Goal: Task Accomplishment & Management: Use online tool/utility

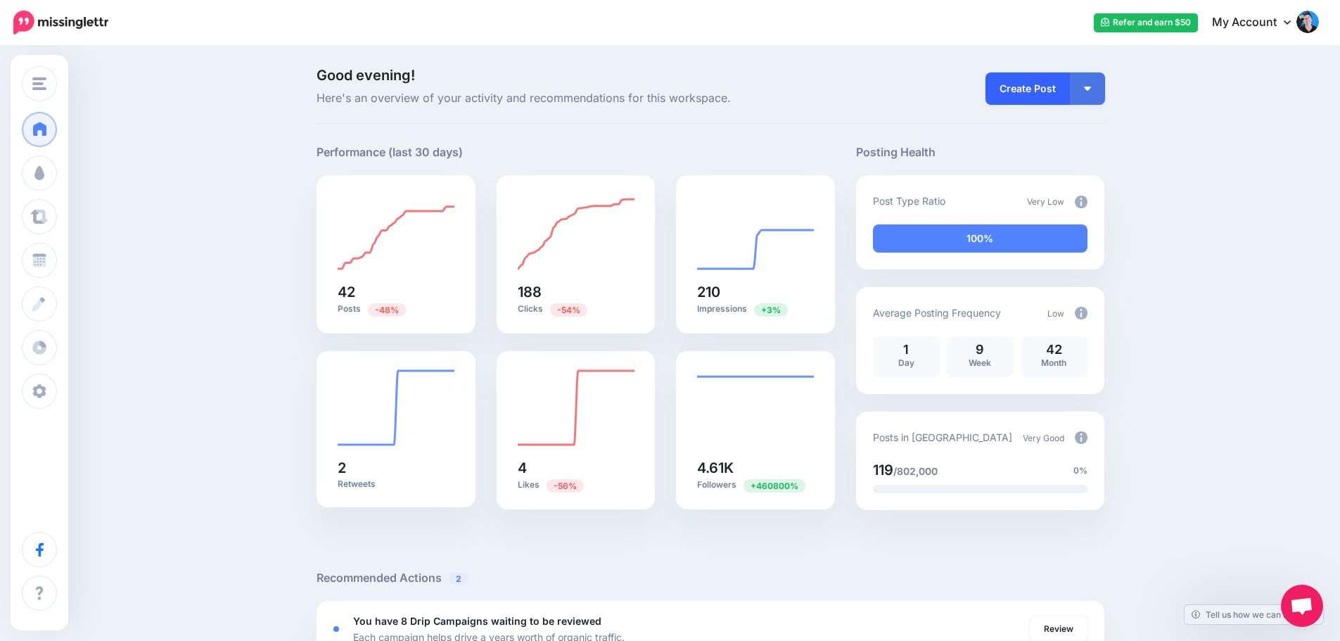
click at [1011, 85] on link "Create Post" at bounding box center [1028, 88] width 84 height 32
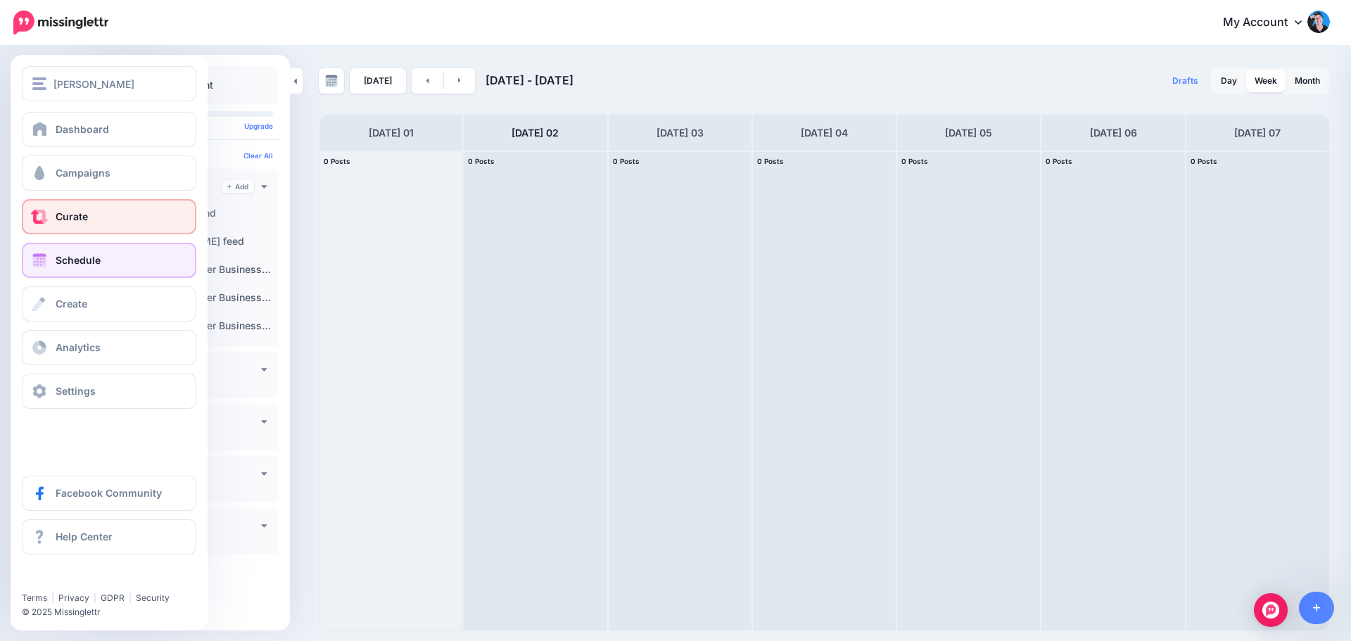
click at [58, 220] on span "Curate" at bounding box center [72, 216] width 32 height 12
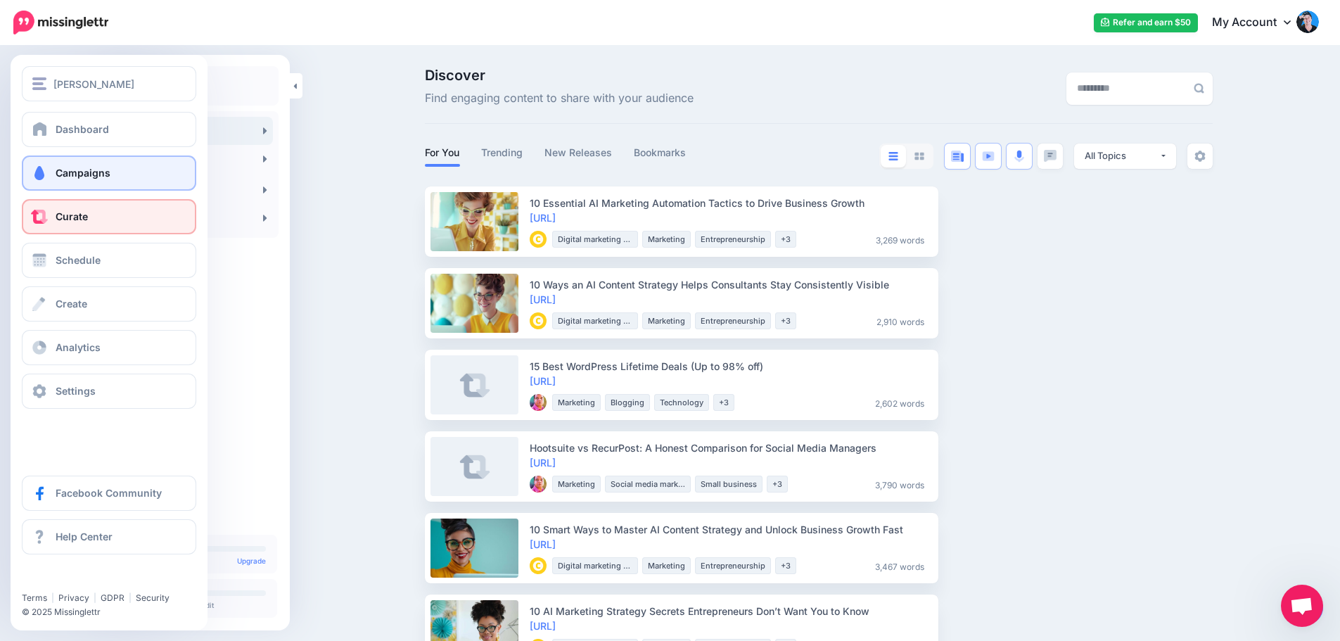
click at [80, 182] on link "Campaigns" at bounding box center [109, 172] width 174 height 35
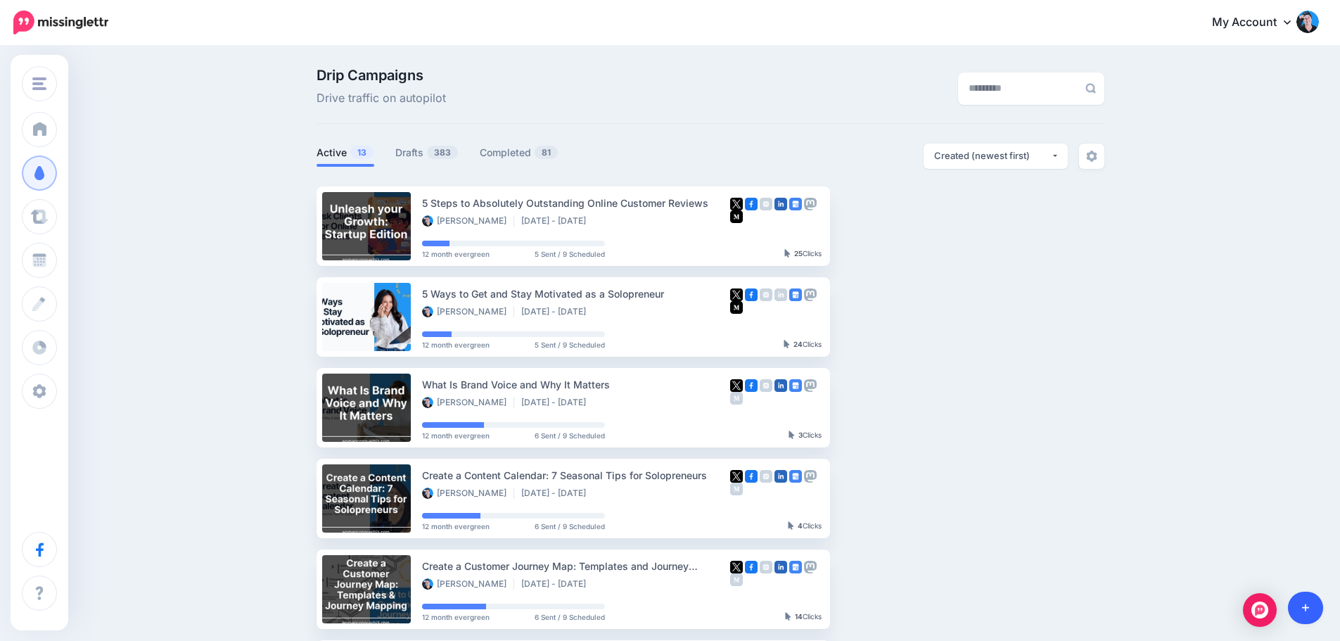
click at [1314, 610] on link at bounding box center [1306, 608] width 36 height 32
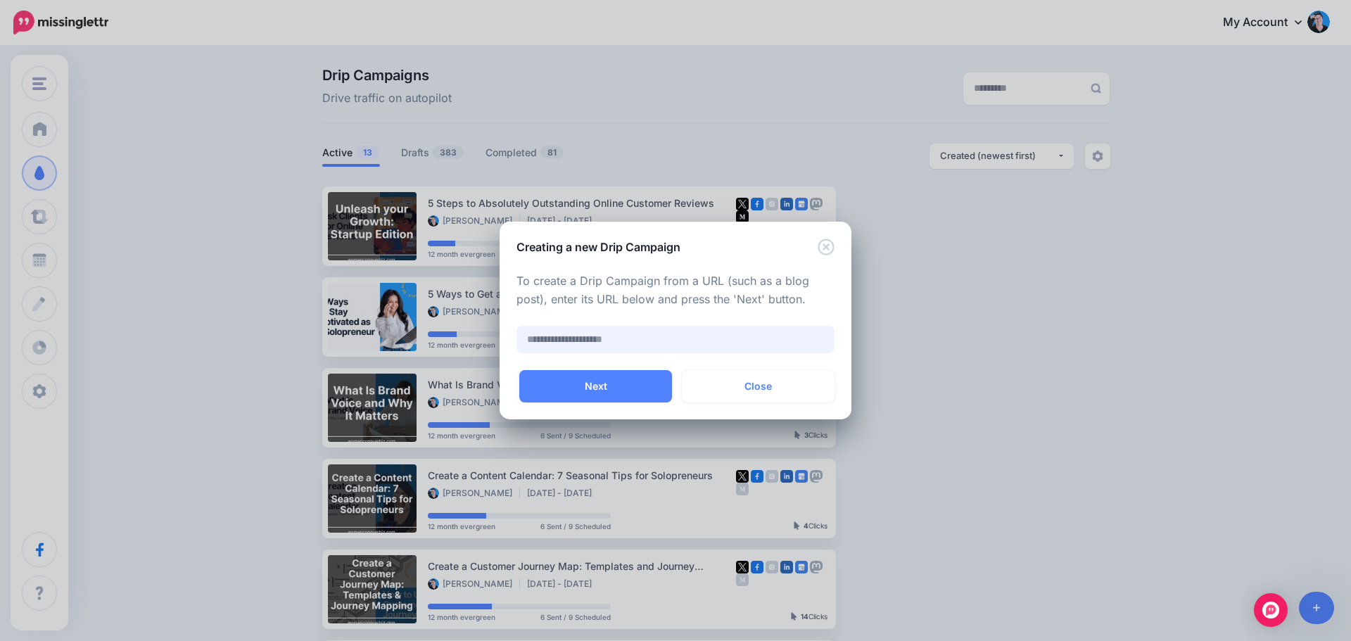
paste input "**********"
type input "**********"
click at [570, 388] on button "Next" at bounding box center [595, 386] width 153 height 32
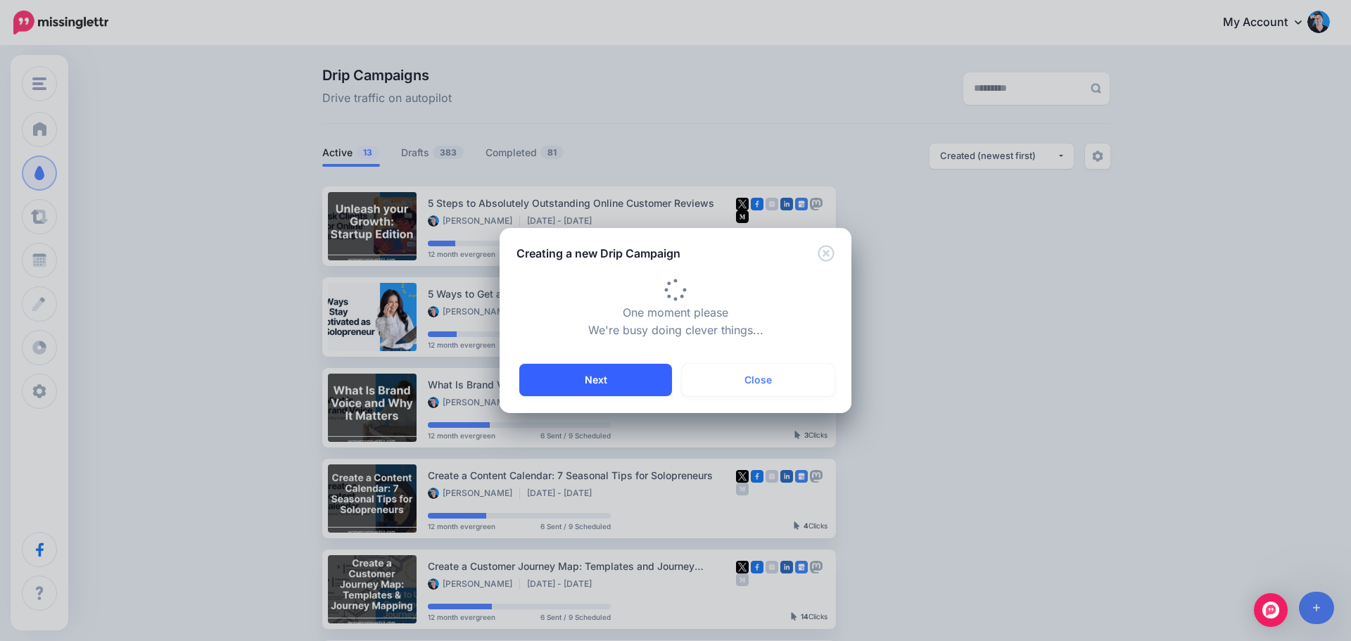
type input "**********"
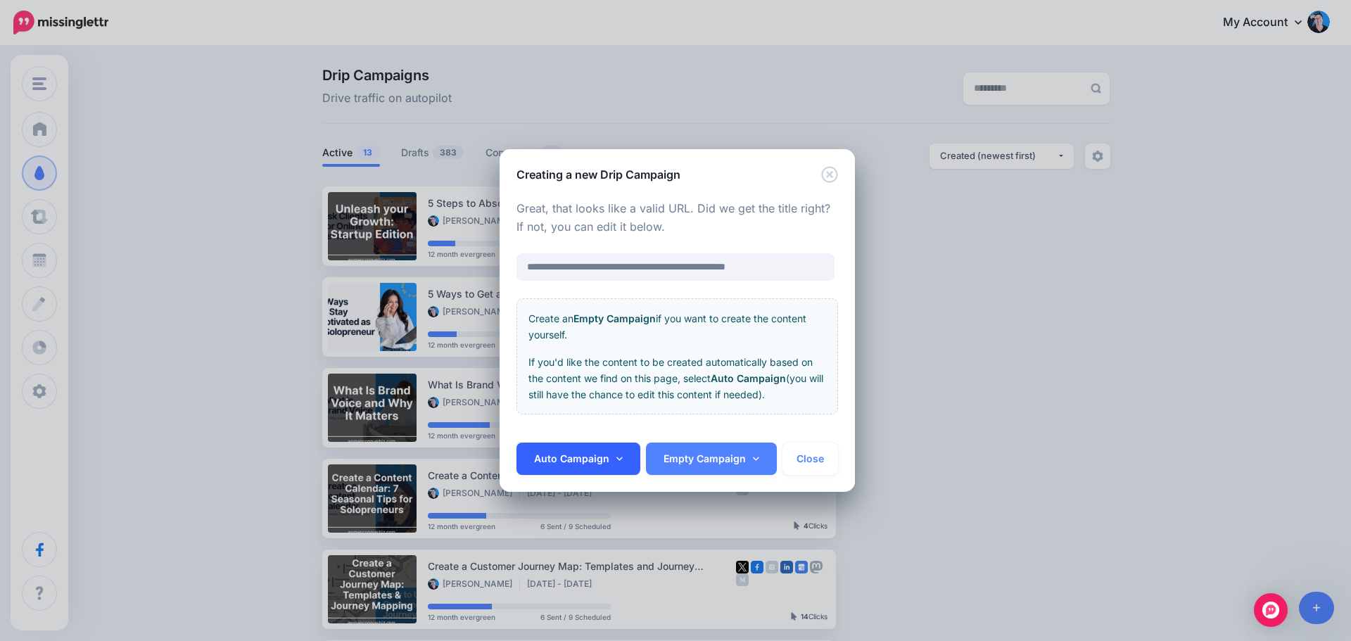
click at [616, 455] on icon at bounding box center [619, 459] width 6 height 10
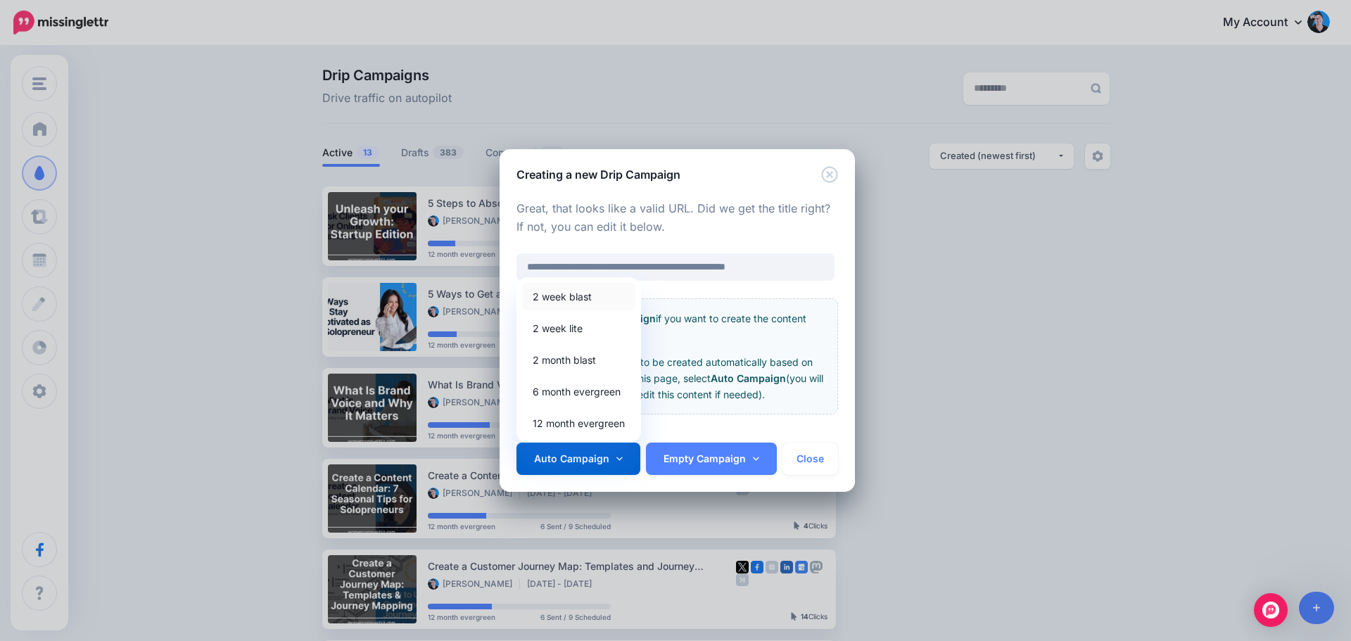
click at [580, 300] on link "2 week blast" at bounding box center [578, 296] width 113 height 27
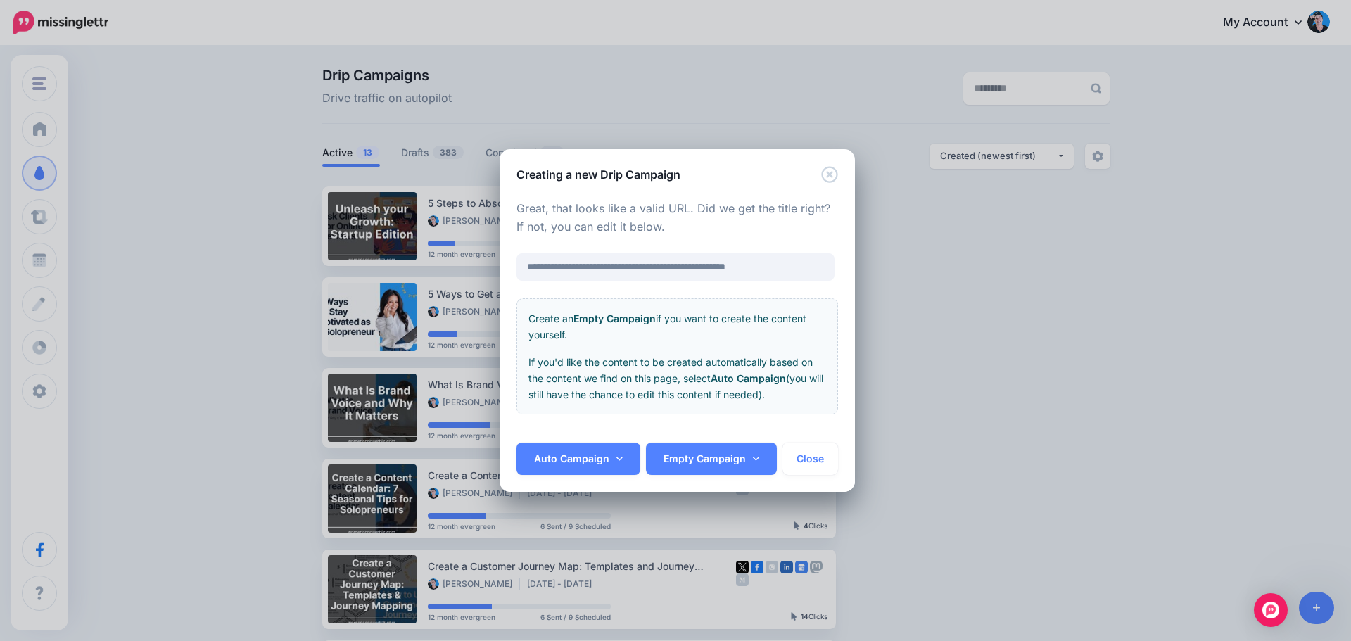
click at [692, 172] on div "Creating a new Drip Campaign" at bounding box center [677, 166] width 355 height 34
click at [616, 457] on icon at bounding box center [619, 459] width 6 height 10
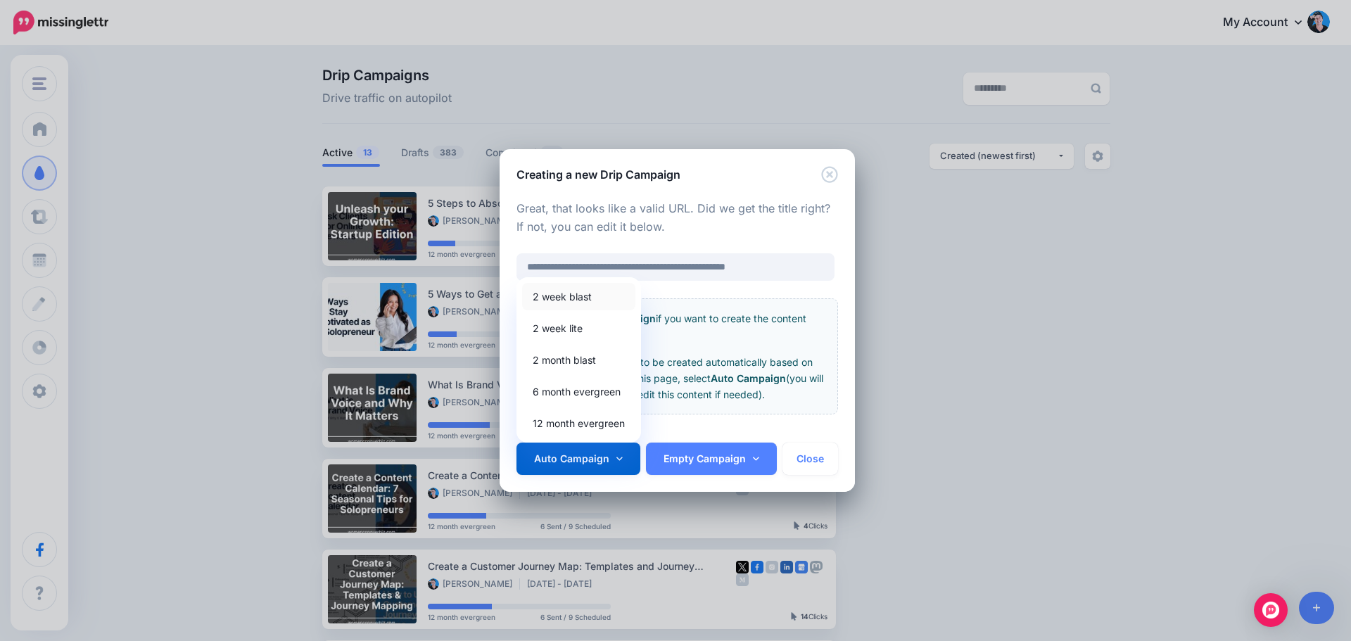
click at [579, 297] on link "2 week blast" at bounding box center [578, 296] width 113 height 27
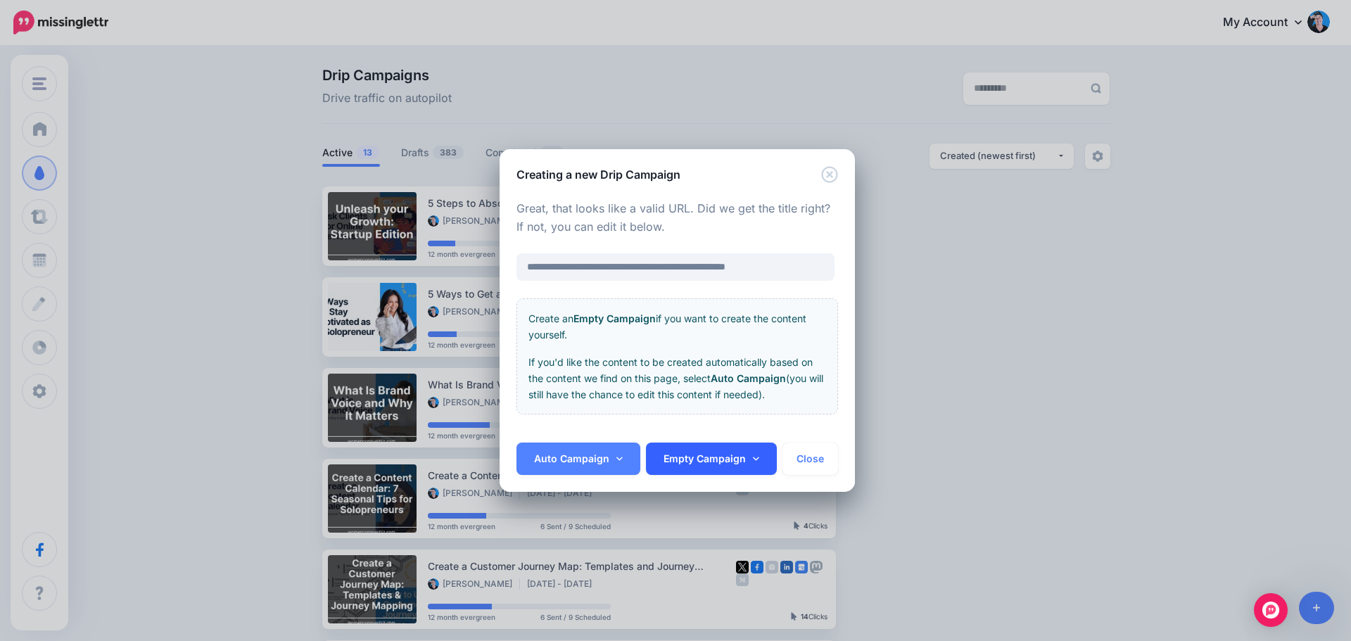
click at [761, 457] on link "Empty Campaign" at bounding box center [711, 459] width 131 height 32
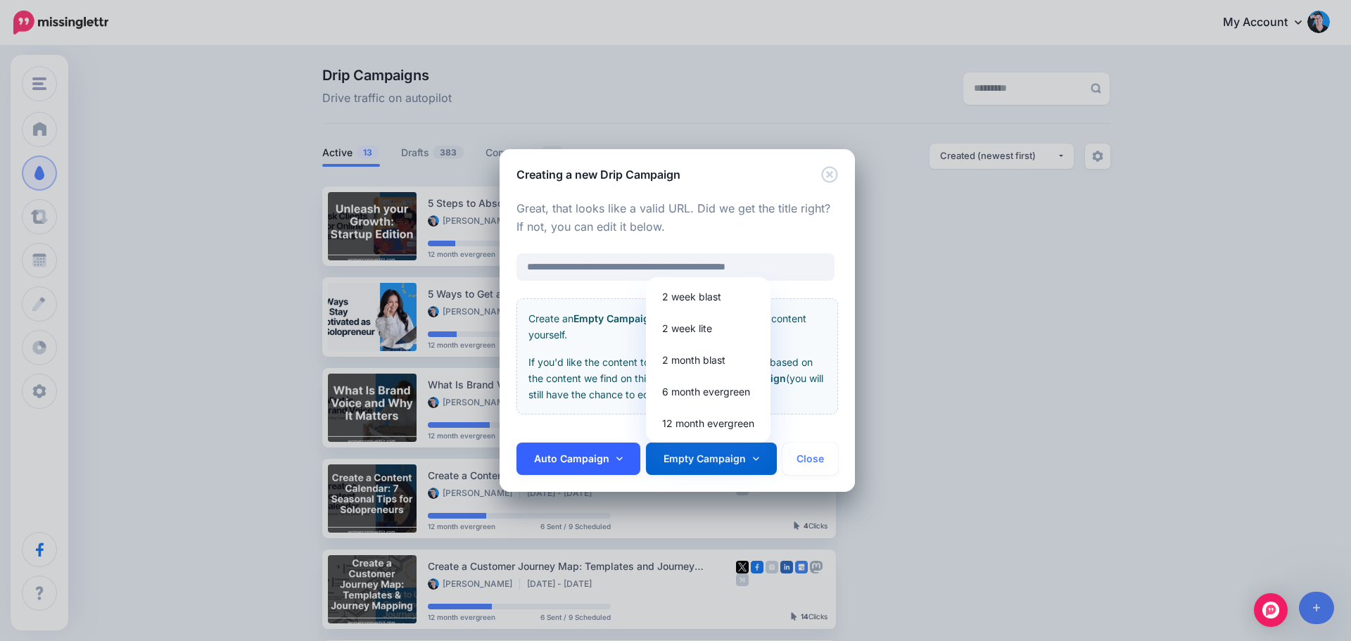
click at [609, 443] on link "Auto Campaign" at bounding box center [578, 459] width 124 height 32
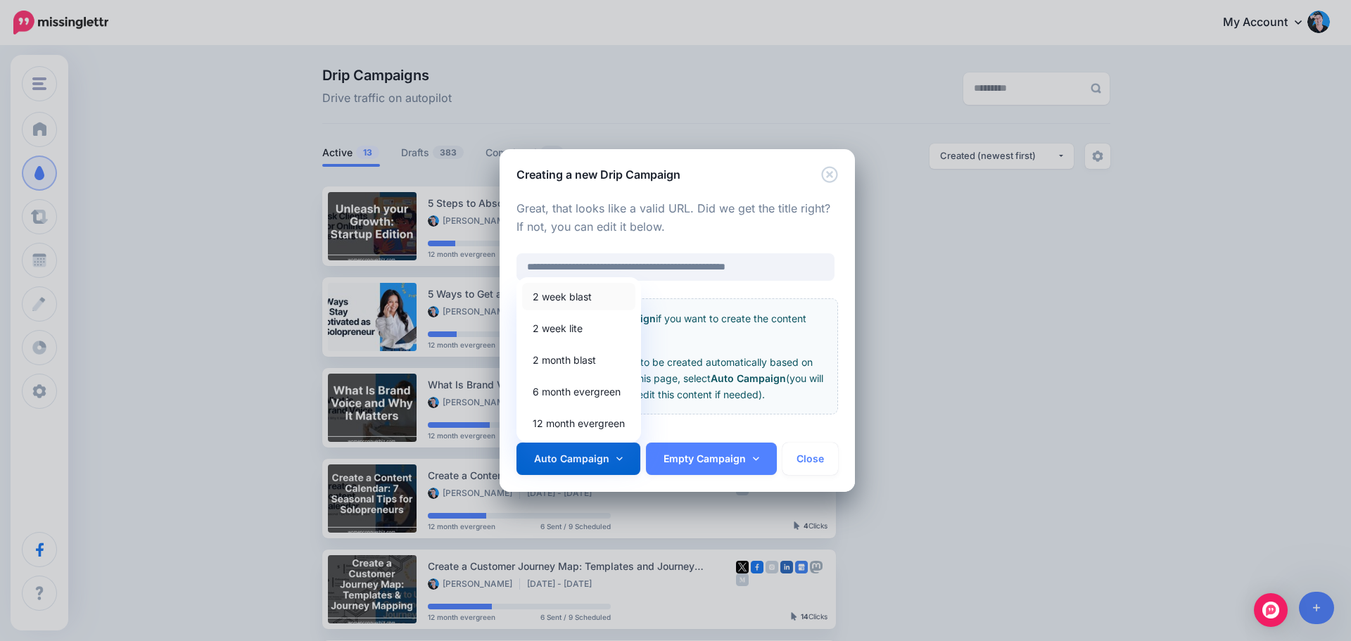
click at [559, 297] on link "2 week blast" at bounding box center [578, 296] width 113 height 27
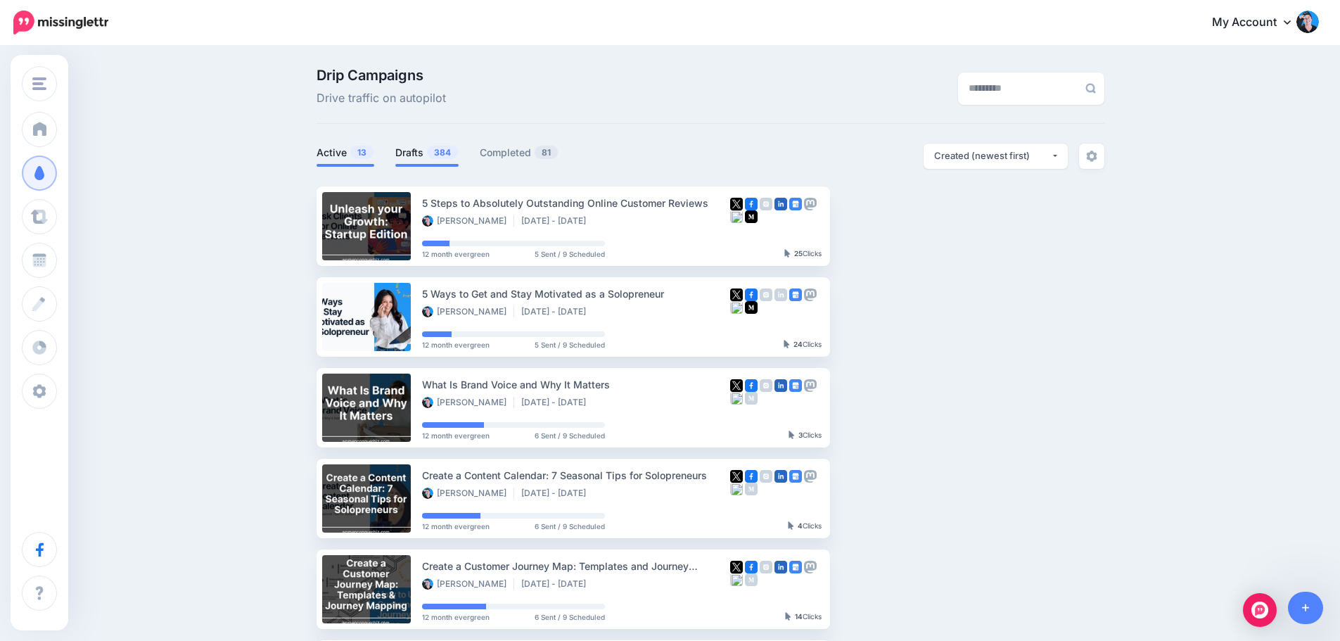
click at [428, 150] on link "Drafts 384" at bounding box center [426, 152] width 63 height 17
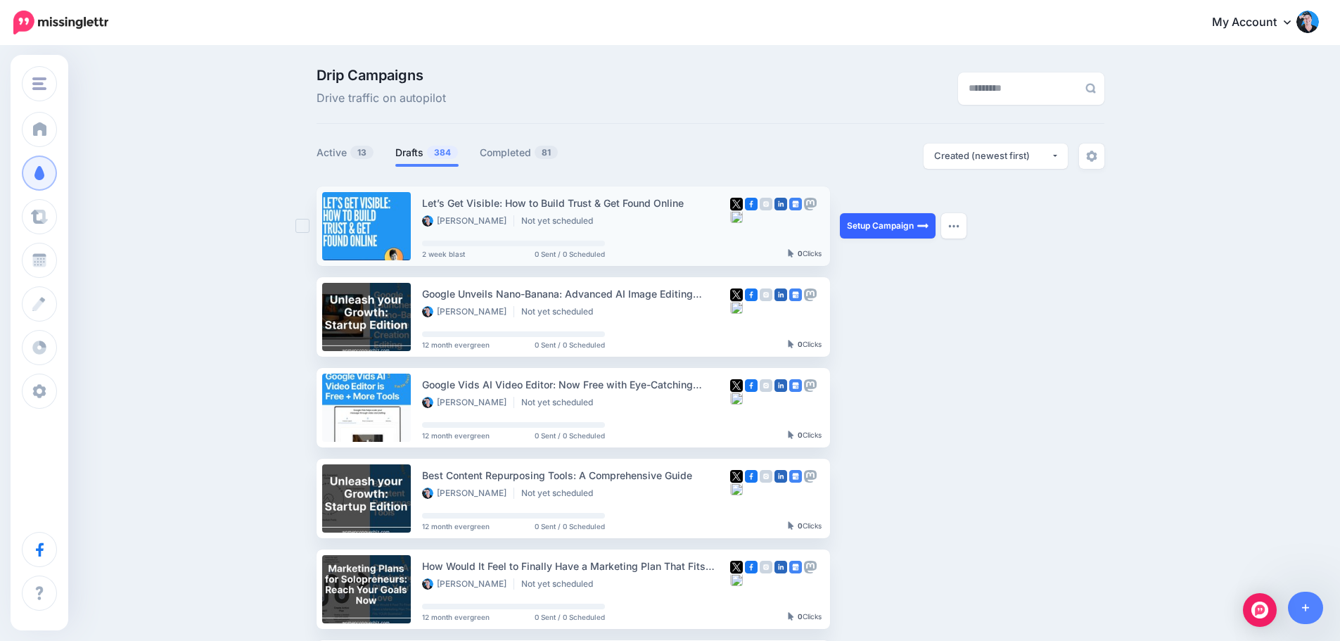
click at [898, 223] on link "Setup Campaign" at bounding box center [888, 225] width 96 height 25
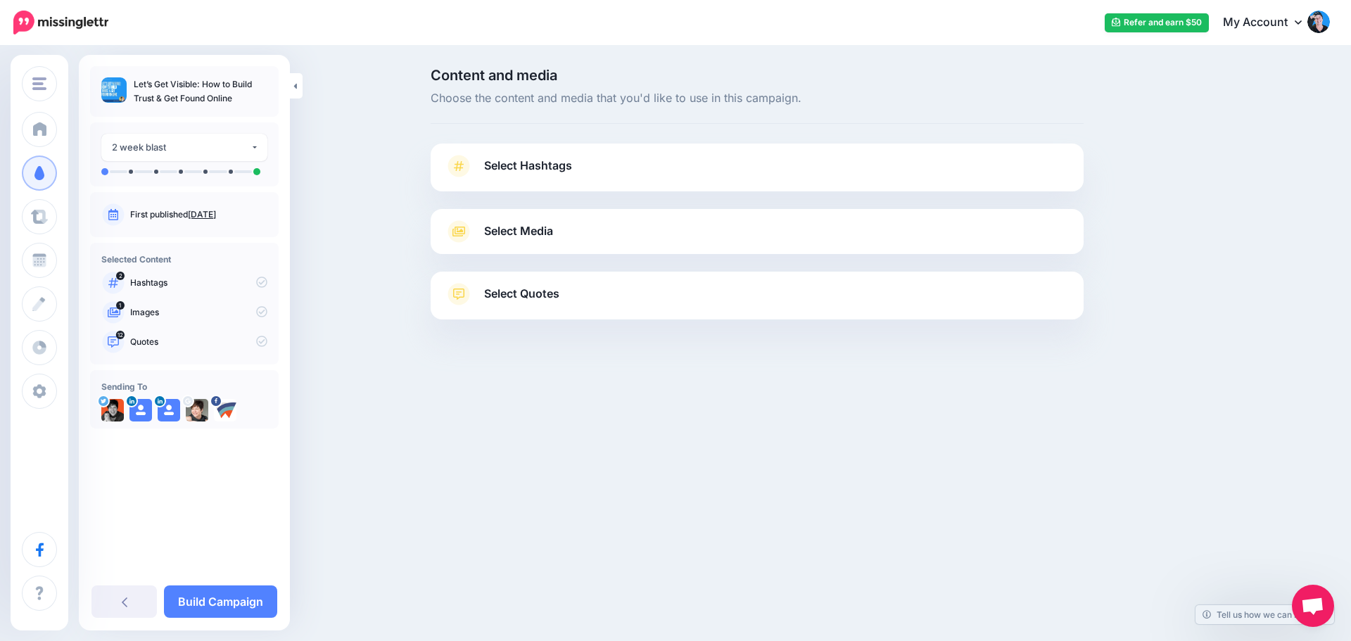
click at [557, 171] on span "Select Hashtags" at bounding box center [528, 165] width 88 height 19
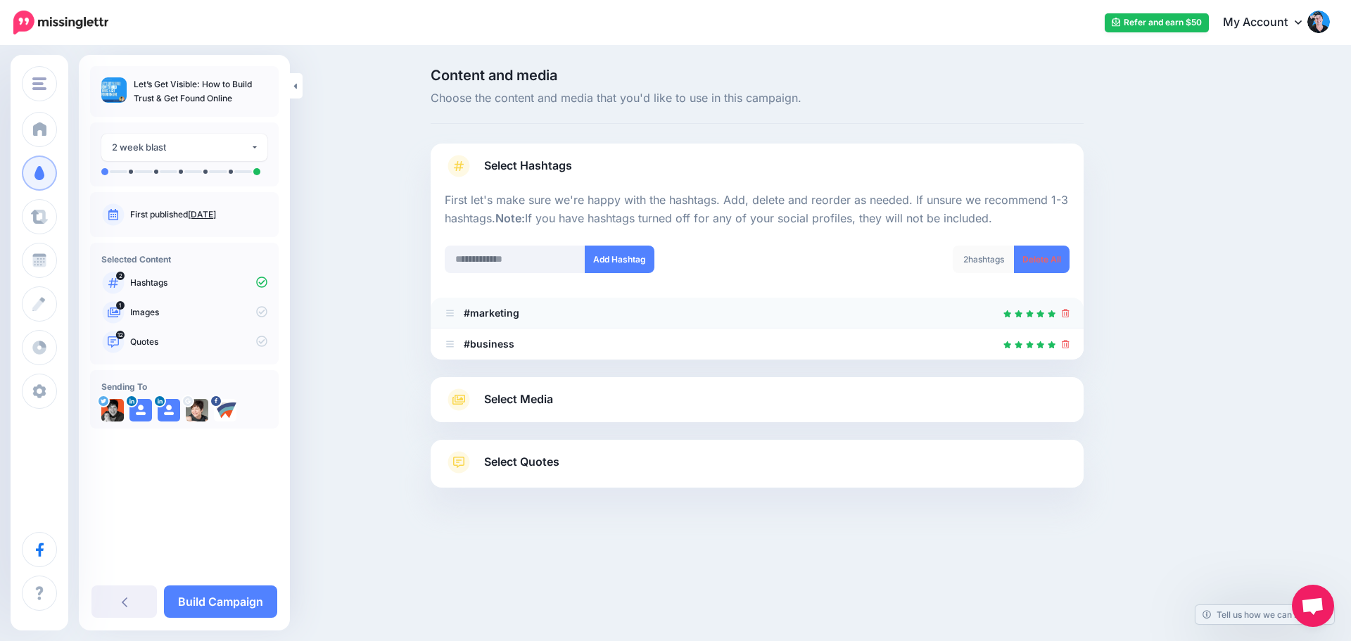
click at [490, 319] on div "#marketing" at bounding box center [482, 313] width 75 height 17
click at [480, 342] on b "#business" at bounding box center [489, 344] width 51 height 12
click at [469, 392] on icon at bounding box center [458, 399] width 25 height 23
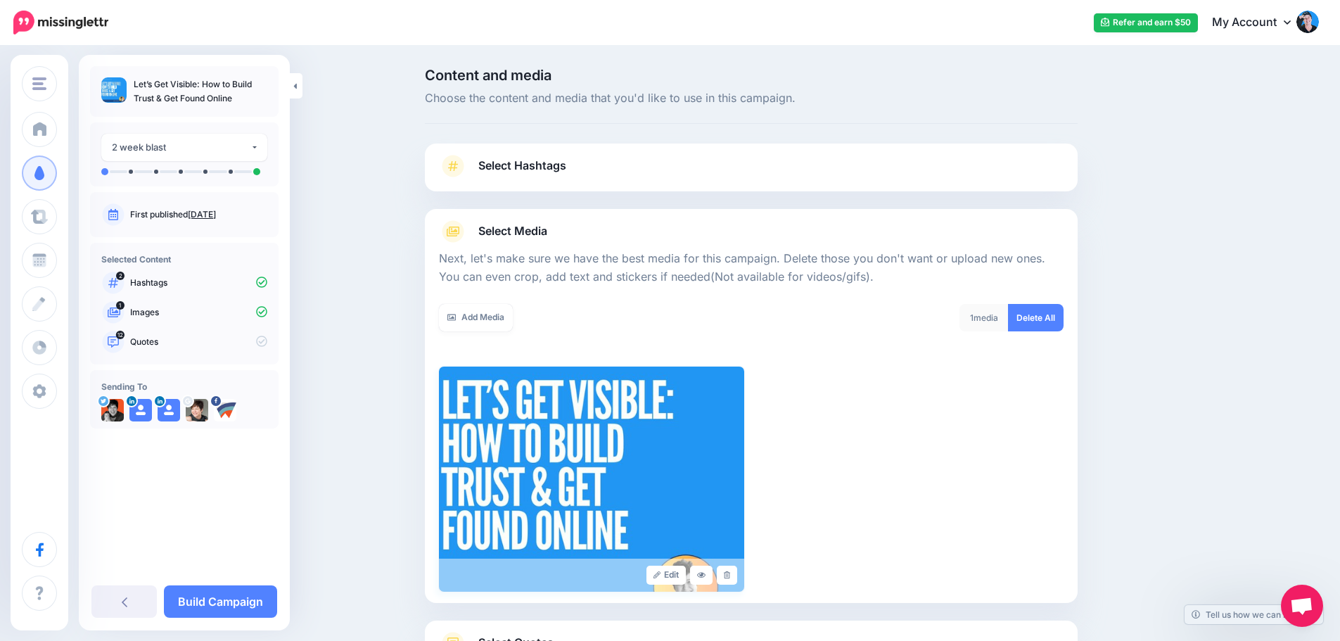
click at [512, 411] on img at bounding box center [591, 479] width 305 height 225
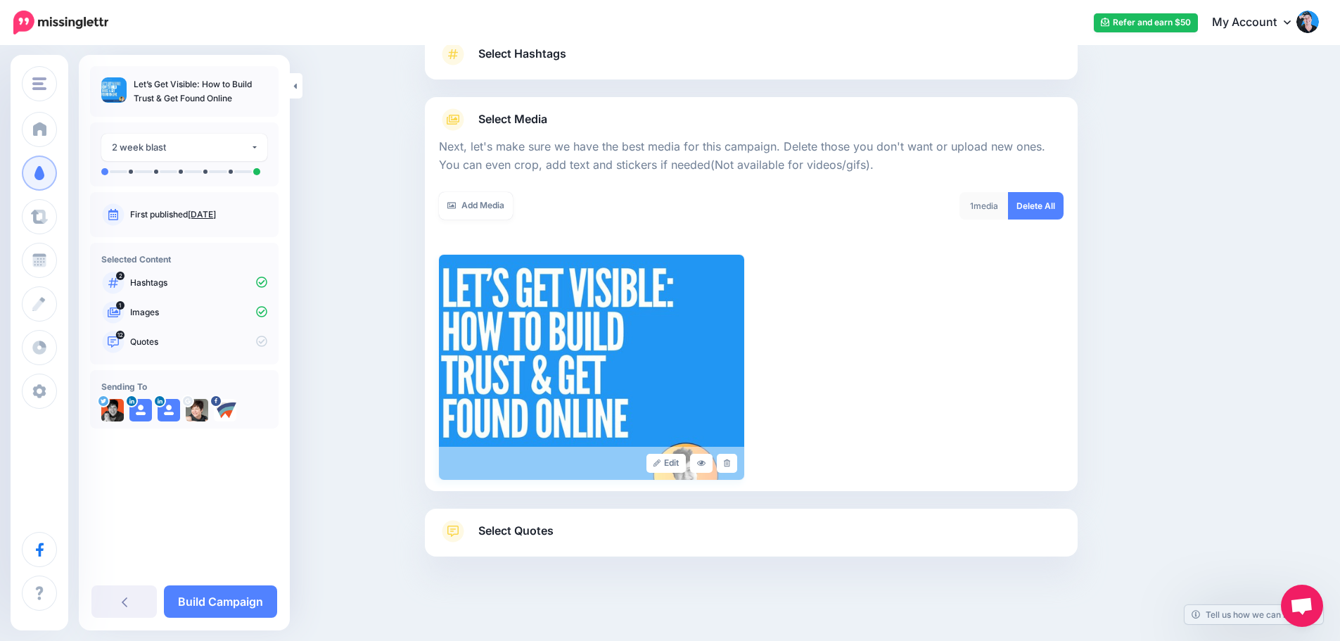
scroll to position [119, 0]
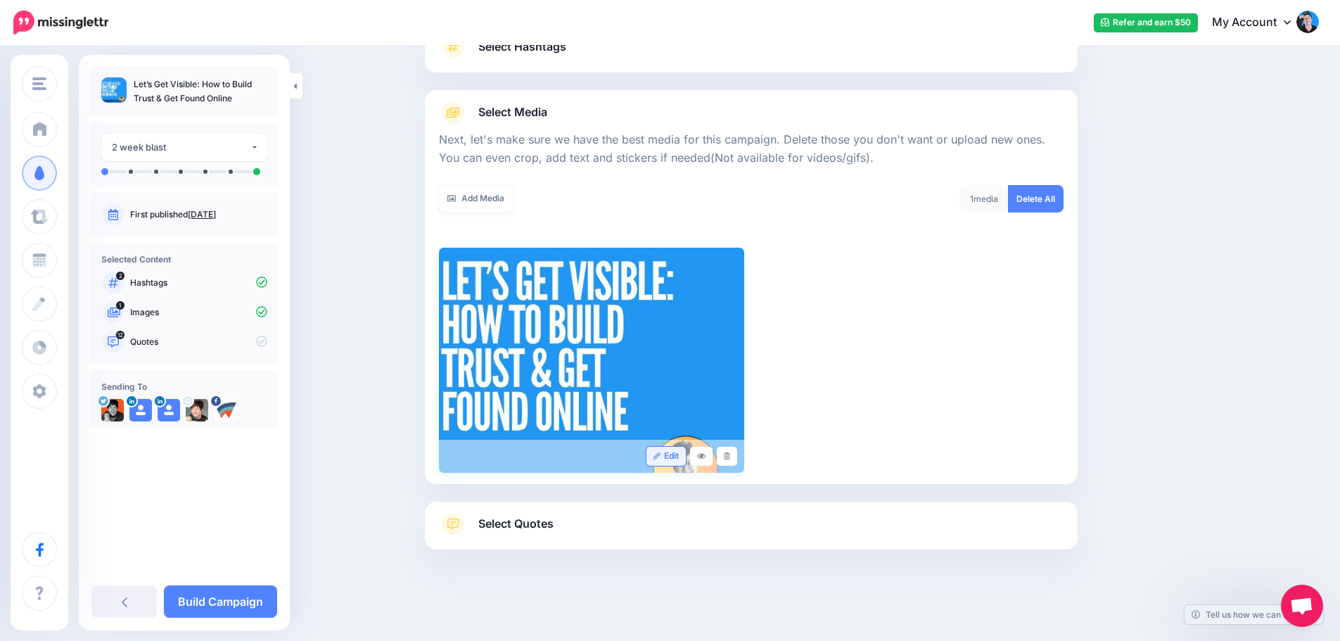
click at [673, 456] on link "Edit" at bounding box center [667, 456] width 40 height 19
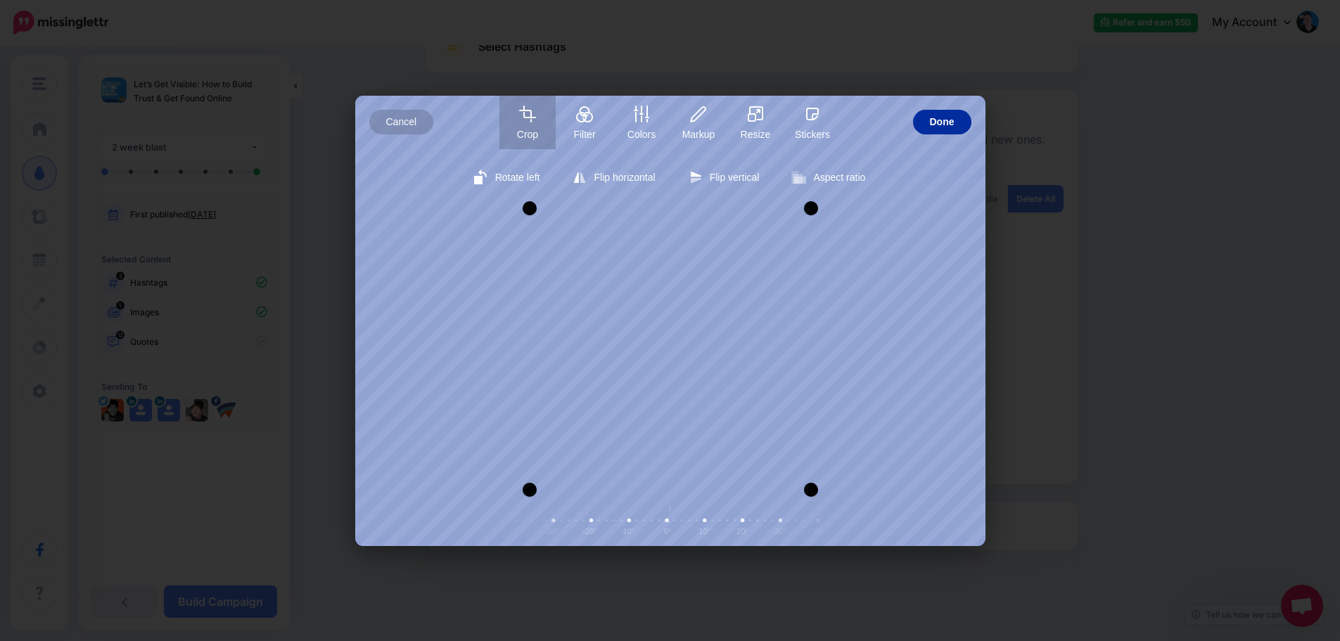
click at [952, 122] on span "Done" at bounding box center [942, 122] width 25 height 25
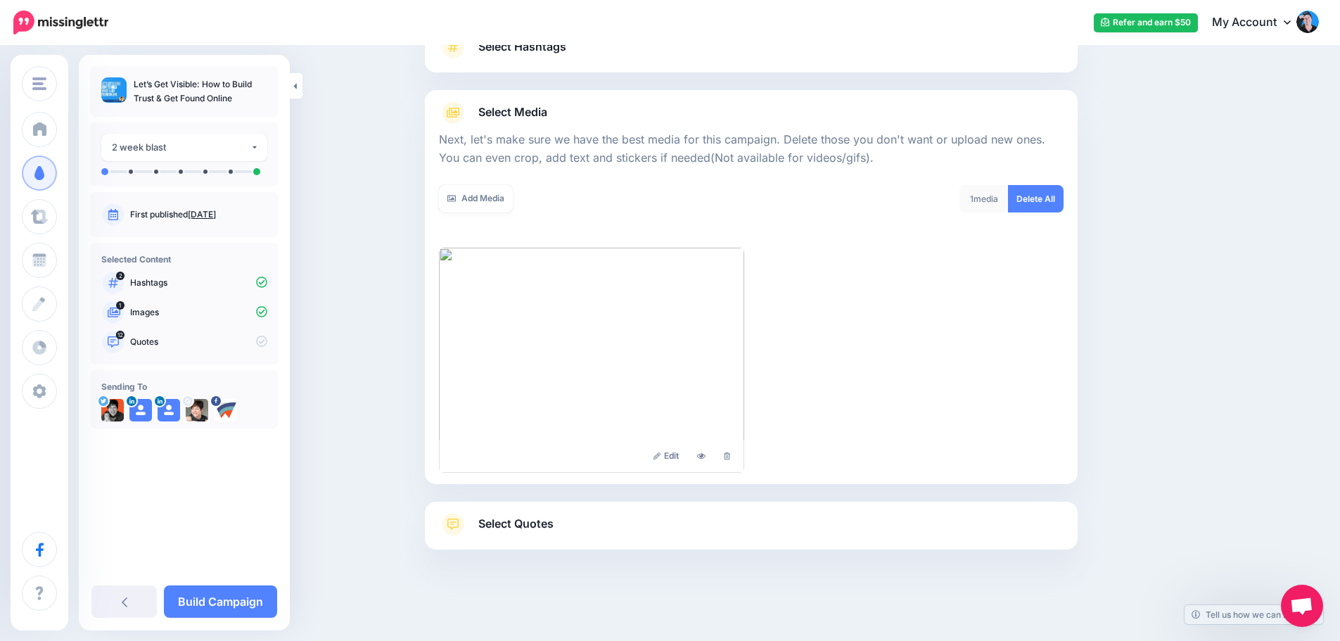
click at [540, 521] on span "Select Quotes" at bounding box center [515, 523] width 75 height 19
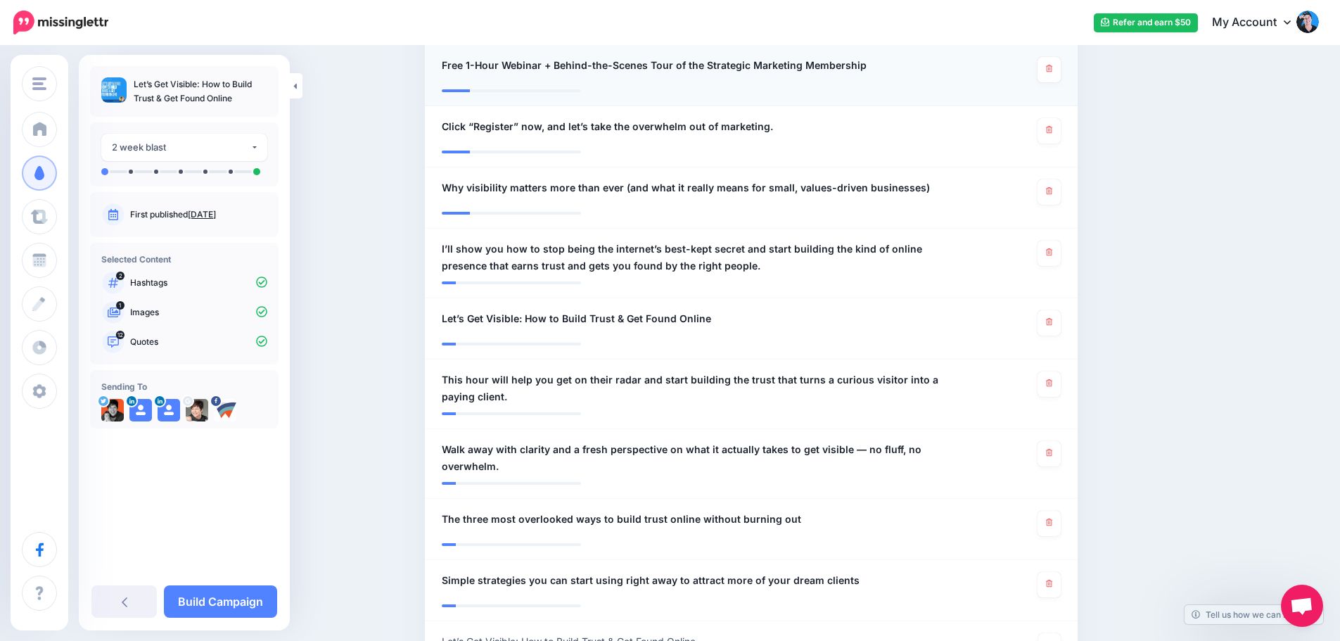
scroll to position [682, 0]
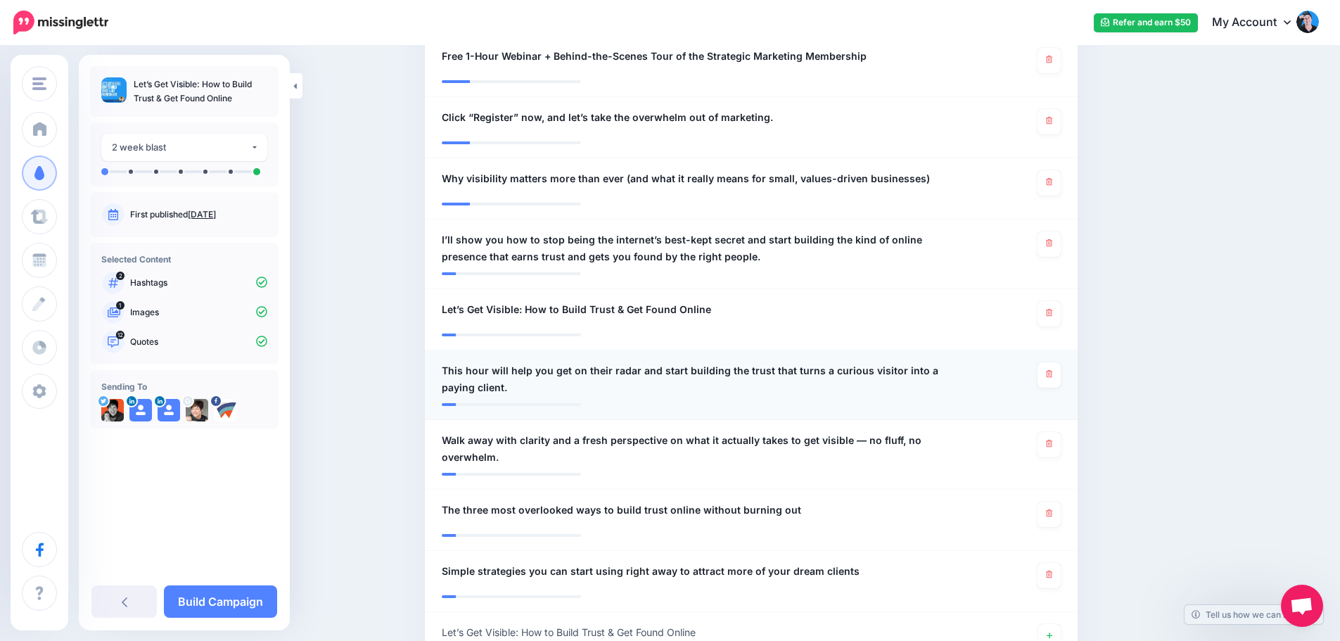
click at [562, 362] on span "This hour will help you get on their radar and start building the trust that tu…" at bounding box center [698, 379] width 513 height 34
click at [469, 362] on textarea "**********" at bounding box center [698, 379] width 513 height 34
type textarea "**********"
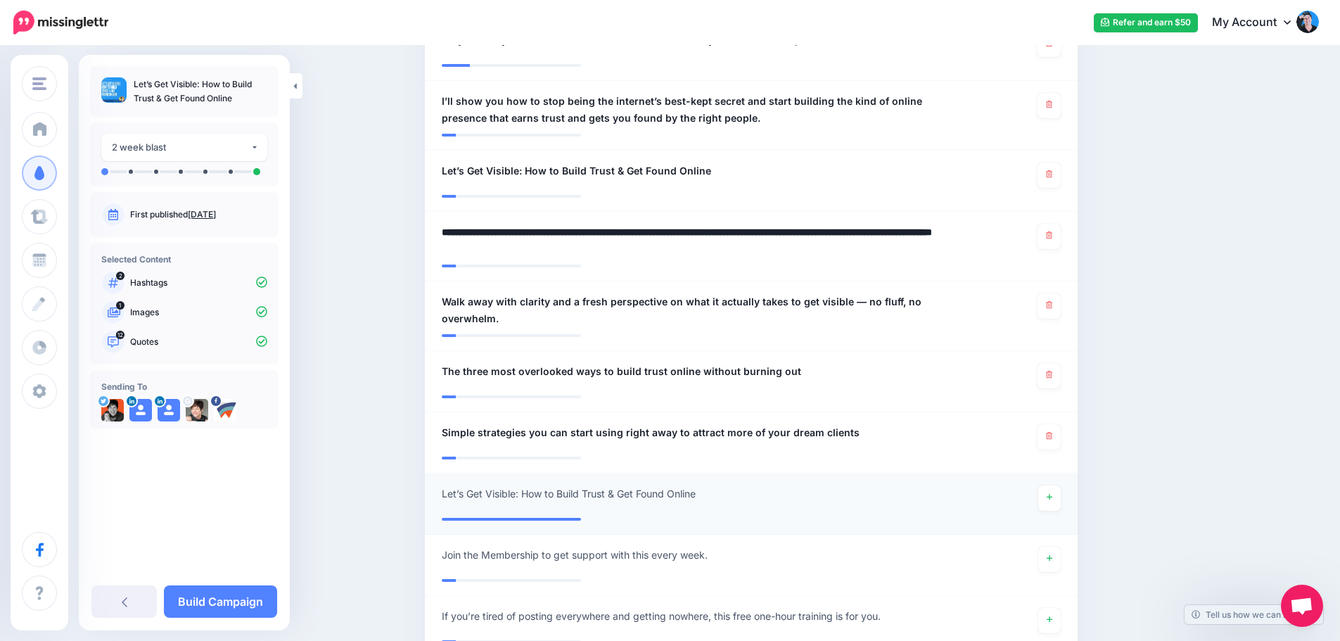
scroll to position [822, 0]
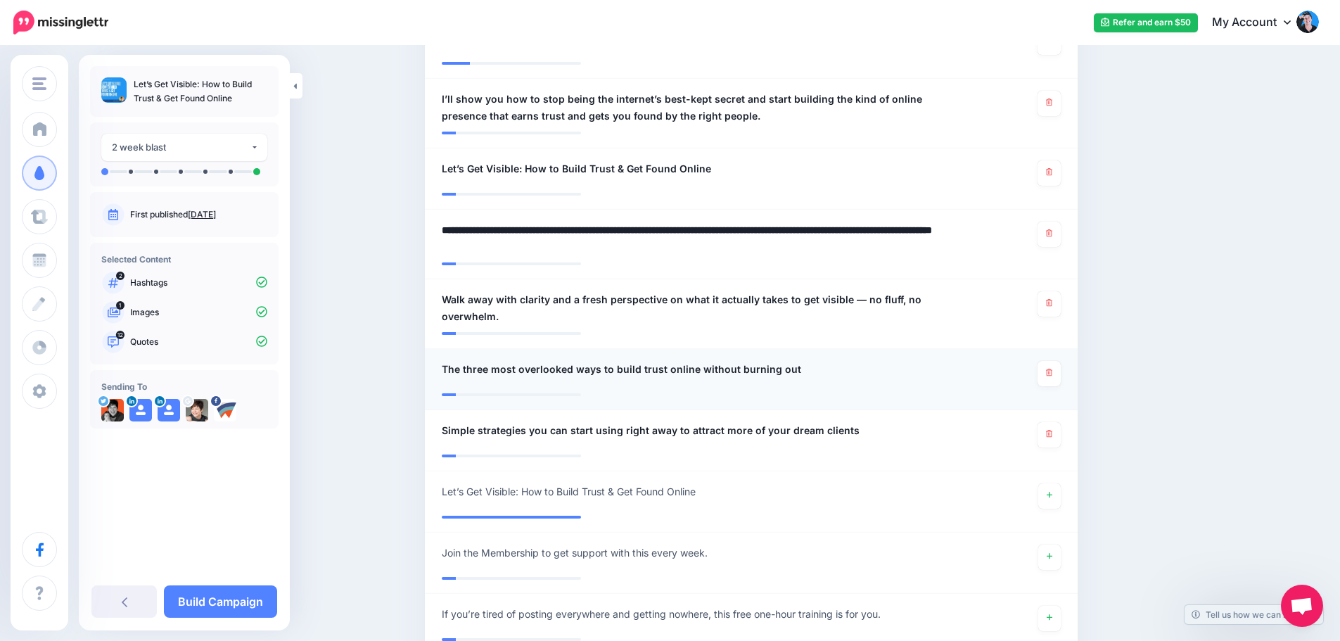
click at [813, 361] on div "**********" at bounding box center [698, 373] width 534 height 25
click at [795, 361] on div "**********" at bounding box center [698, 373] width 534 height 25
click at [749, 361] on span "​The three most overlooked ways to build trust online without burning out" at bounding box center [622, 369] width 360 height 17
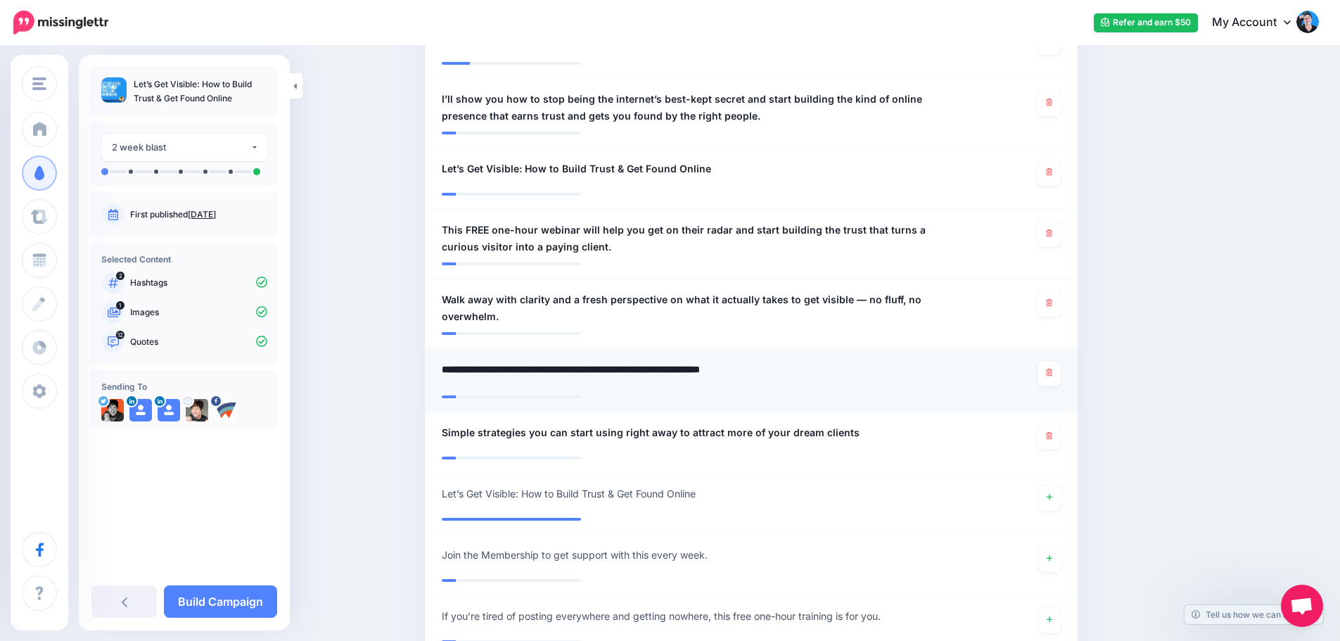
click at [787, 361] on textarea "**********" at bounding box center [698, 374] width 513 height 27
click at [794, 361] on textarea "**********" at bounding box center [698, 374] width 513 height 27
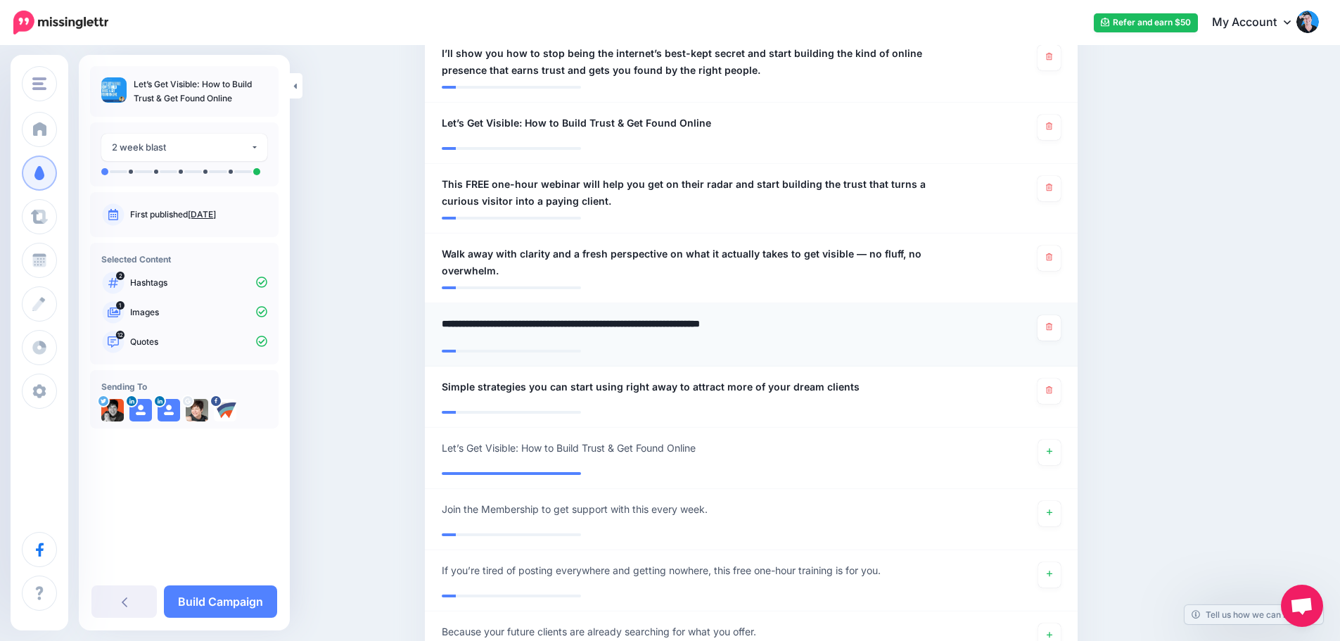
scroll to position [893, 0]
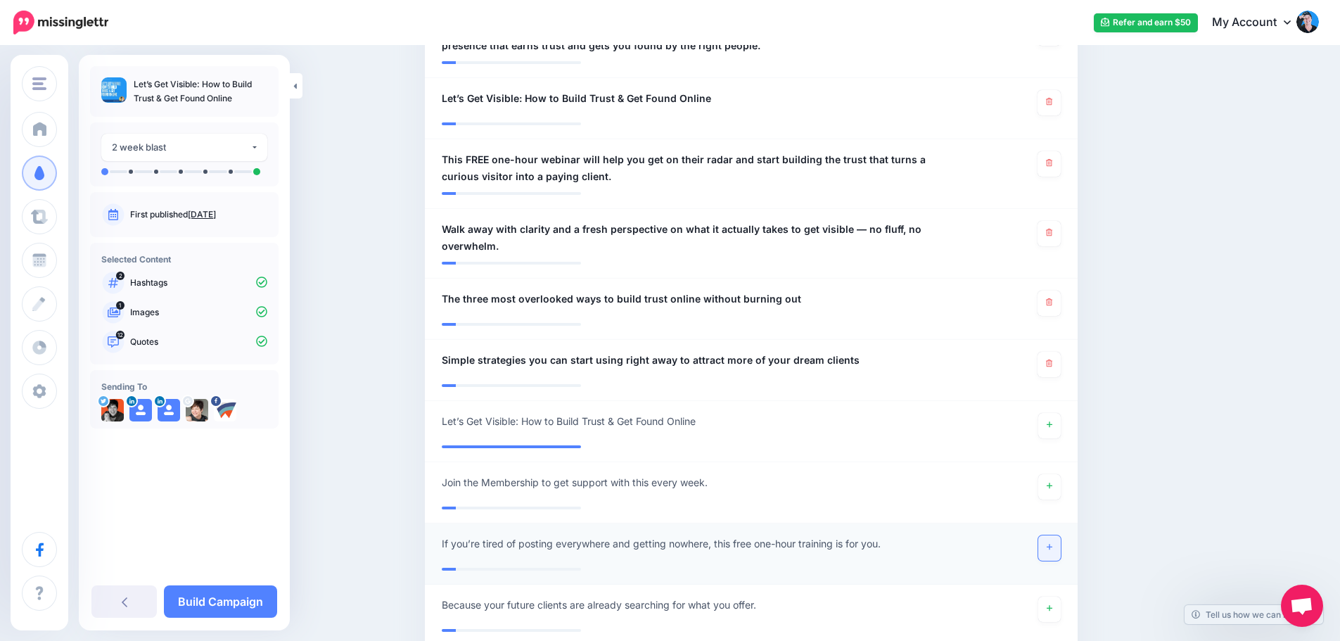
click at [1061, 535] on link at bounding box center [1049, 547] width 23 height 25
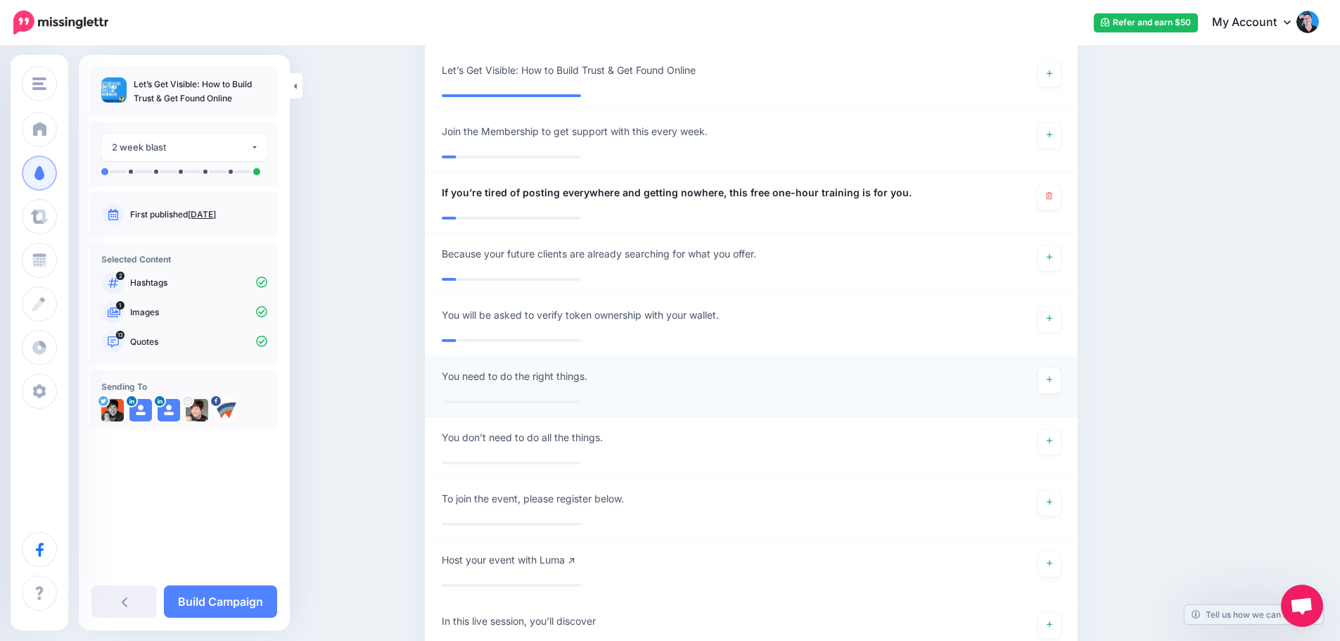
scroll to position [1315, 0]
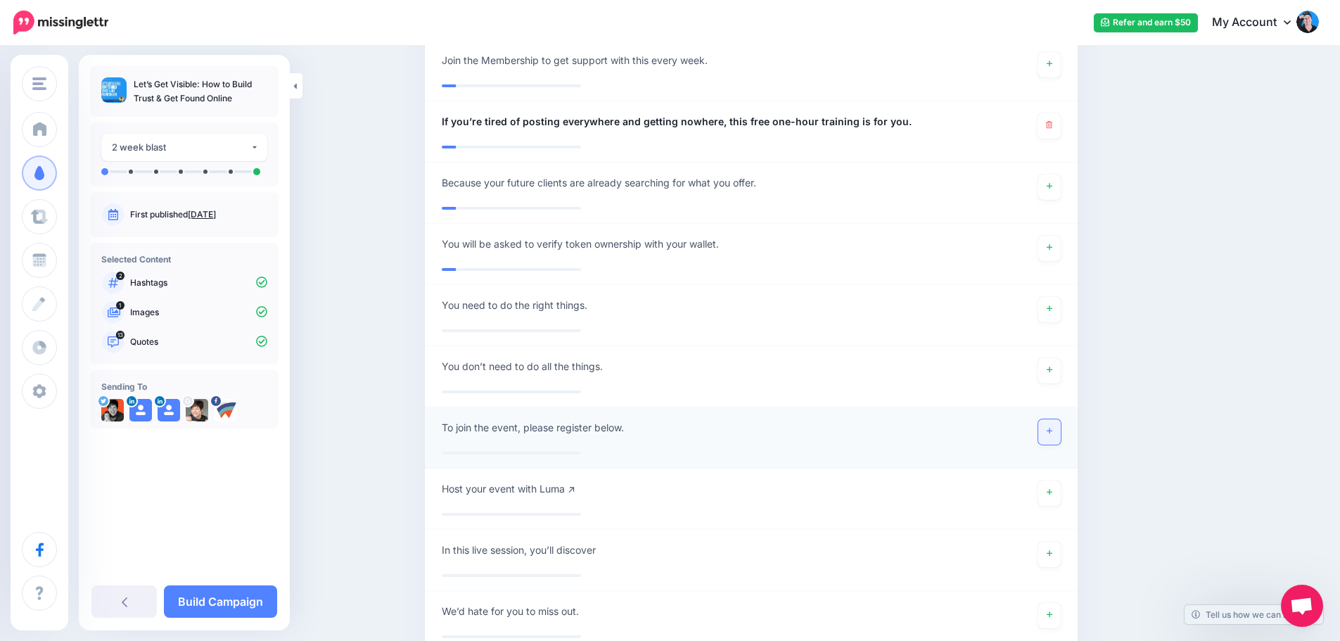
click at [1058, 419] on link at bounding box center [1049, 431] width 23 height 25
click at [1059, 419] on link at bounding box center [1049, 431] width 23 height 25
click at [1061, 604] on link at bounding box center [1049, 615] width 23 height 25
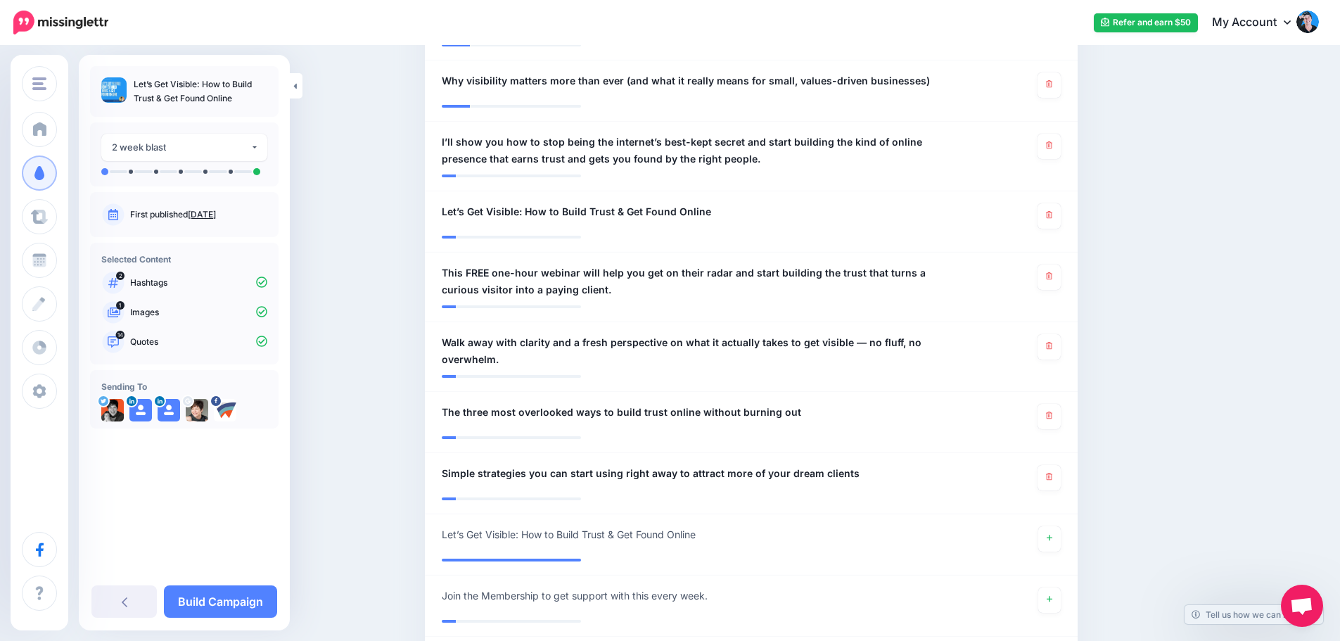
scroll to position [752, 0]
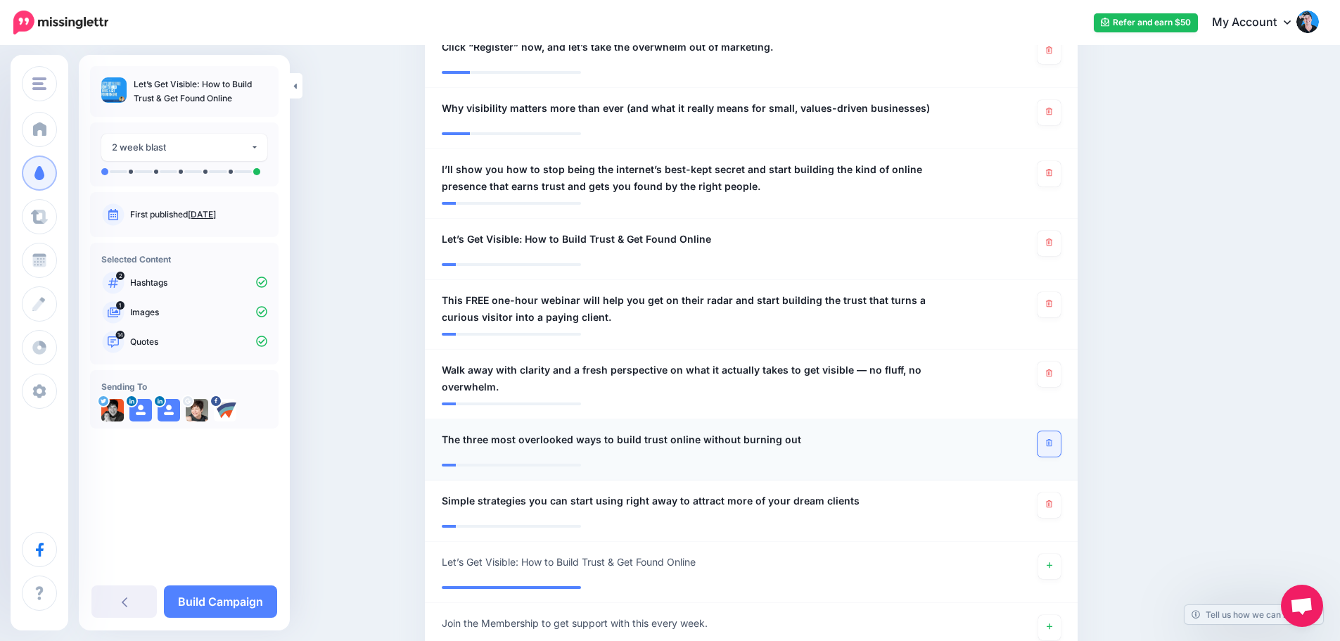
click at [1053, 439] on icon at bounding box center [1049, 443] width 6 height 8
click at [1058, 493] on link at bounding box center [1049, 505] width 23 height 25
click at [1061, 493] on link at bounding box center [1049, 505] width 23 height 25
click at [454, 100] on span "​Why visibility matters more than ever (and what it really means for small, val…" at bounding box center [686, 108] width 488 height 17
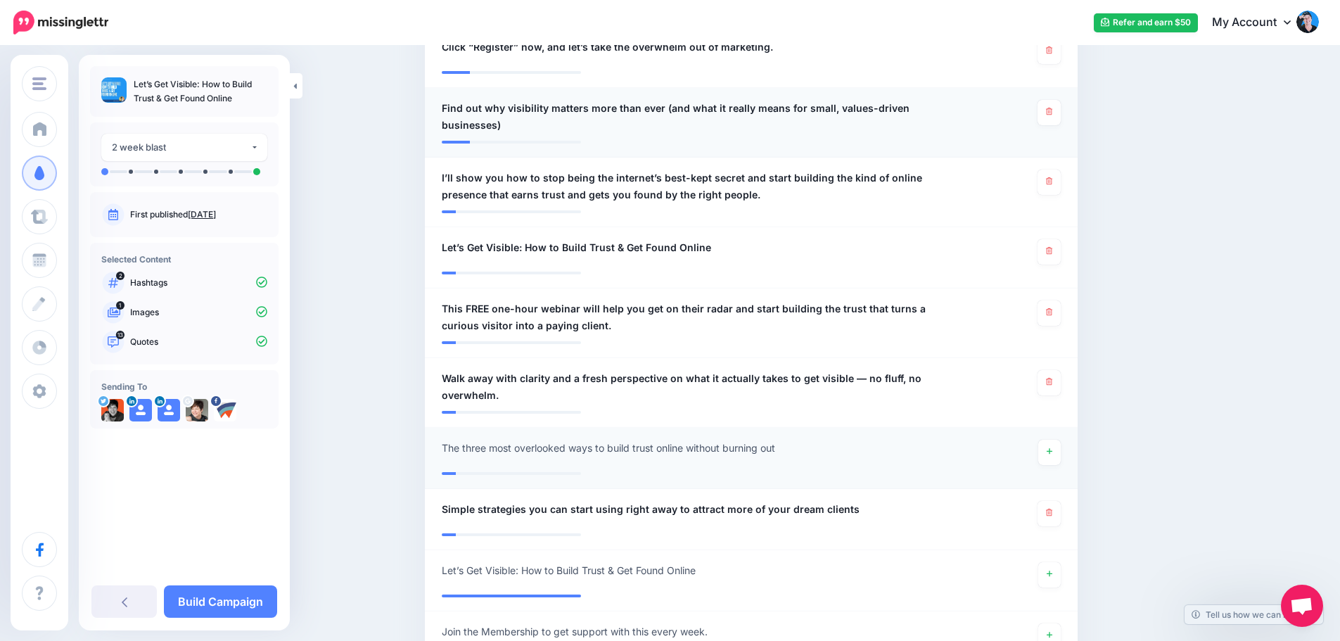
click at [823, 134] on div at bounding box center [751, 137] width 619 height 7
click at [550, 102] on span "Find out why visibility matters more than ever (and what it really means for sm…" at bounding box center [698, 117] width 513 height 34
click at [513, 111] on textarea "**********" at bounding box center [698, 117] width 513 height 34
type textarea "**********"
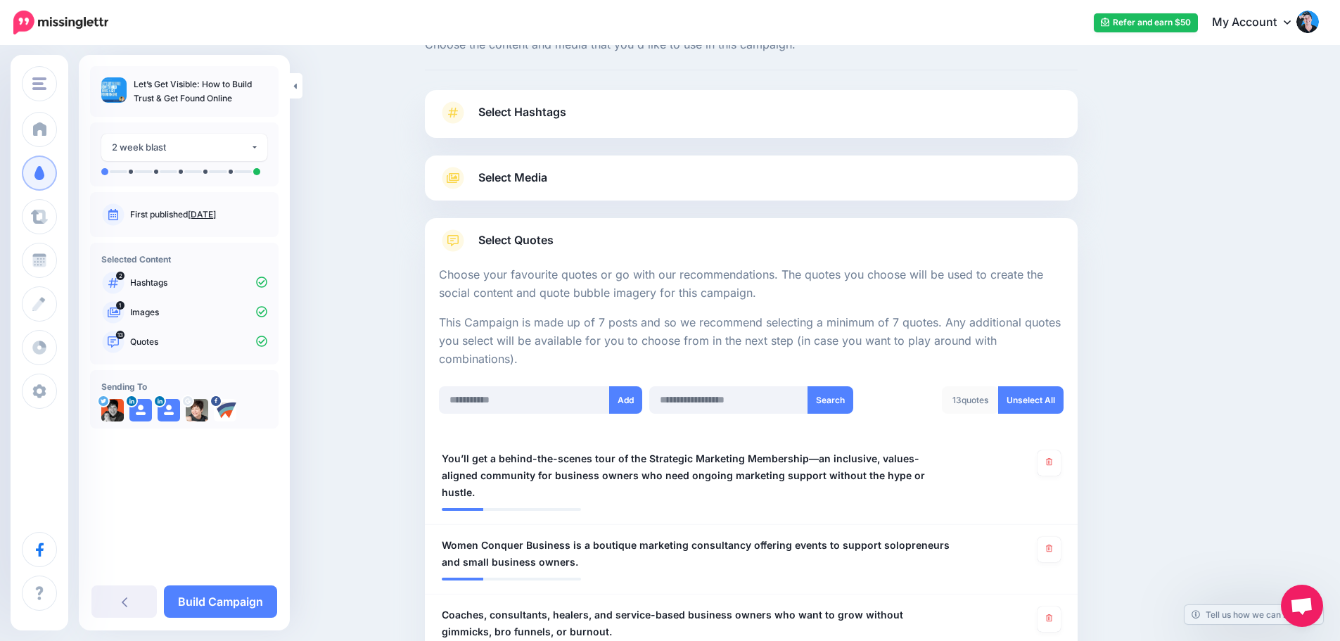
scroll to position [0, 0]
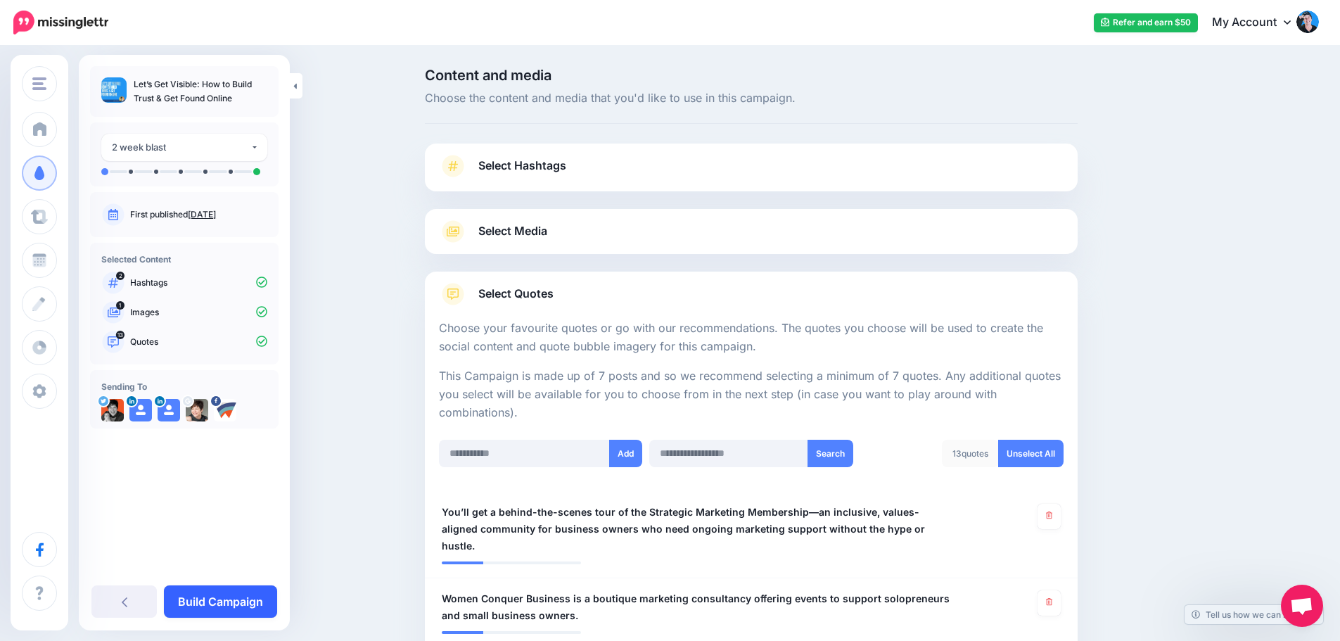
click at [228, 592] on link "Build Campaign" at bounding box center [220, 601] width 113 height 32
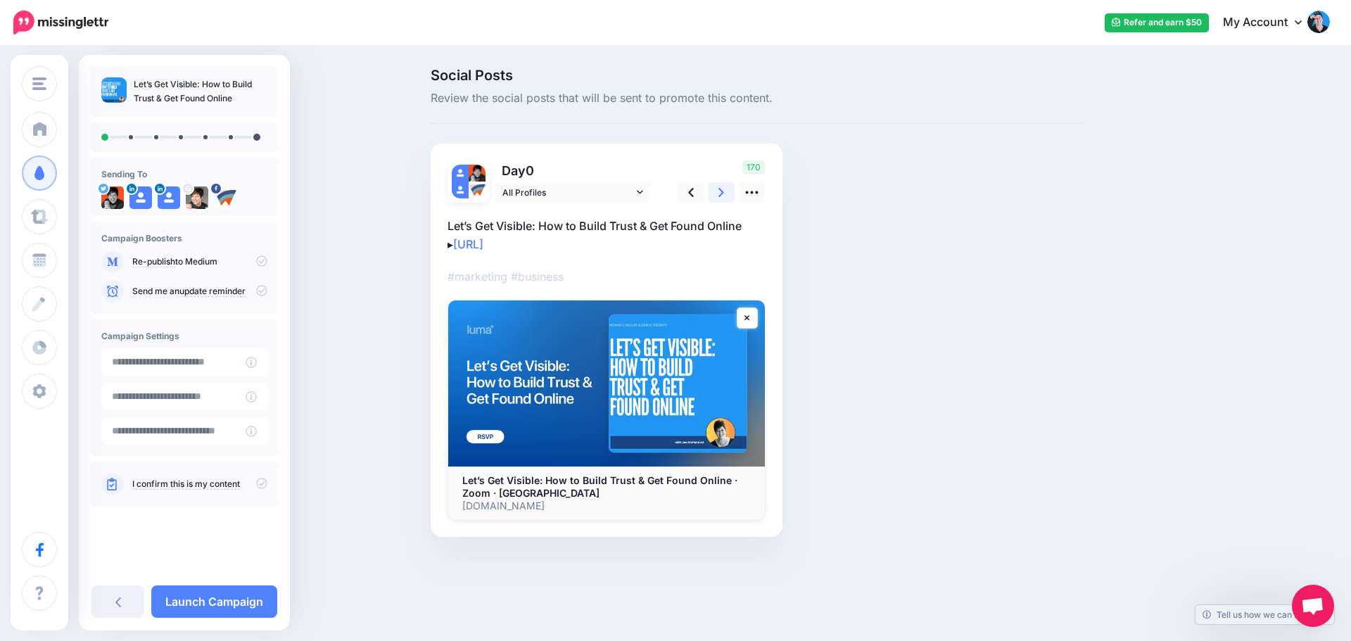
click at [720, 189] on icon at bounding box center [721, 192] width 6 height 9
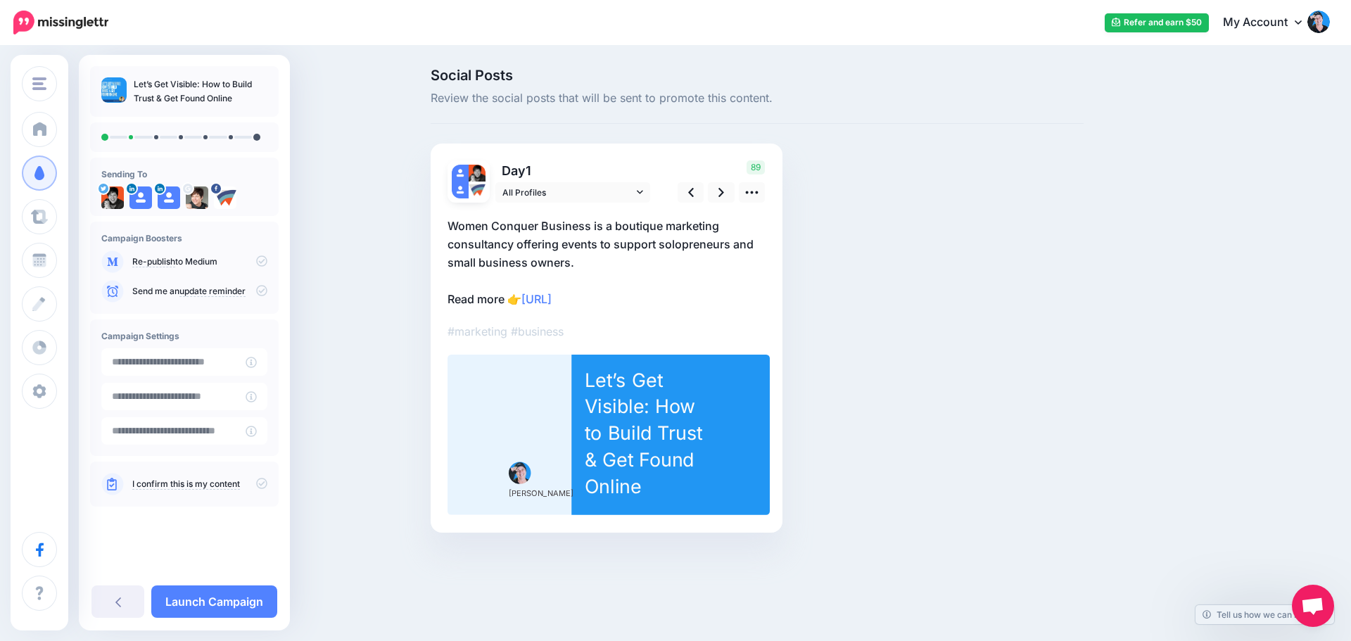
click at [501, 298] on p "Women Conquer Business is a boutique marketing consultancy offering events to s…" at bounding box center [606, 262] width 318 height 91
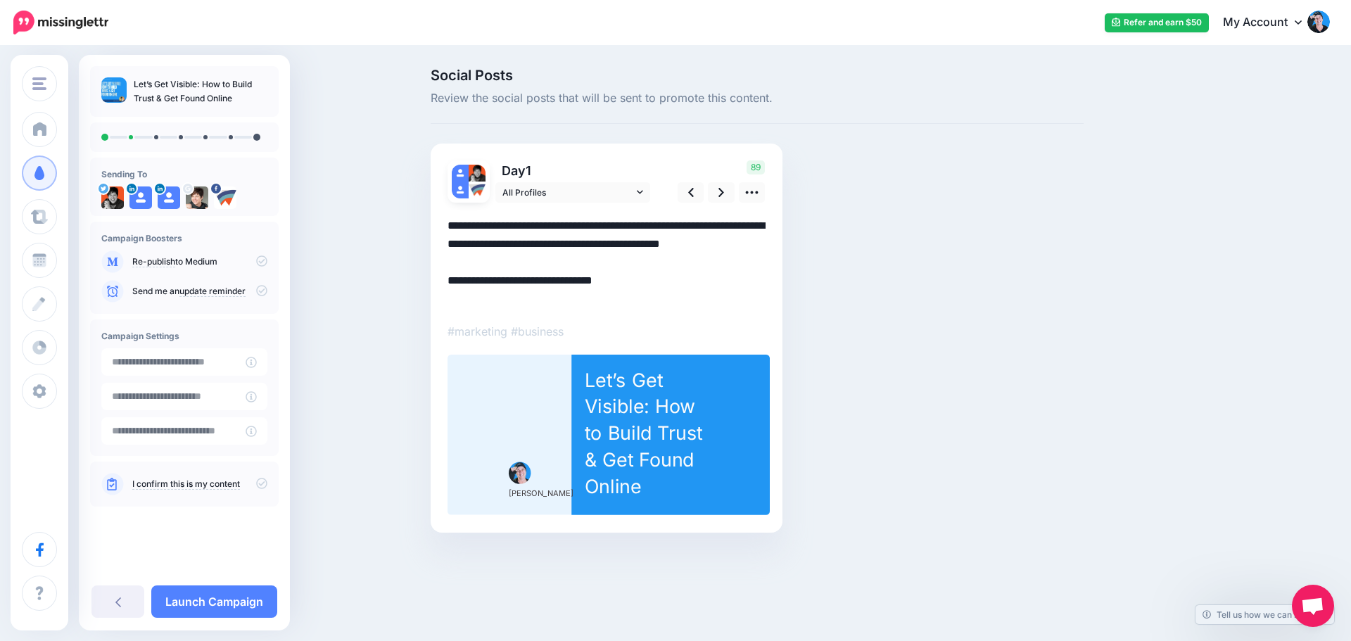
drag, startPoint x: 475, startPoint y: 297, endPoint x: 430, endPoint y: 310, distance: 47.0
click at [440, 298] on div "Day 1 All Profiles 89" at bounding box center [607, 338] width 352 height 389
click at [726, 198] on link at bounding box center [721, 192] width 27 height 20
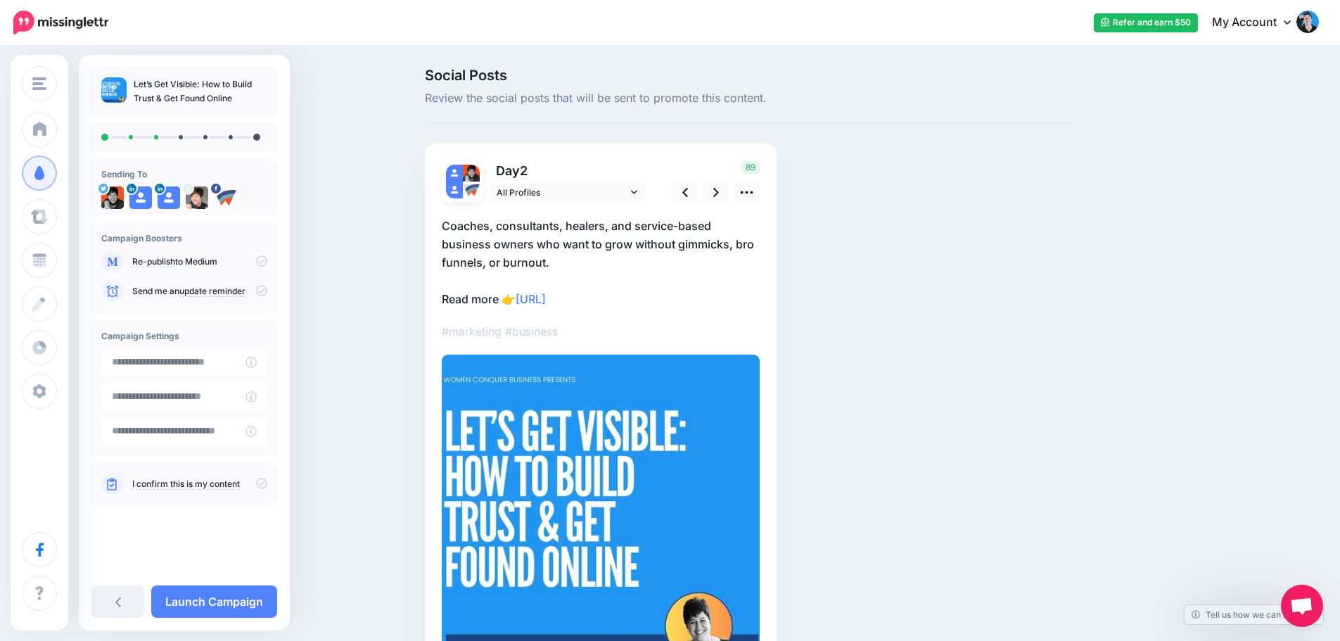
click at [502, 300] on p "​Coaches, consultants, healers, and service-based business owners who want to g…" at bounding box center [601, 262] width 318 height 91
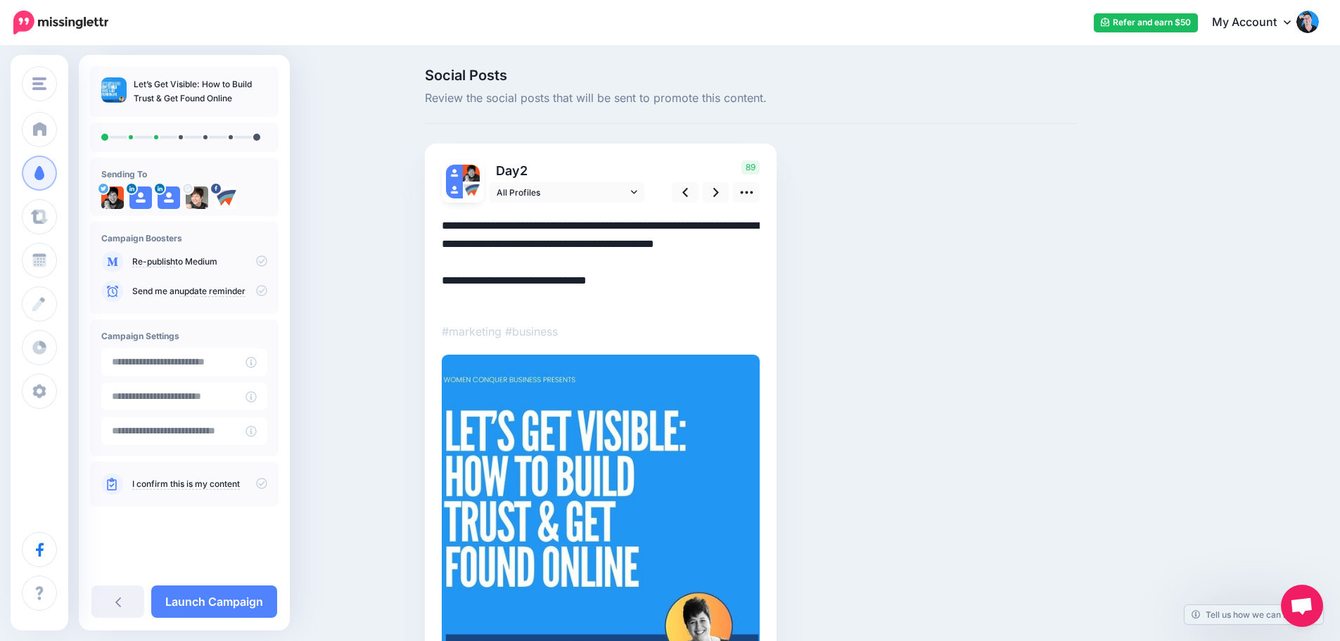
drag, startPoint x: 448, startPoint y: 229, endPoint x: 452, endPoint y: 238, distance: 9.8
click at [448, 229] on textarea "**********" at bounding box center [601, 262] width 318 height 91
drag, startPoint x: 508, startPoint y: 300, endPoint x: 417, endPoint y: 295, distance: 90.9
click at [419, 295] on div "Social Posts Review the social posts that will be sent to promote this content.…" at bounding box center [670, 400] width 1340 height 706
drag, startPoint x: 530, startPoint y: 296, endPoint x: 440, endPoint y: 291, distance: 89.5
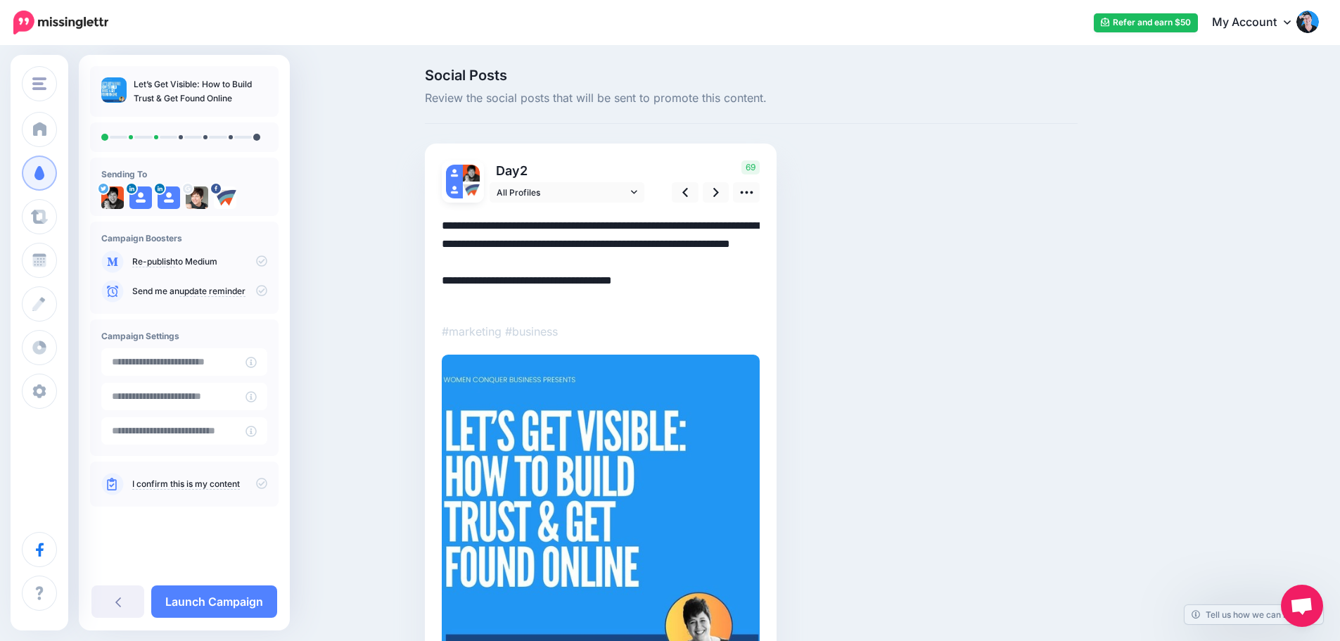
click at [440, 291] on div "Day 2 All Profiles 69" at bounding box center [601, 417] width 352 height 546
click at [717, 190] on link at bounding box center [716, 192] width 27 height 20
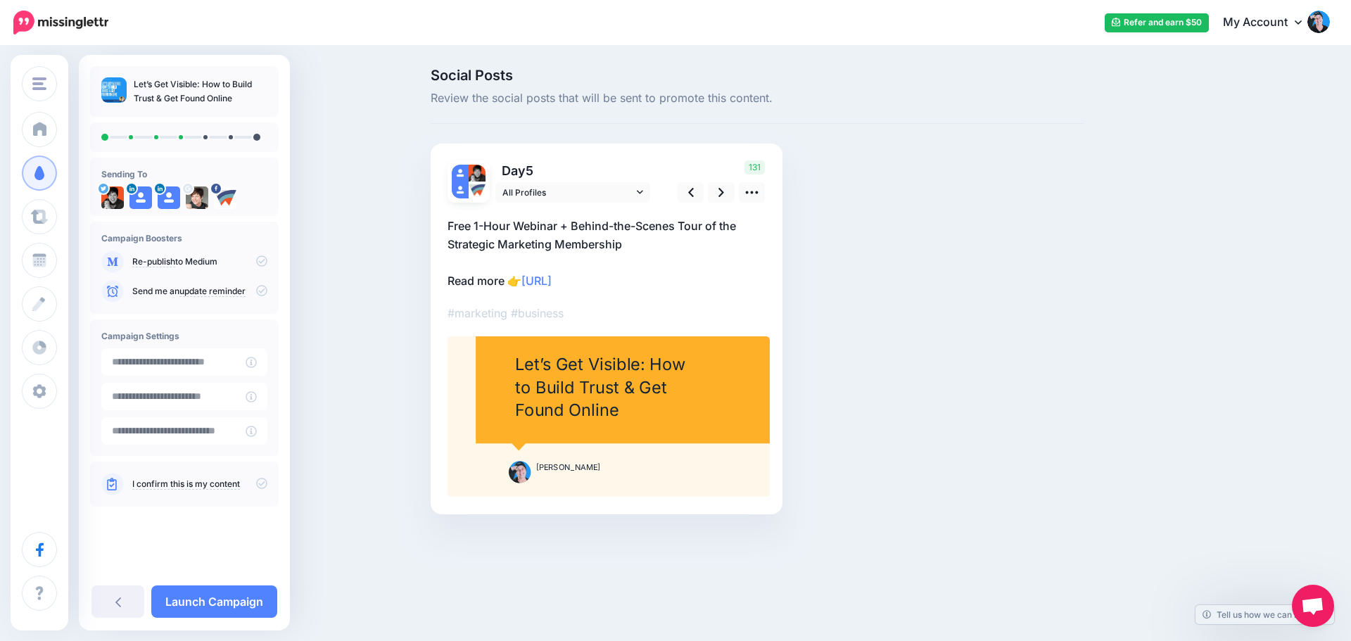
click at [504, 275] on p "​Free 1-Hour Webinar + Behind-the-Scenes Tour of the Strategic Marketing Member…" at bounding box center [606, 253] width 318 height 73
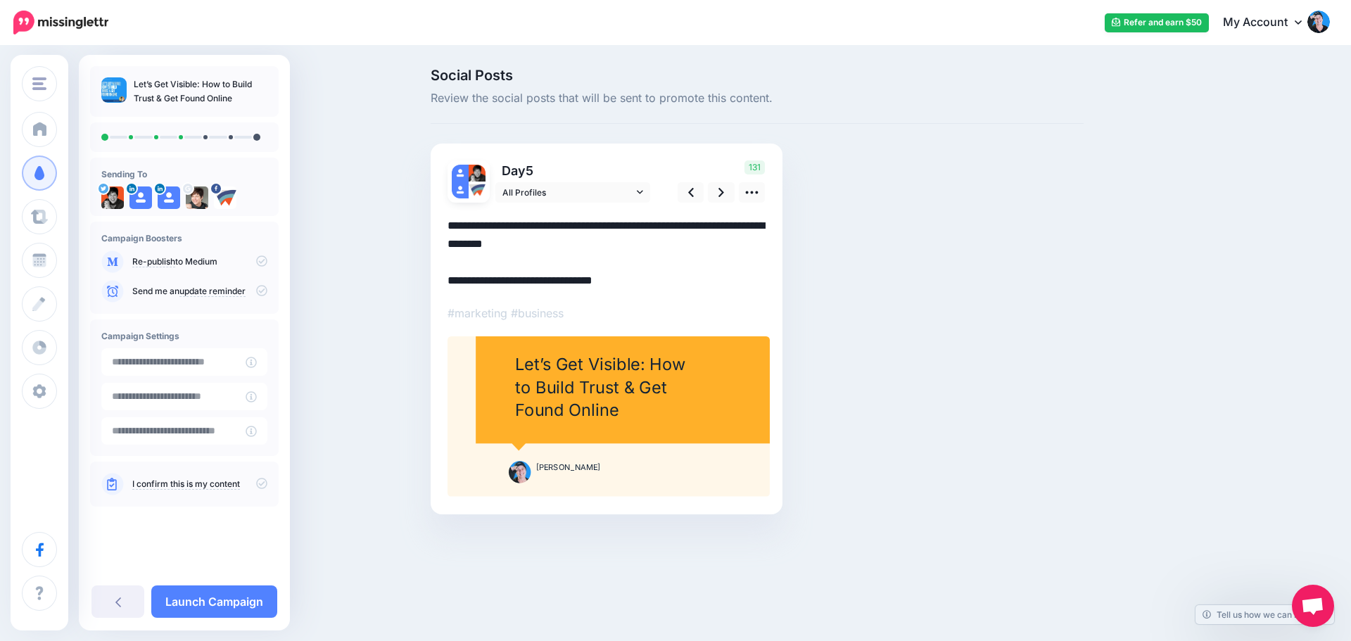
drag, startPoint x: 502, startPoint y: 280, endPoint x: 387, endPoint y: 292, distance: 115.3
click at [398, 279] on div "Social Posts Review the social posts that will be sent to promote this content.…" at bounding box center [675, 312] width 1351 height 531
click at [726, 193] on link at bounding box center [721, 192] width 27 height 20
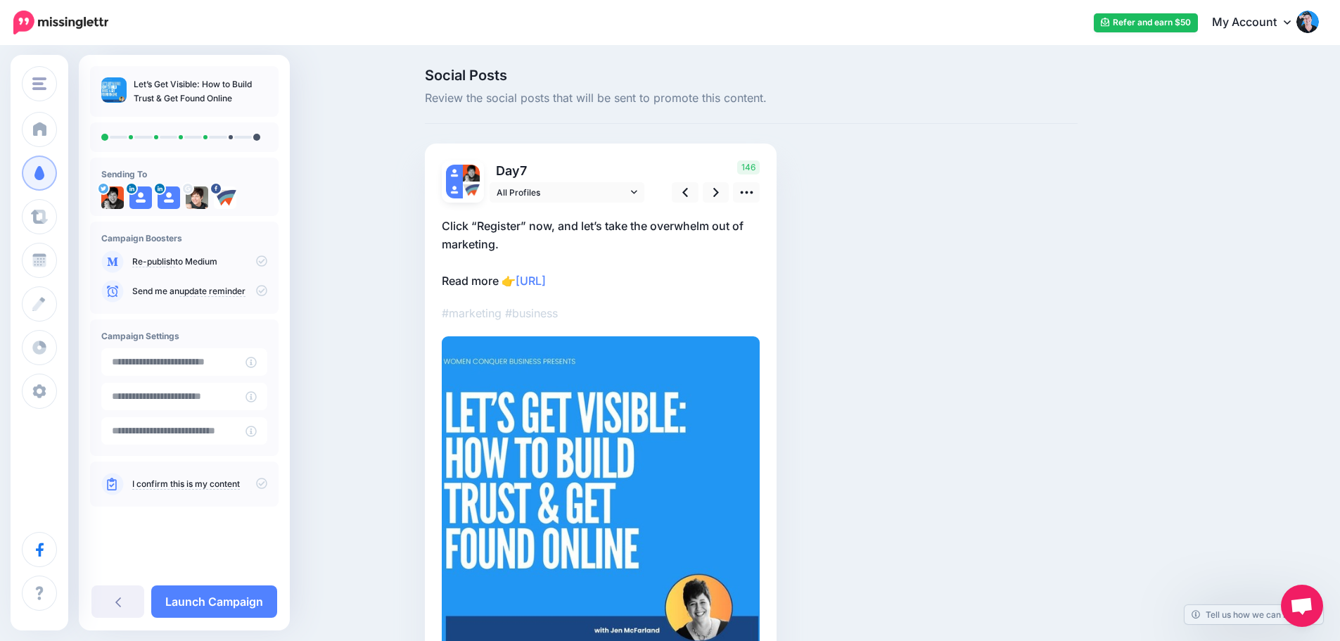
click at [500, 275] on p "Click “Register” now, and let’s take the overwhelm out of marketing. Read more …" at bounding box center [601, 253] width 318 height 73
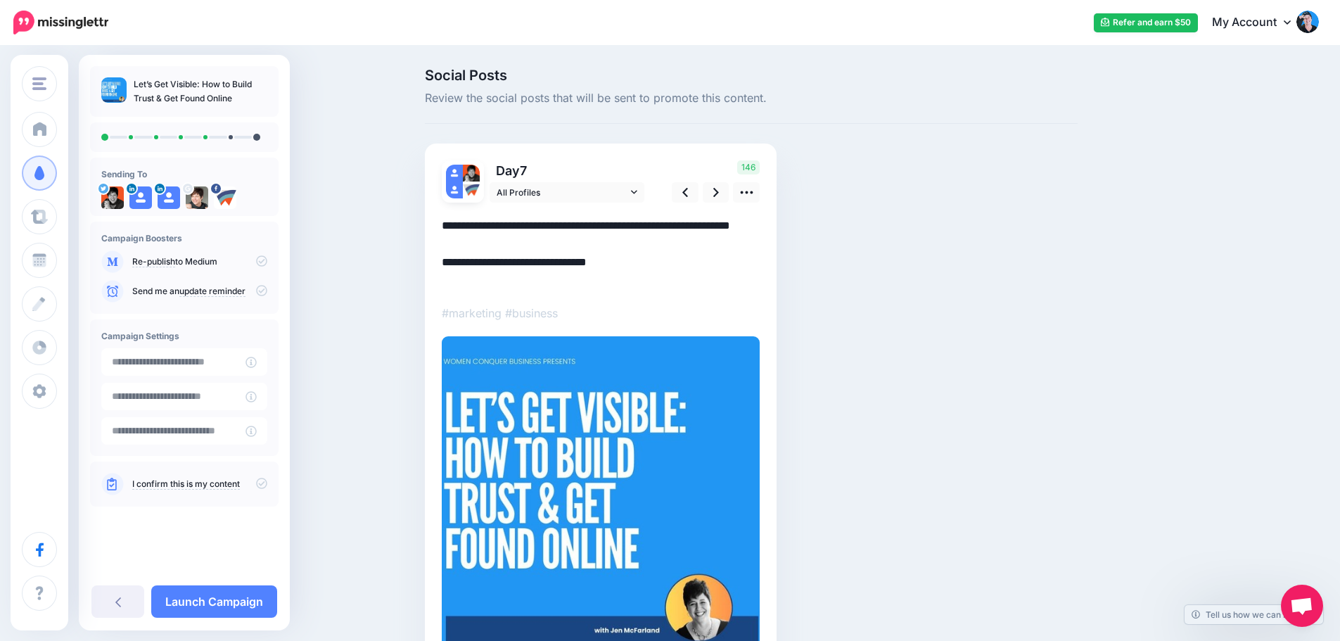
drag, startPoint x: 504, startPoint y: 283, endPoint x: 439, endPoint y: 277, distance: 65.0
click at [439, 277] on div "Day 7 All Profiles" at bounding box center [601, 408] width 352 height 528
click at [449, 280] on textarea "**********" at bounding box center [601, 253] width 318 height 73
paste textarea "*"
click at [719, 191] on icon at bounding box center [716, 192] width 6 height 15
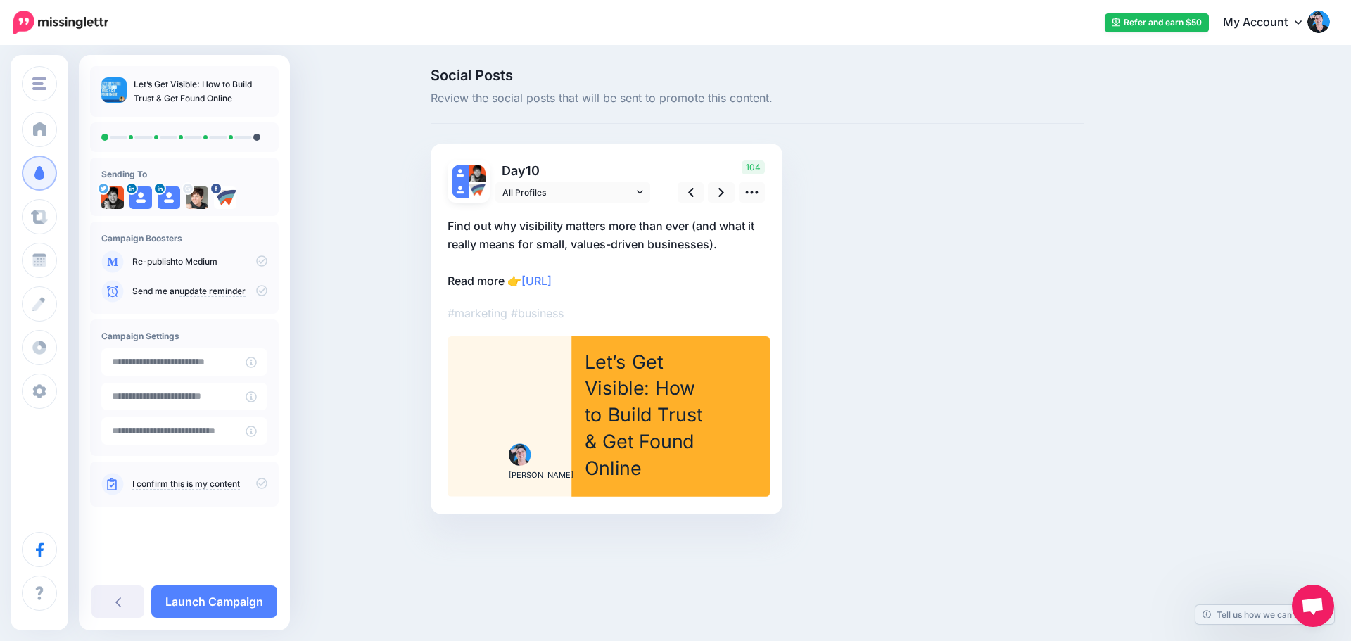
click at [503, 284] on p "Find out why visibility matters more than ever (and what it really means for sm…" at bounding box center [606, 253] width 318 height 73
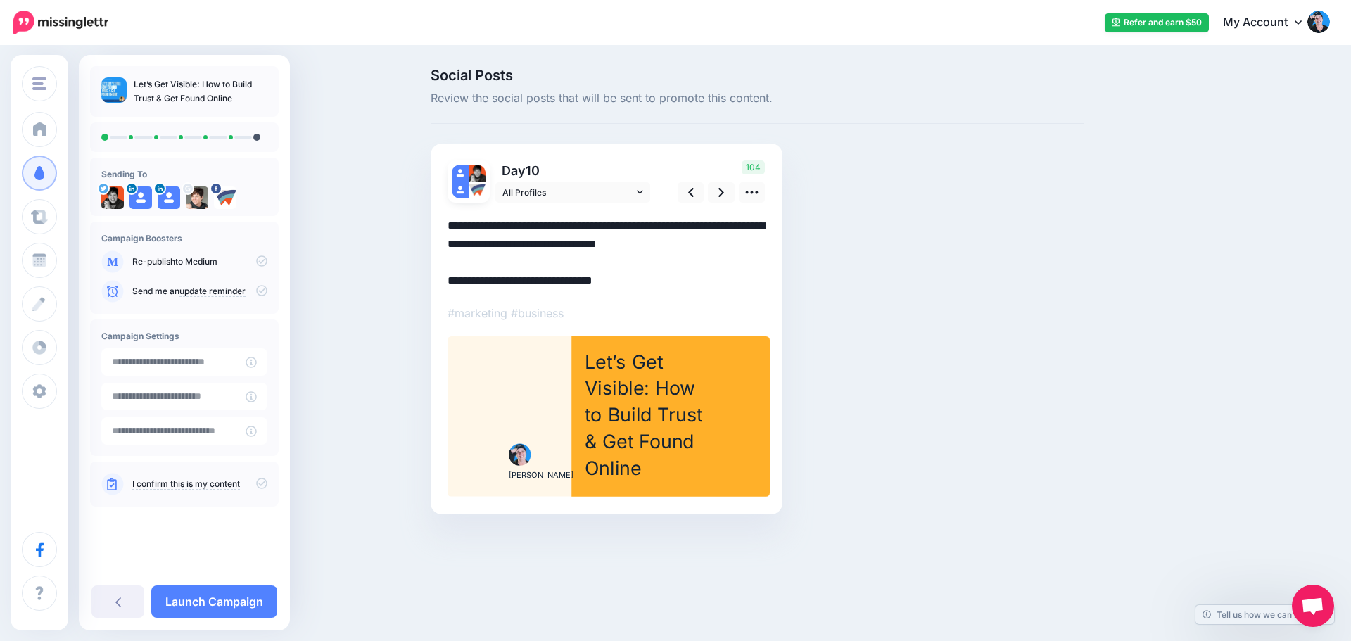
drag, startPoint x: 503, startPoint y: 279, endPoint x: 404, endPoint y: 278, distance: 99.2
click at [408, 277] on div "Social Posts Review the social posts that will be sent to promote this content.…" at bounding box center [675, 312] width 1351 height 531
paste textarea "**********"
click at [720, 196] on icon at bounding box center [721, 192] width 6 height 9
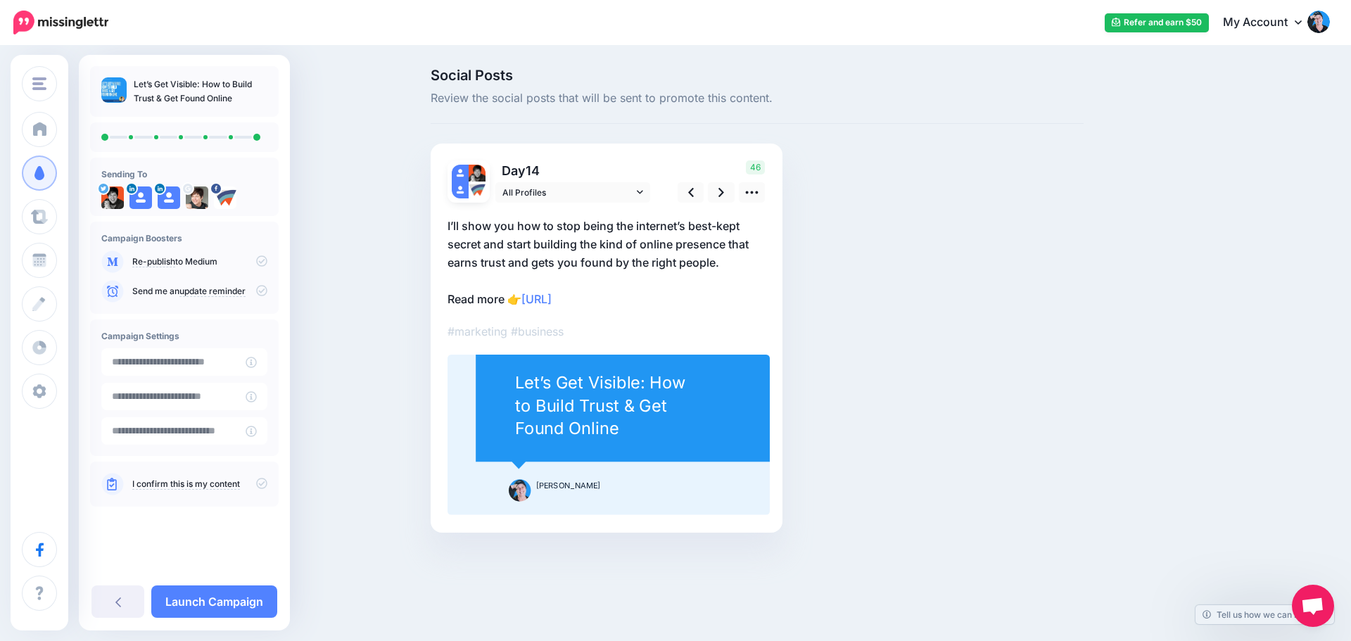
click at [504, 297] on p "​I’ll show you how to stop being the internet’s best-kept secret and start buil…" at bounding box center [606, 262] width 318 height 91
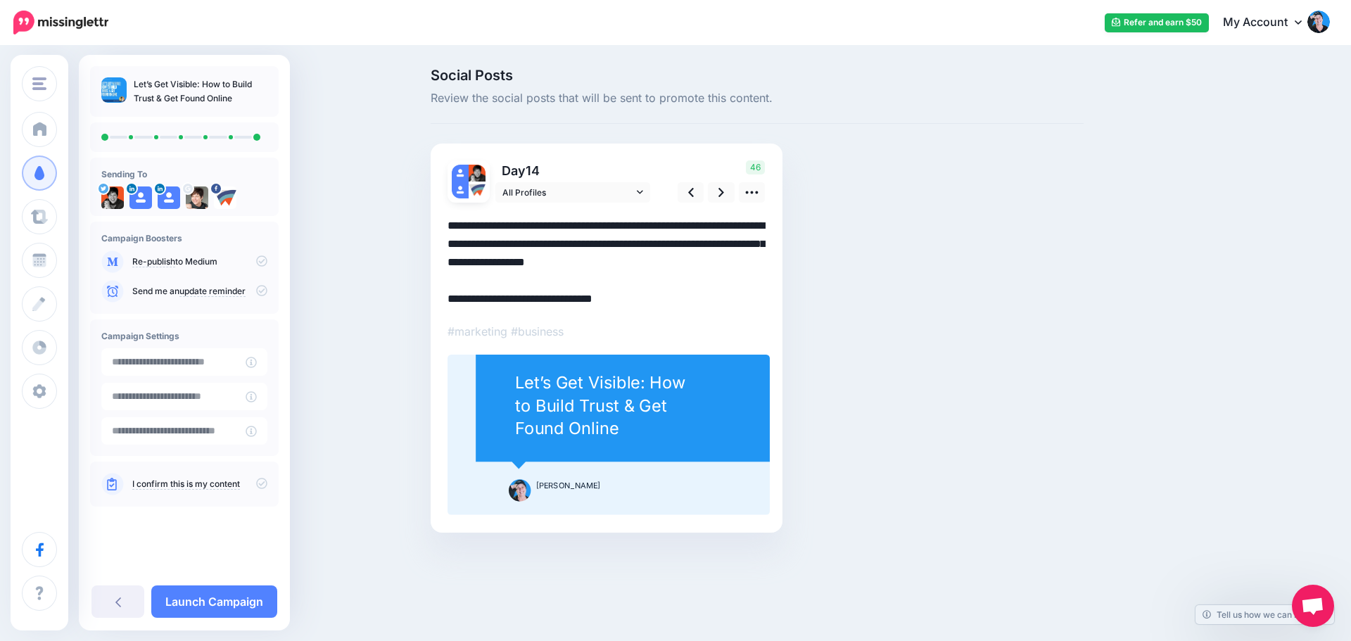
drag, startPoint x: 506, startPoint y: 297, endPoint x: 332, endPoint y: 292, distance: 173.9
click at [380, 293] on div "Social Posts Review the social posts that will be sent to promote this content.…" at bounding box center [675, 321] width 1351 height 549
type textarea "**********"
click at [721, 193] on icon at bounding box center [721, 192] width 6 height 15
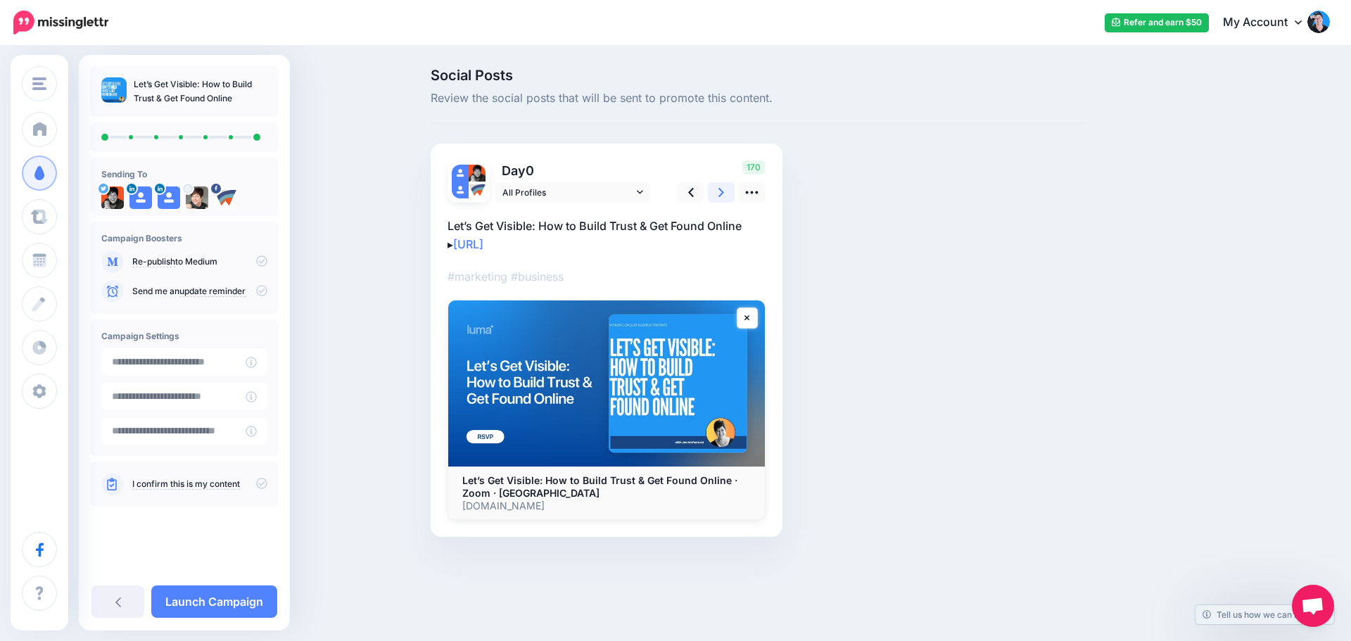
click at [716, 194] on link at bounding box center [721, 192] width 27 height 20
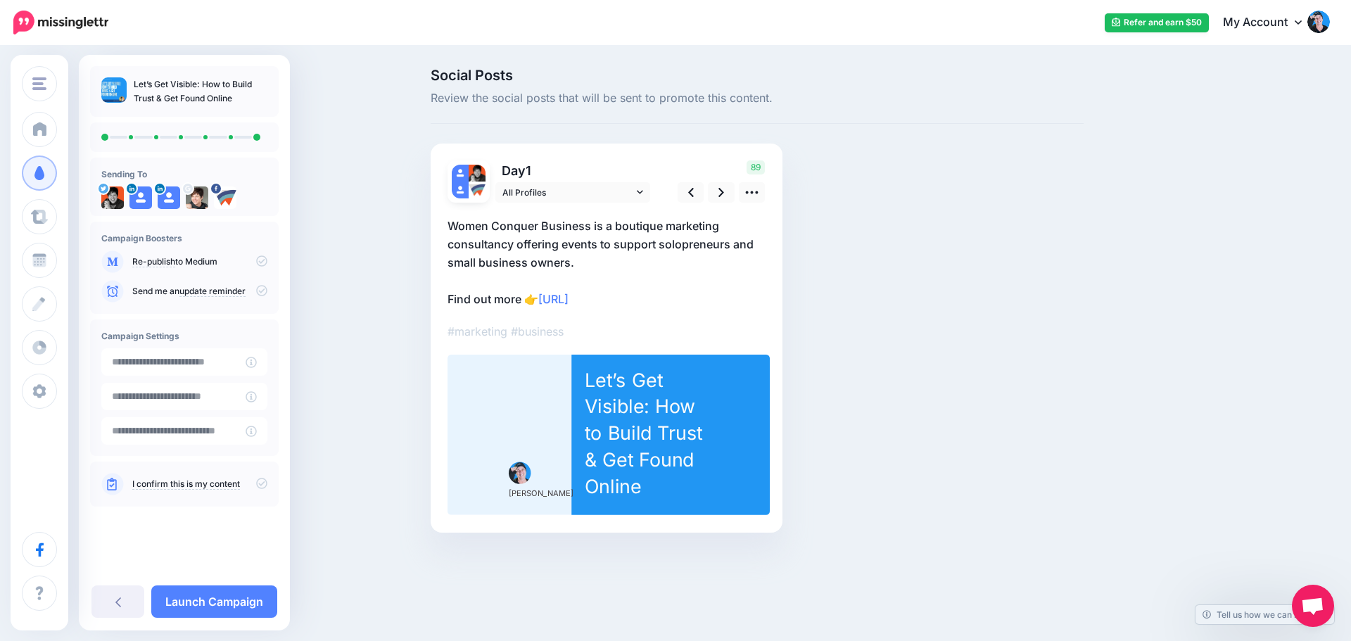
click at [591, 336] on p "#marketing #business" at bounding box center [606, 331] width 318 height 18
click at [576, 334] on p "#marketing #business" at bounding box center [606, 331] width 318 height 18
click at [187, 596] on link "Launch Campaign" at bounding box center [214, 601] width 126 height 32
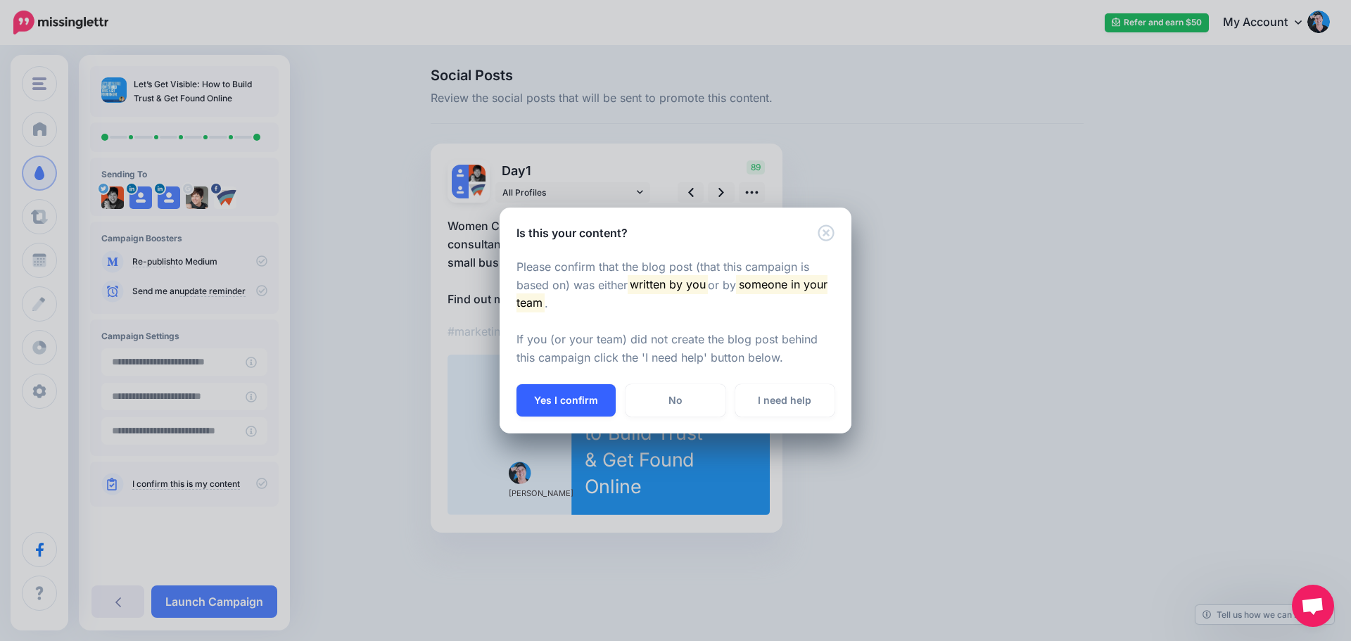
click at [562, 395] on button "Yes I confirm" at bounding box center [565, 400] width 99 height 32
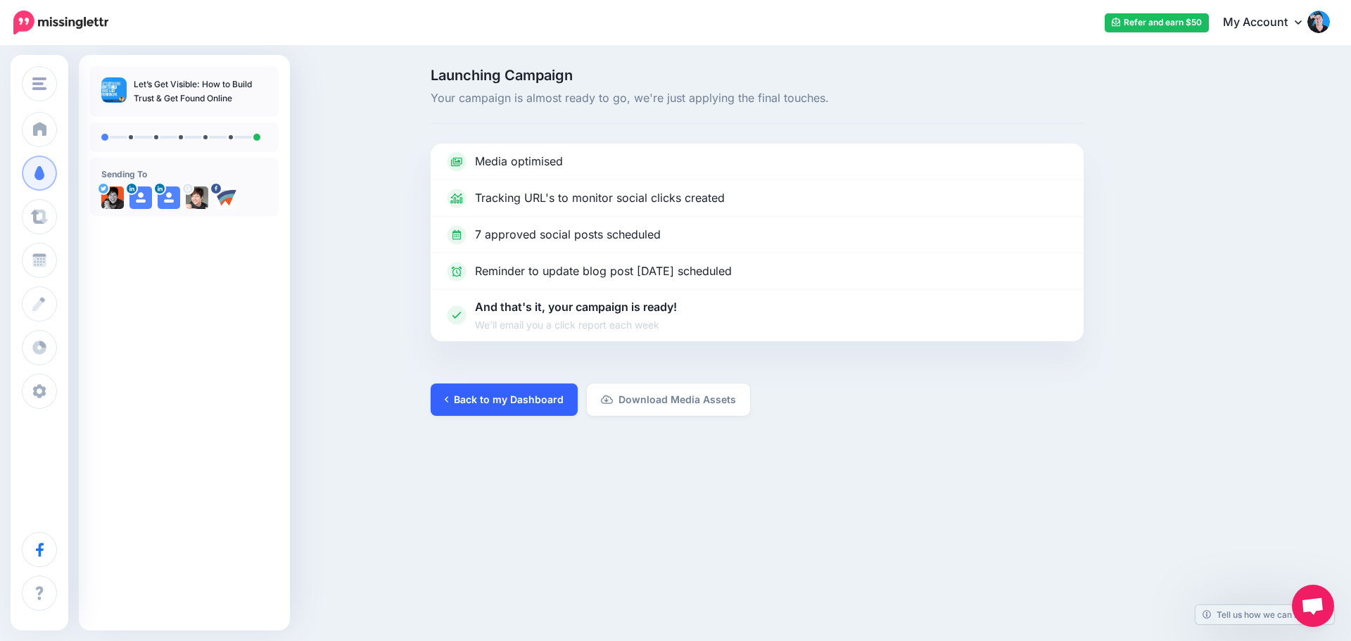
click at [522, 407] on link "Back to my Dashboard" at bounding box center [504, 399] width 147 height 32
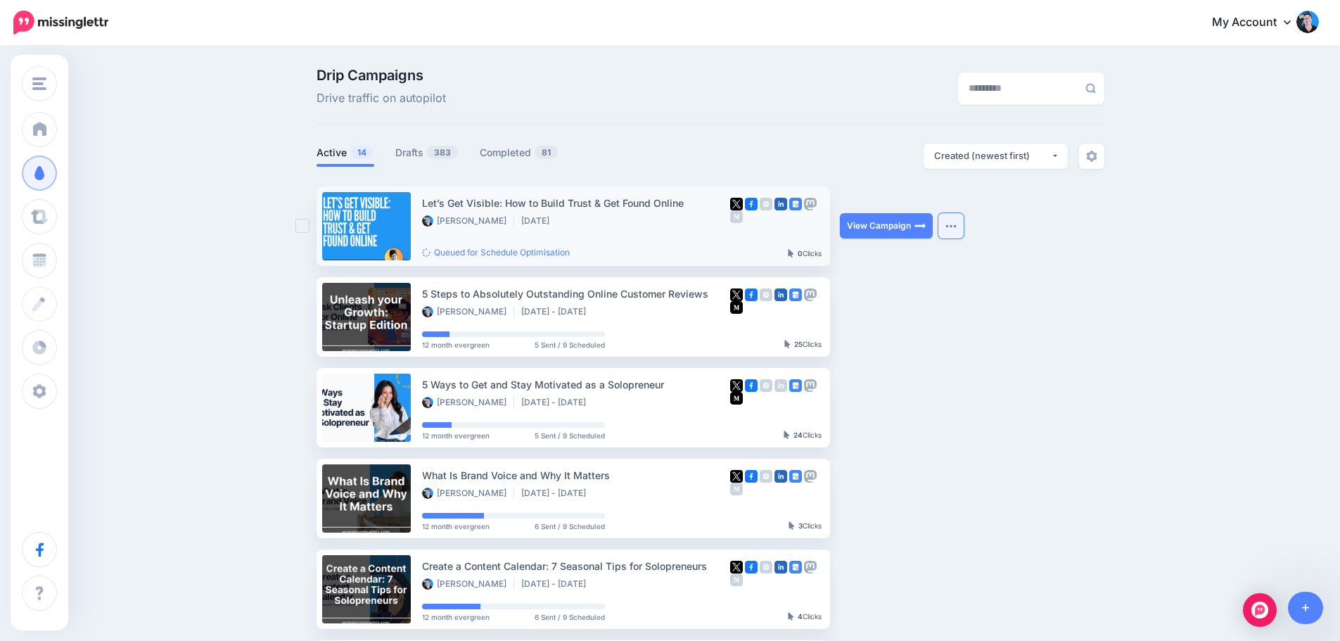
click at [957, 225] on img "button" at bounding box center [951, 226] width 11 height 4
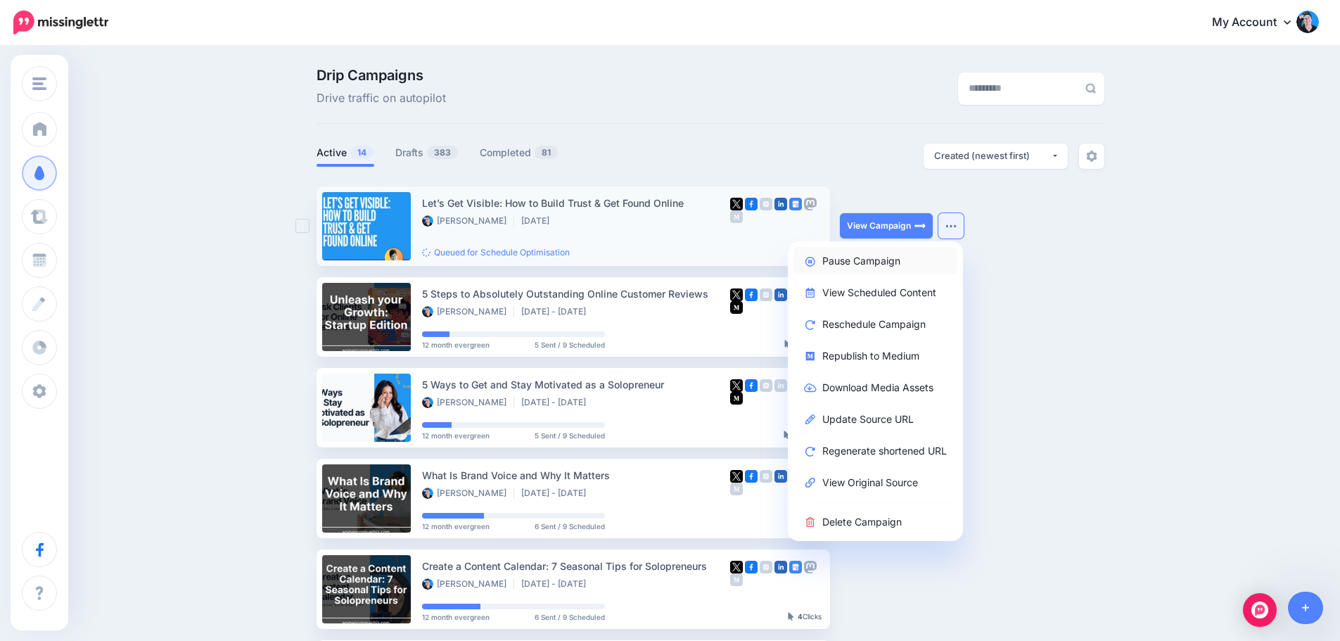
click at [895, 255] on link "Pause Campaign" at bounding box center [876, 260] width 164 height 27
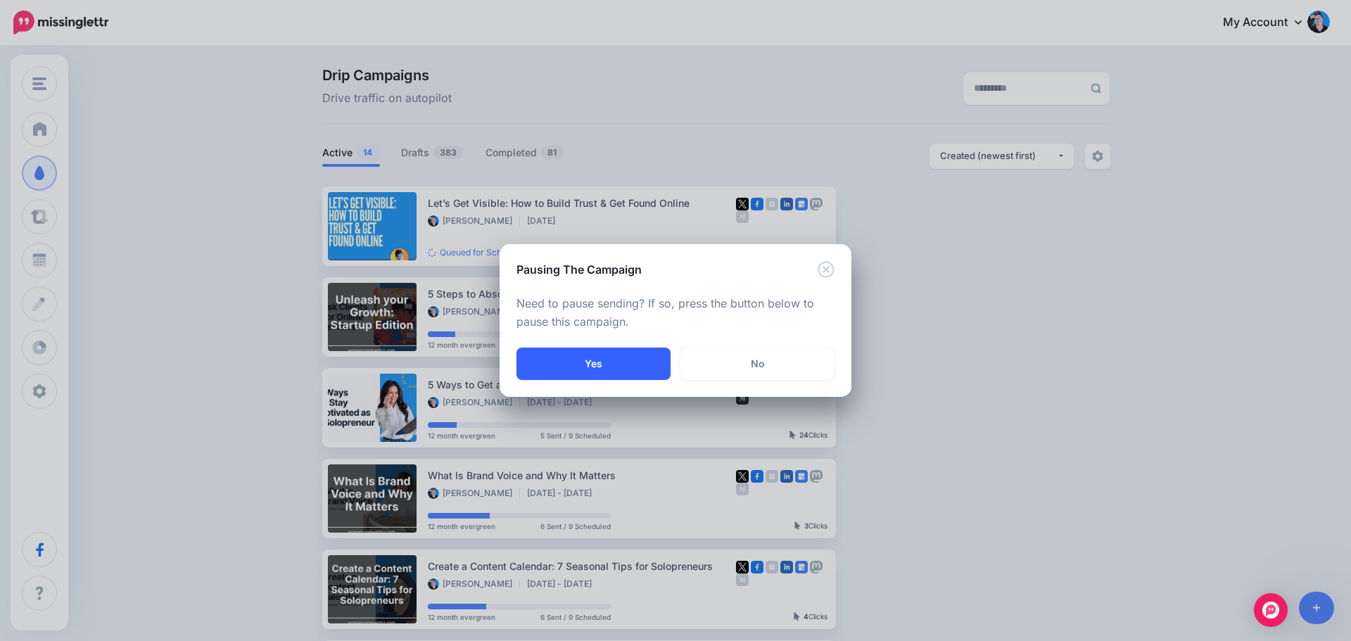
click at [620, 363] on button "Yes" at bounding box center [593, 364] width 154 height 32
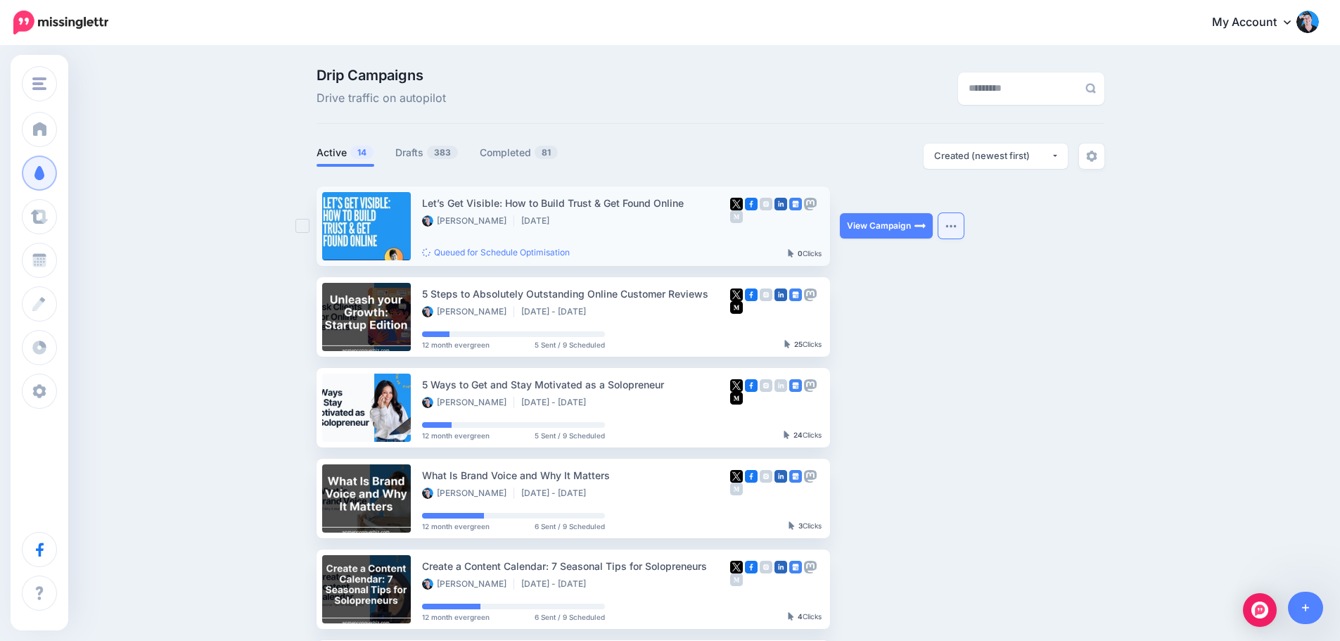
click at [958, 230] on button "button" at bounding box center [951, 225] width 25 height 25
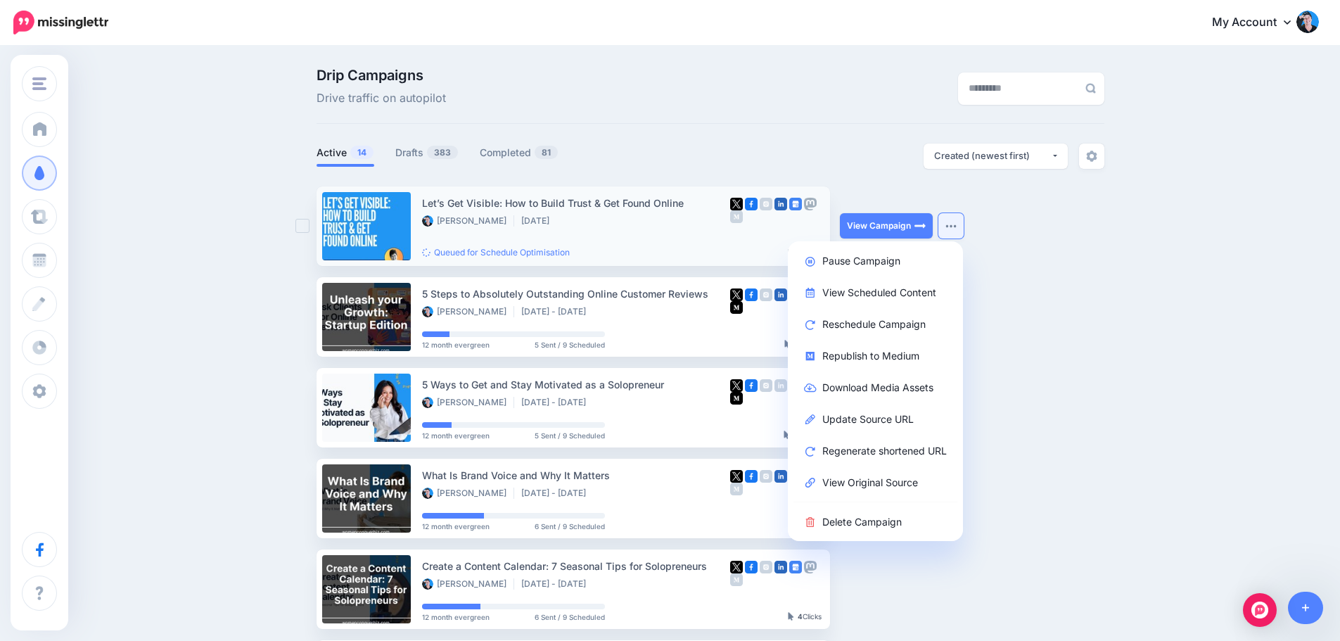
click at [568, 200] on div "Let’s Get Visible: How to Build Trust & Get Found Online" at bounding box center [576, 203] width 308 height 16
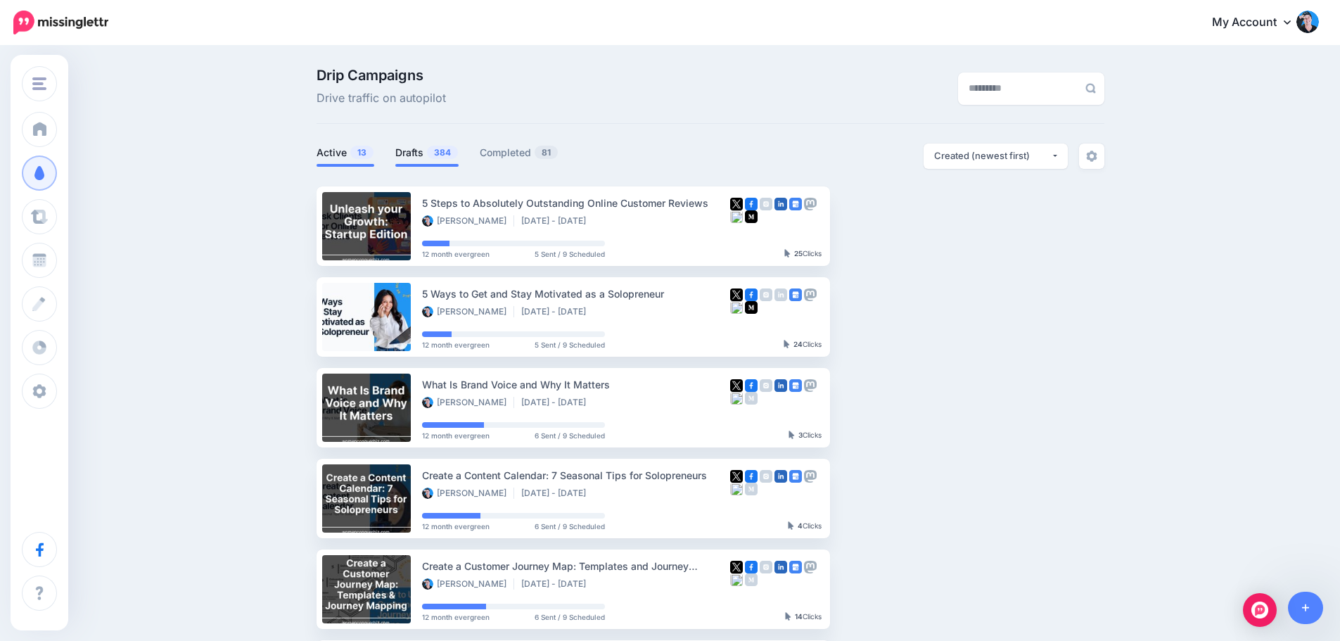
click at [435, 157] on span "384" at bounding box center [442, 152] width 31 height 13
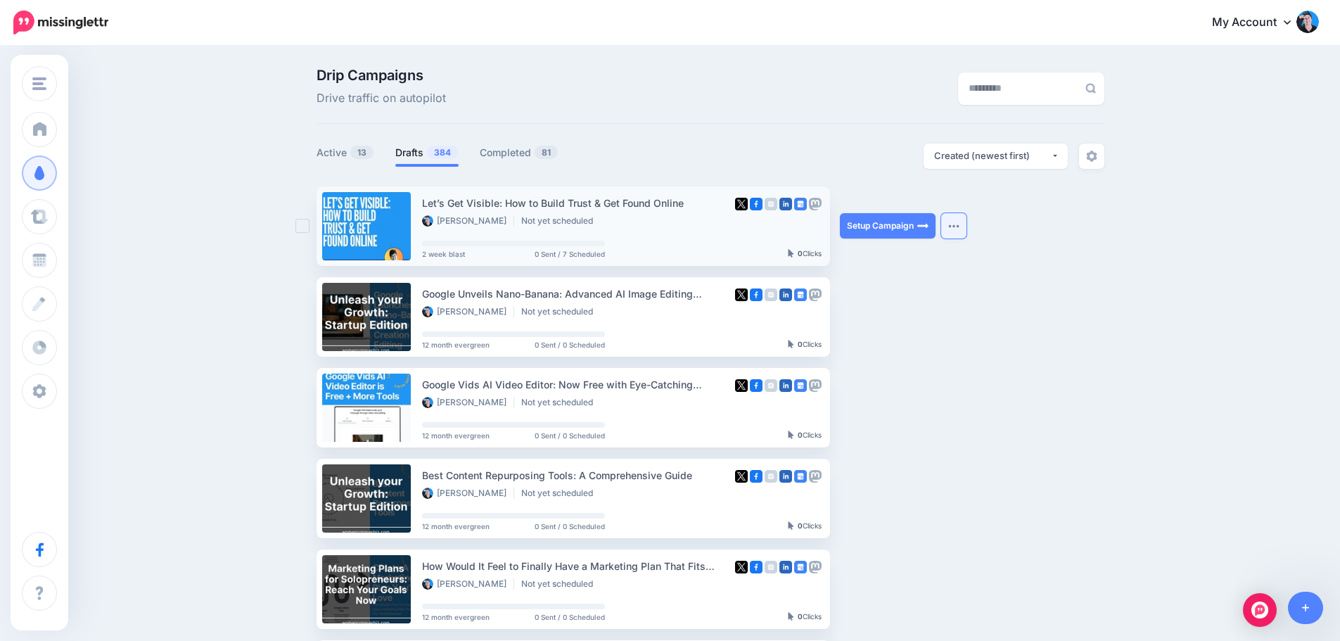
click at [959, 225] on img "button" at bounding box center [953, 226] width 11 height 4
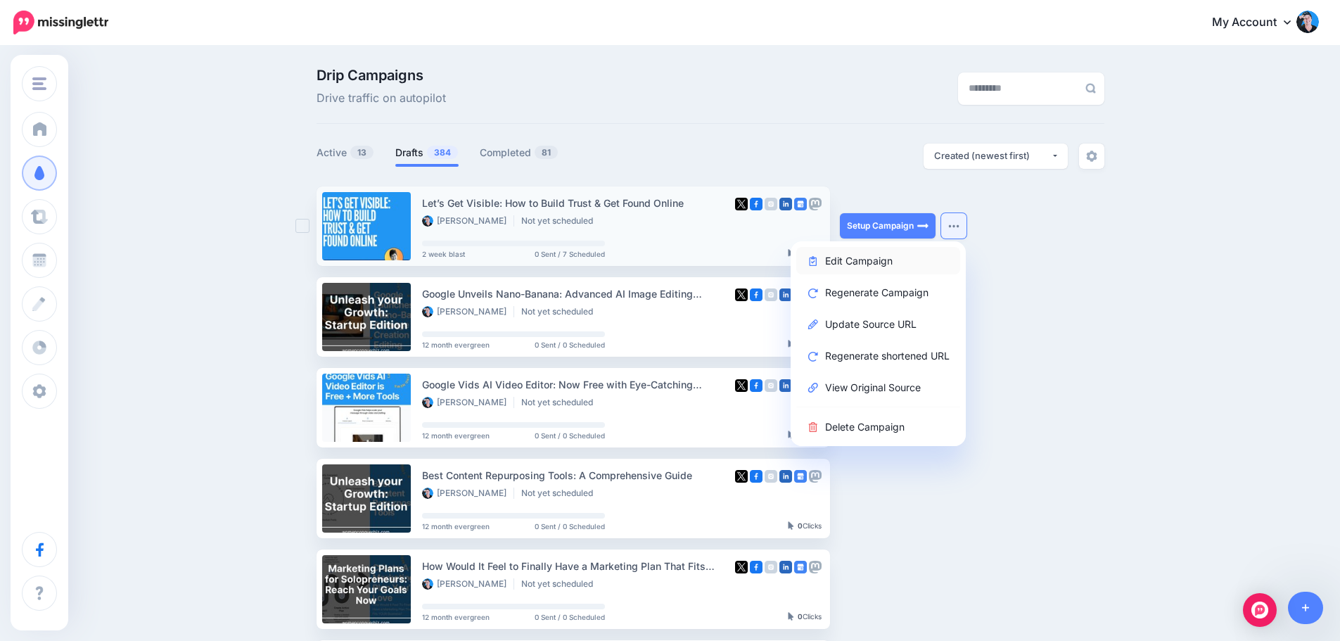
click at [881, 257] on link "Edit Campaign" at bounding box center [878, 260] width 164 height 27
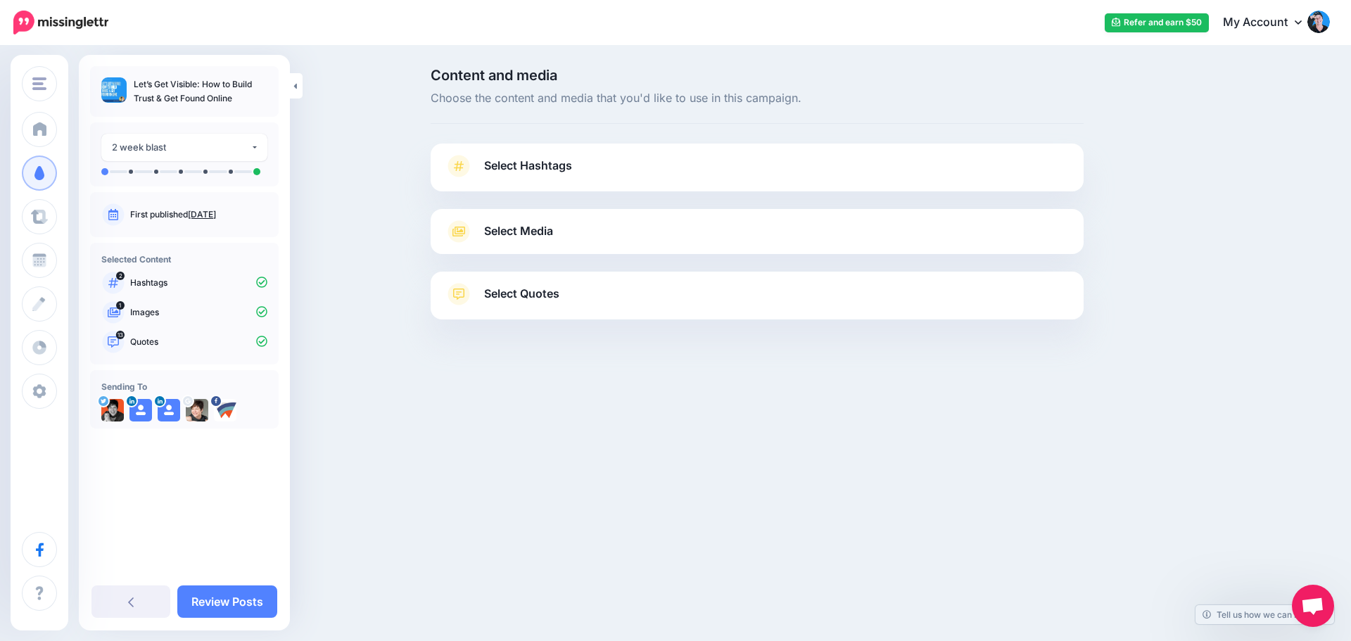
click at [521, 160] on span "Select Hashtags" at bounding box center [528, 165] width 88 height 19
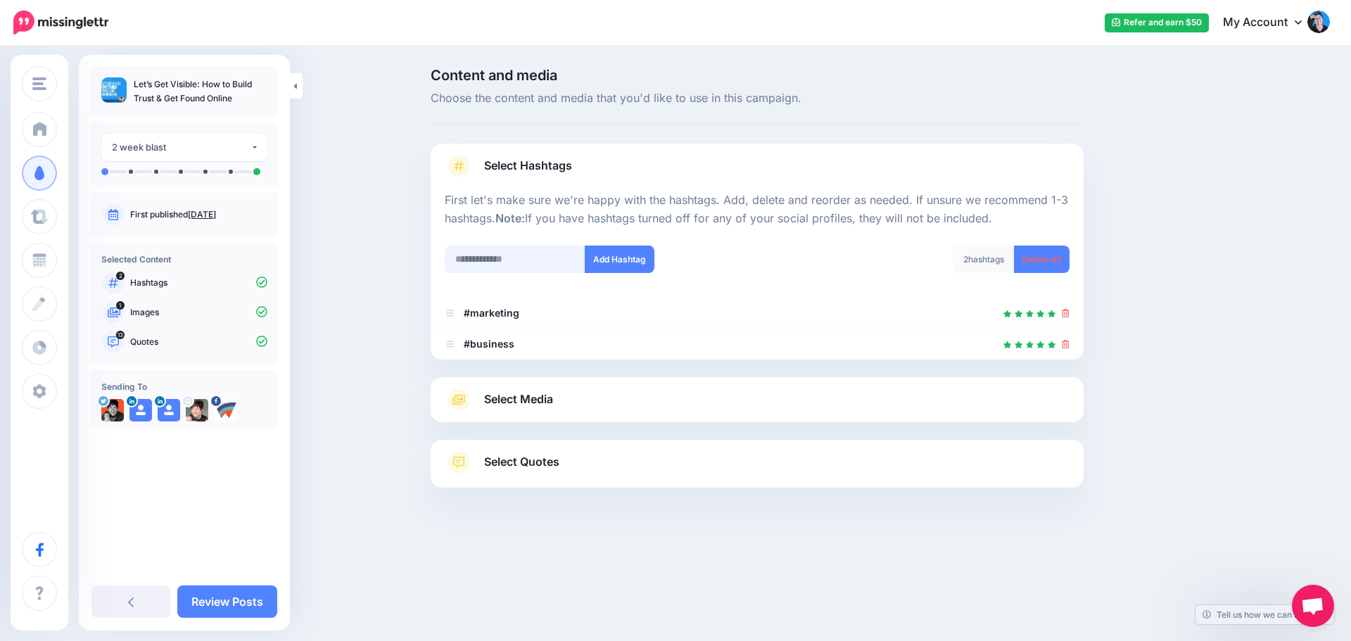
click at [500, 263] on input "text" at bounding box center [515, 259] width 141 height 27
drag, startPoint x: 532, startPoint y: 258, endPoint x: 490, endPoint y: 260, distance: 42.3
click at [531, 258] on input "**********" at bounding box center [515, 259] width 141 height 27
click at [484, 260] on input "**********" at bounding box center [515, 259] width 141 height 27
drag, startPoint x: 523, startPoint y: 260, endPoint x: 300, endPoint y: 241, distance: 223.1
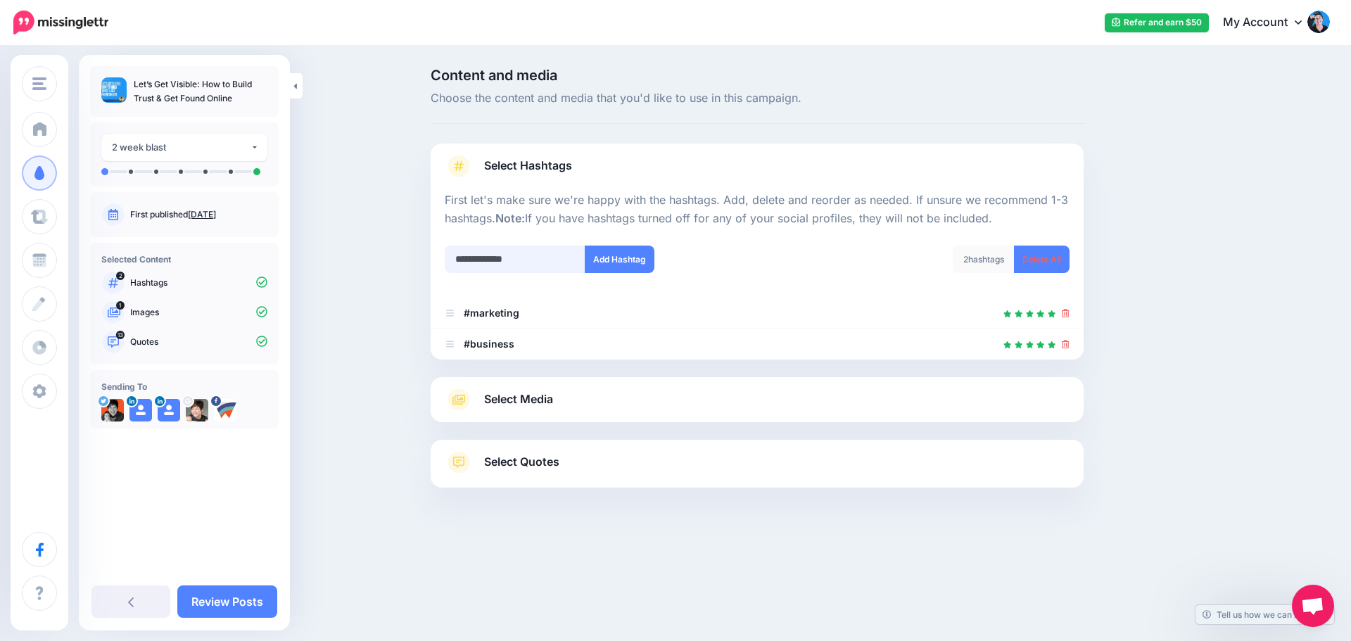
click at [322, 227] on div "**********" at bounding box center [675, 313] width 1351 height 532
type input "**********"
click at [604, 262] on button "Add Hashtag" at bounding box center [620, 259] width 70 height 27
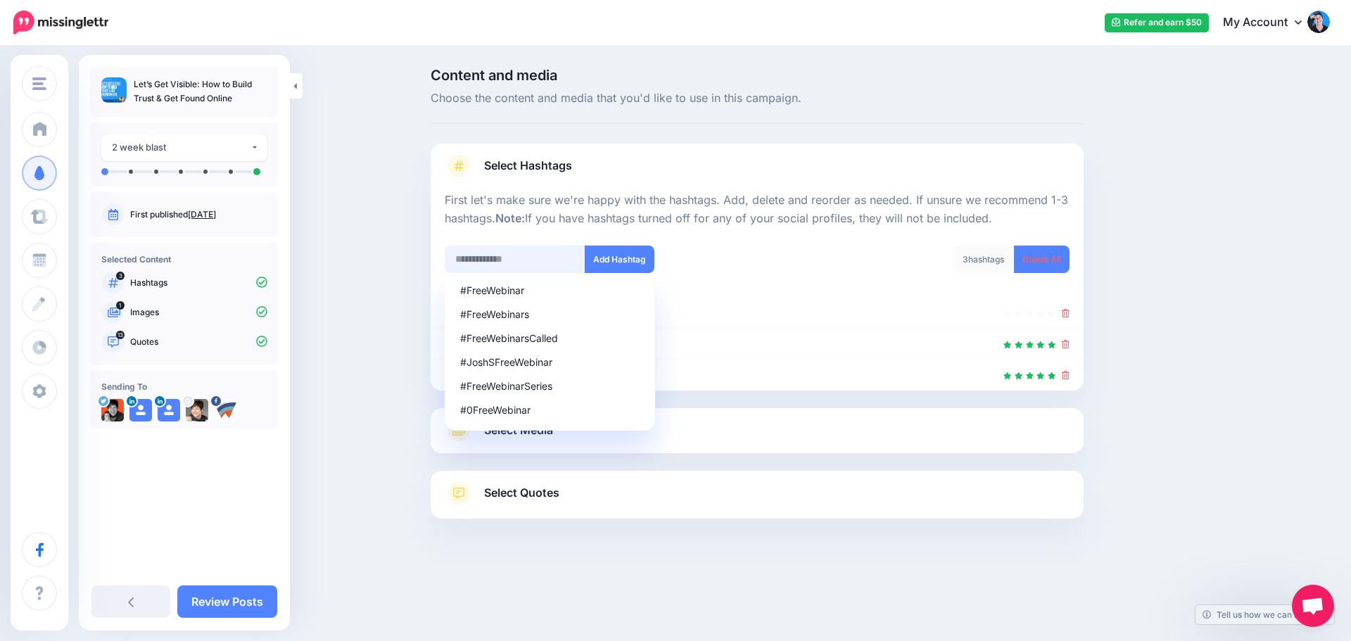
click at [495, 261] on input "text" at bounding box center [515, 259] width 141 height 27
type input "*******"
click at [640, 253] on button "Add Hashtag" at bounding box center [620, 259] width 70 height 27
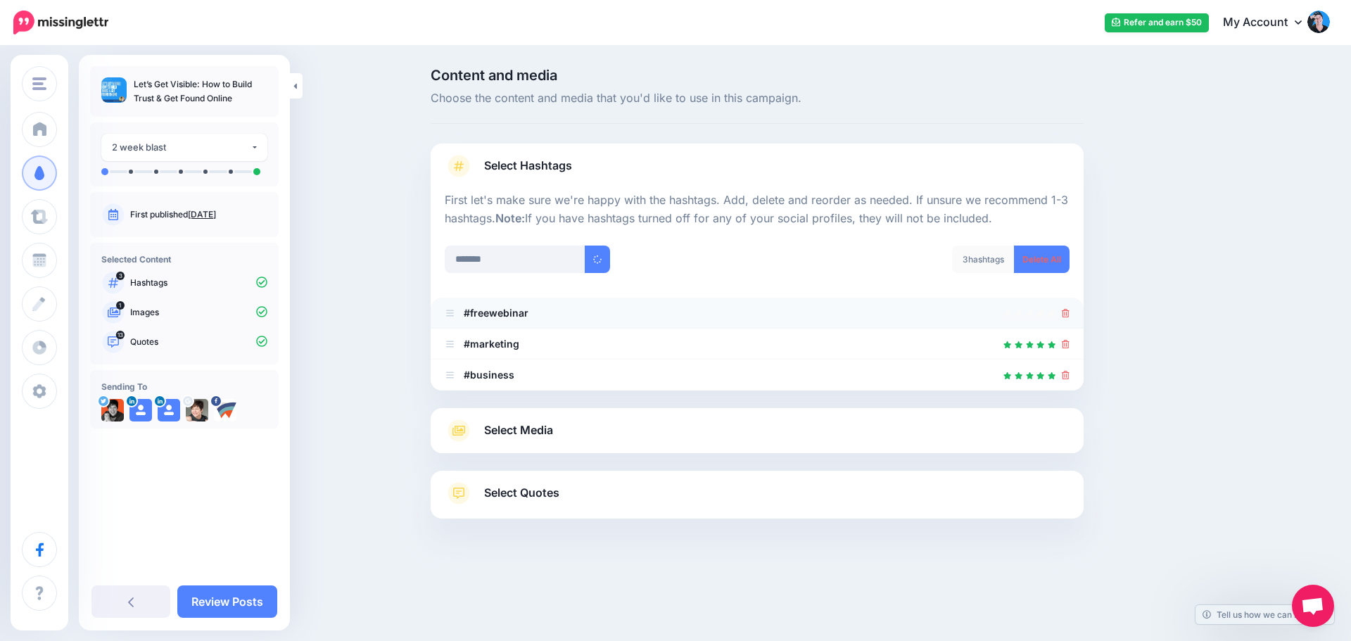
click at [1065, 315] on icon at bounding box center [1066, 313] width 8 height 8
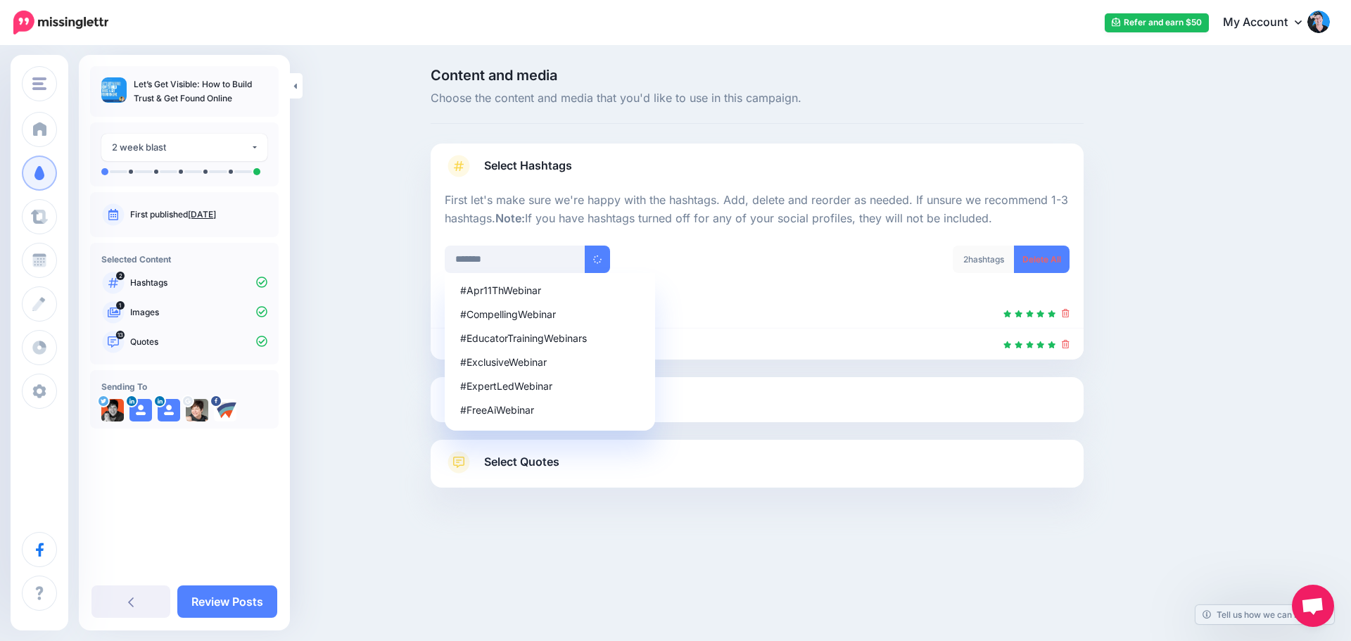
click at [822, 251] on div "2 hashtags Delete All" at bounding box center [918, 268] width 323 height 45
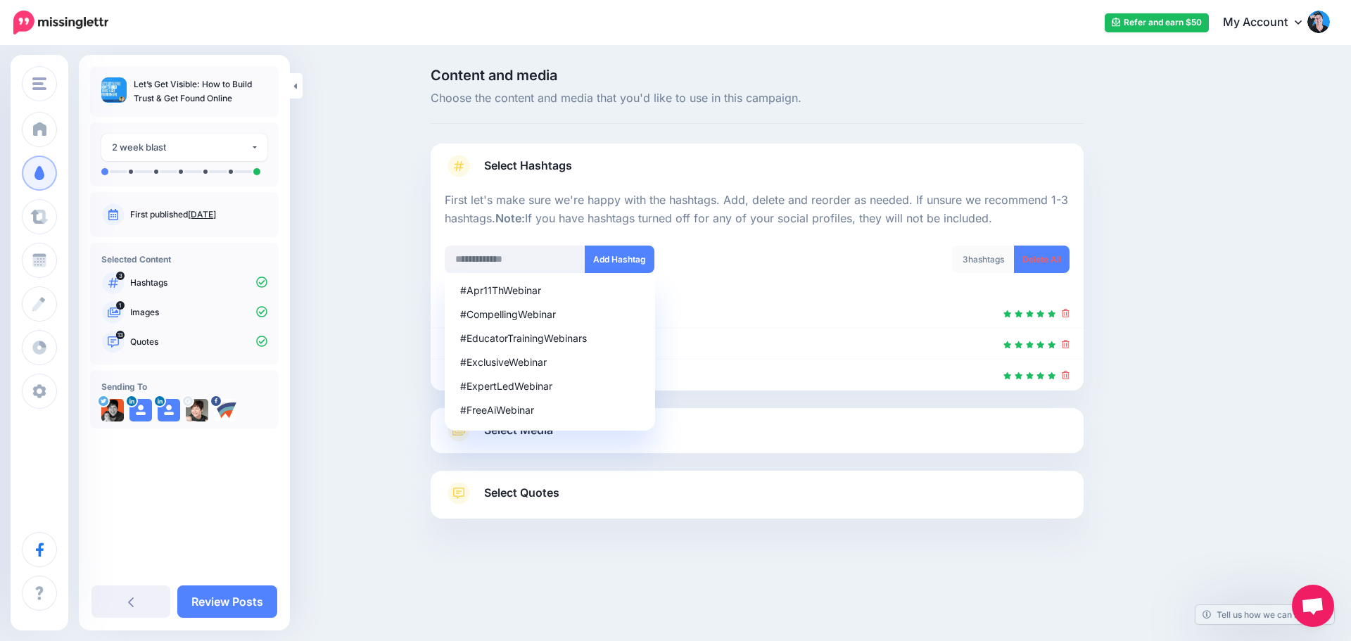
click at [765, 185] on link "Select Hashtags" at bounding box center [757, 173] width 625 height 37
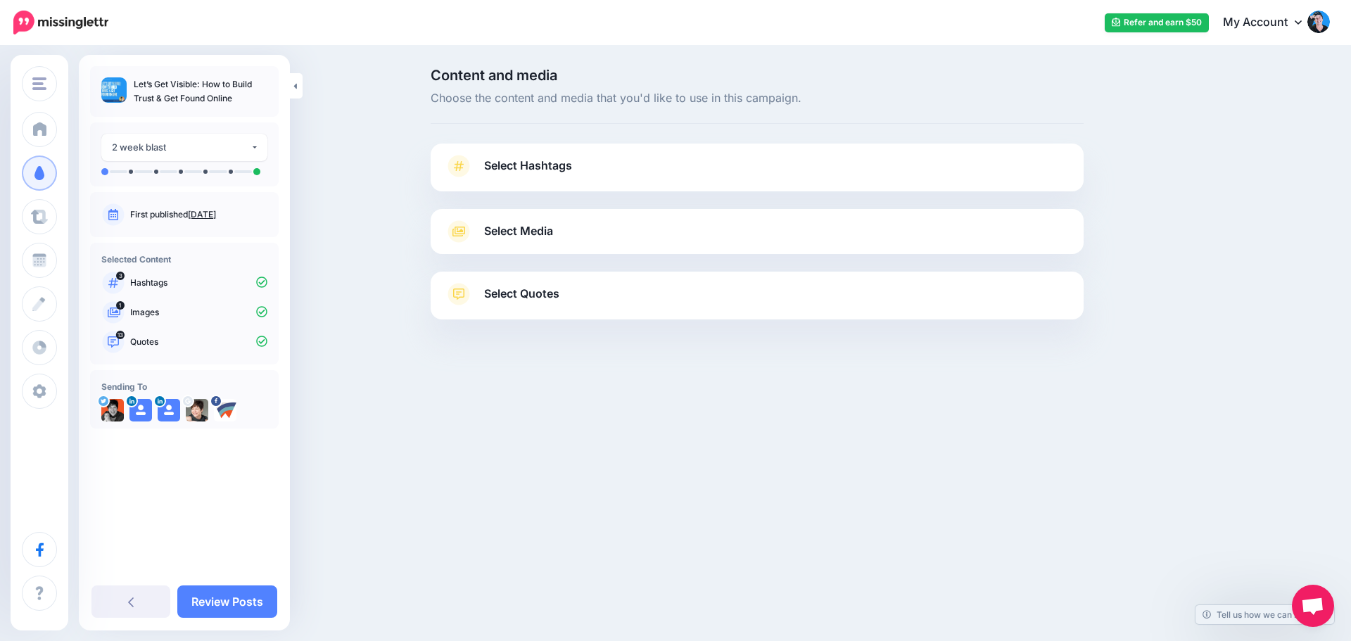
click at [628, 167] on link "Select Hashtags" at bounding box center [757, 173] width 625 height 37
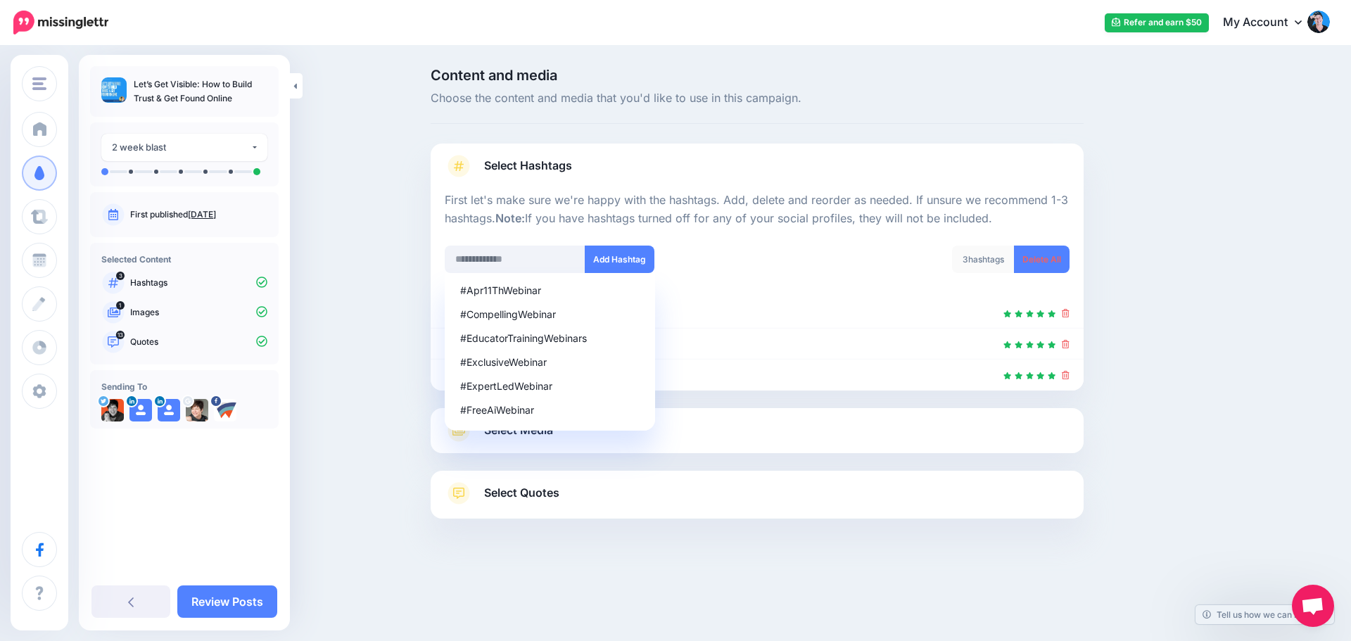
click at [1188, 217] on div "Content and media Choose the content and media that you'd like to use in this c…" at bounding box center [824, 328] width 809 height 521
click at [749, 283] on div "#Apr11ThWebinar #CompellingWebinar #EducatorTrainingWebinars #ExclusiveWebinar …" at bounding box center [595, 268] width 323 height 45
click at [788, 572] on div at bounding box center [757, 554] width 653 height 70
click at [775, 425] on link "Select Media" at bounding box center [757, 430] width 625 height 23
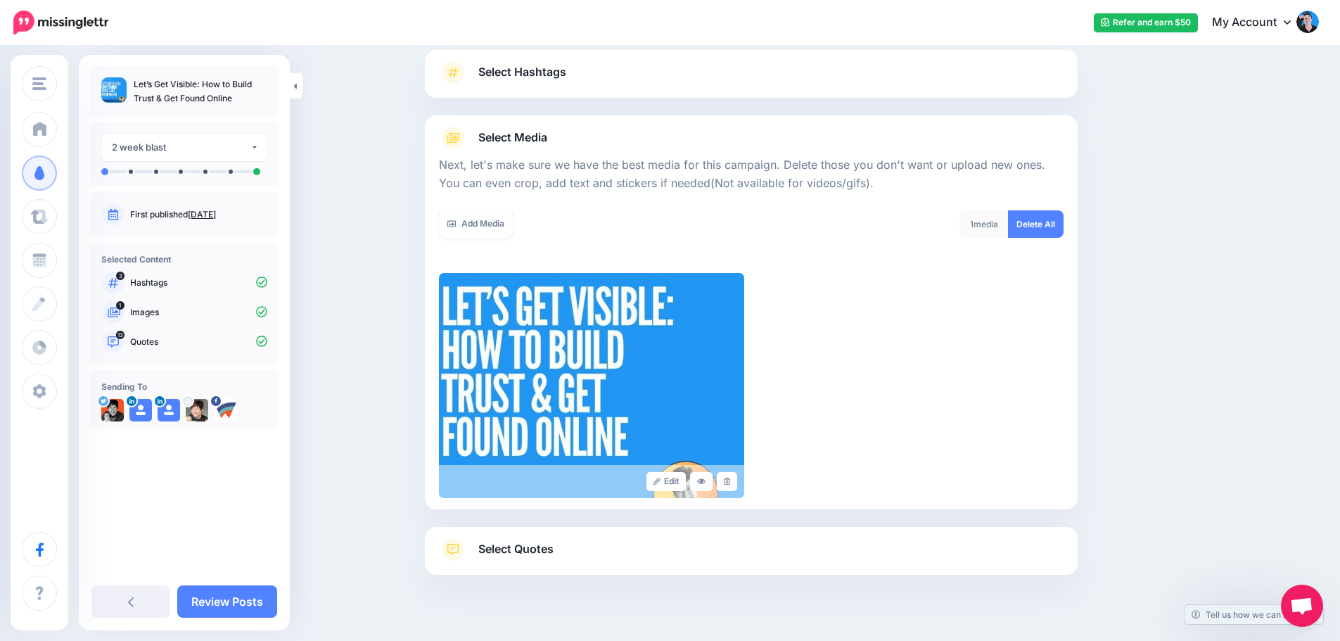
scroll to position [119, 0]
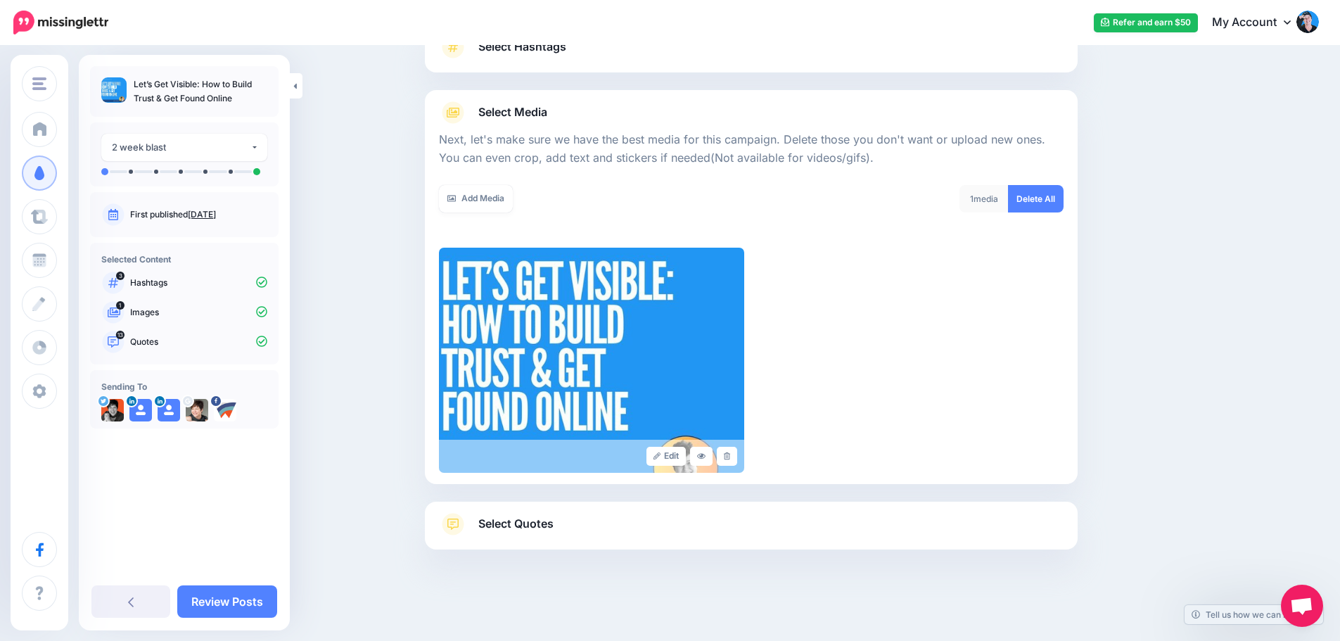
click at [545, 527] on span "Select Quotes" at bounding box center [515, 523] width 75 height 19
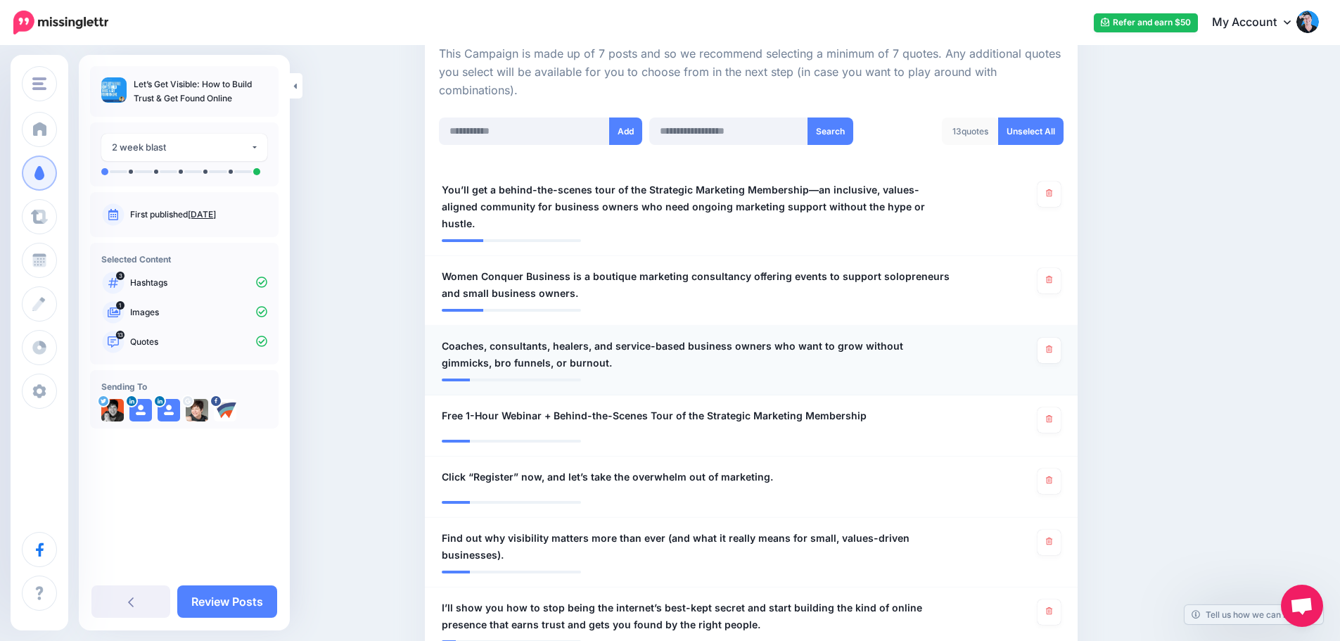
scroll to position [330, 0]
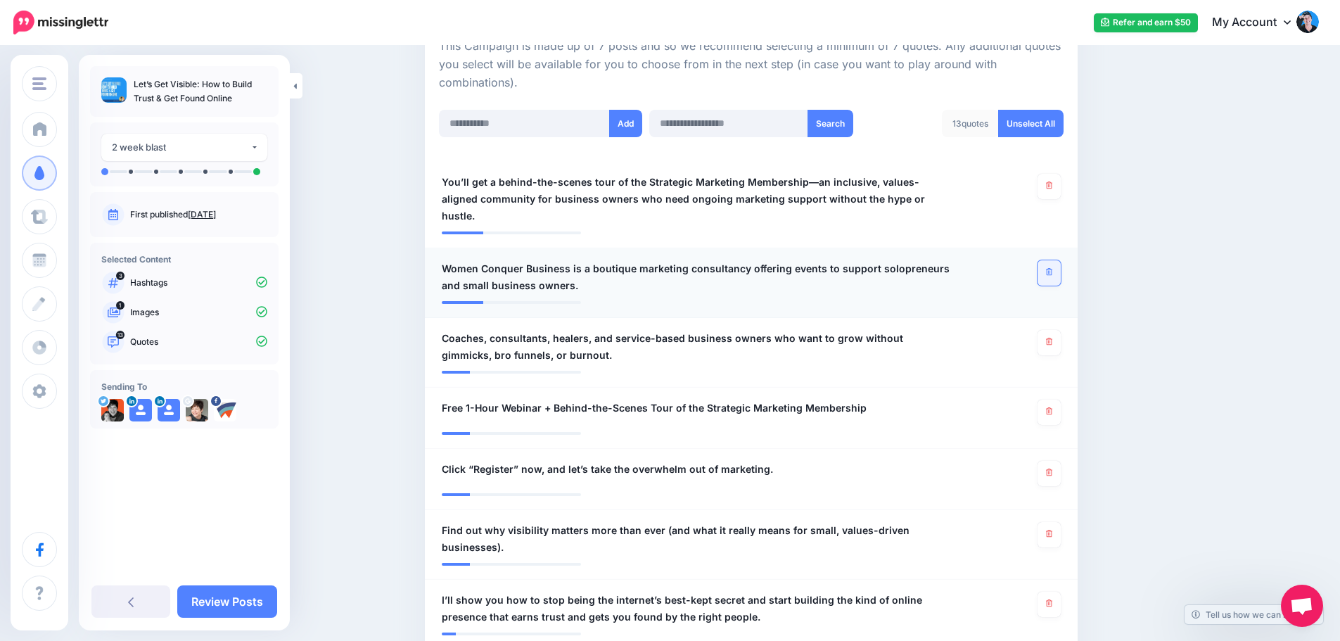
click at [1049, 260] on link at bounding box center [1049, 272] width 23 height 25
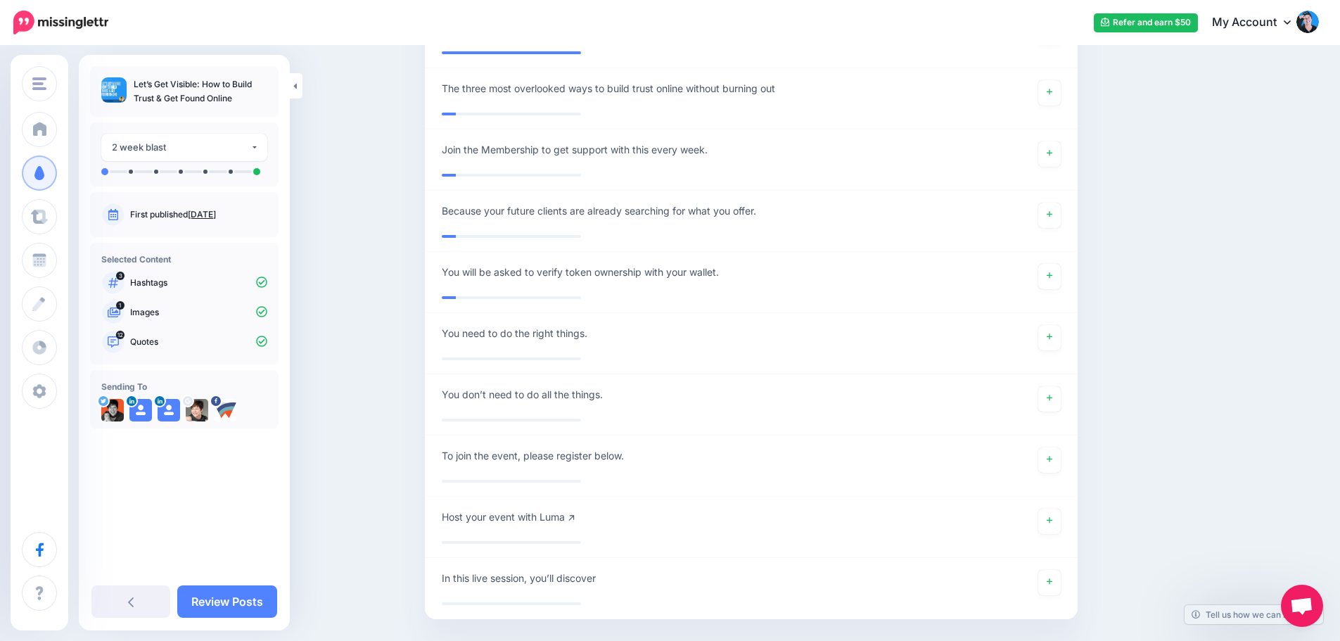
scroll to position [1385, 0]
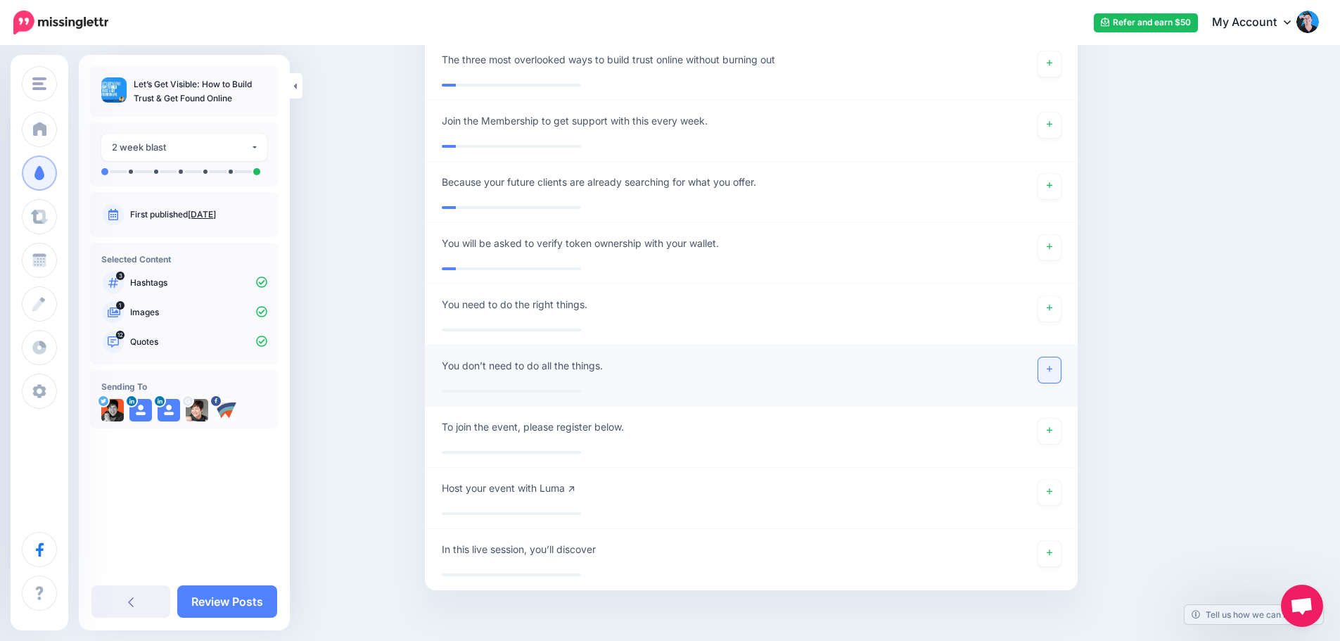
click at [1053, 365] on icon at bounding box center [1050, 369] width 6 height 8
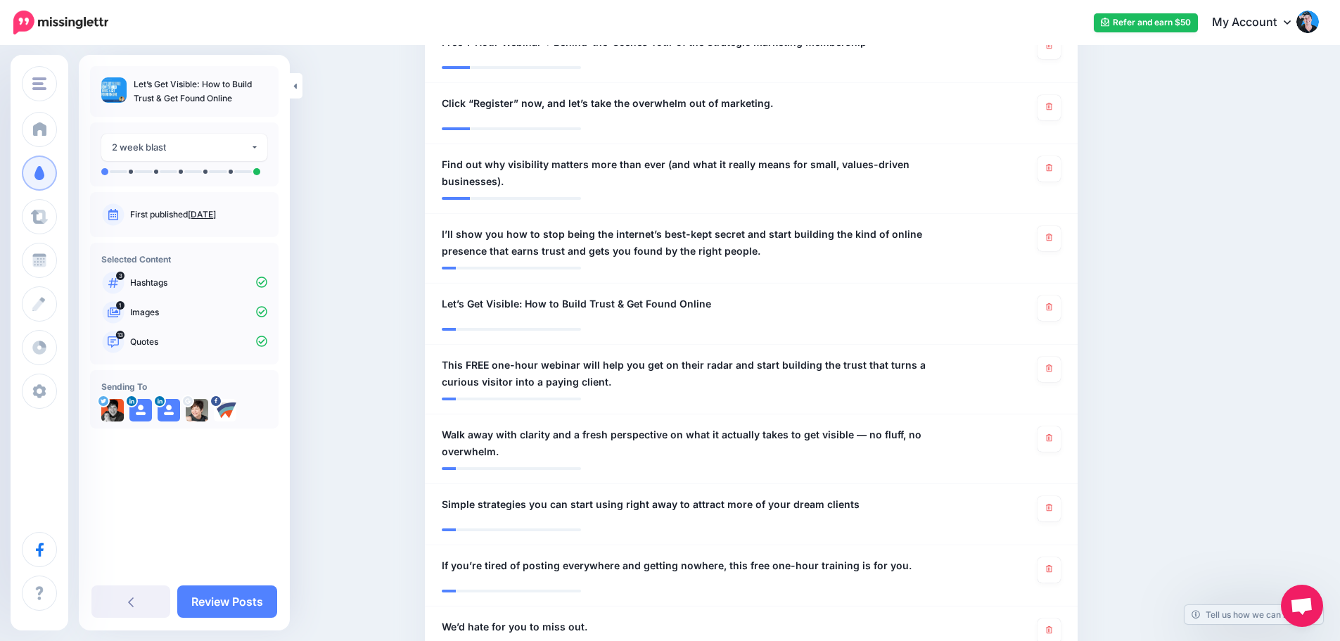
scroll to position [985, 0]
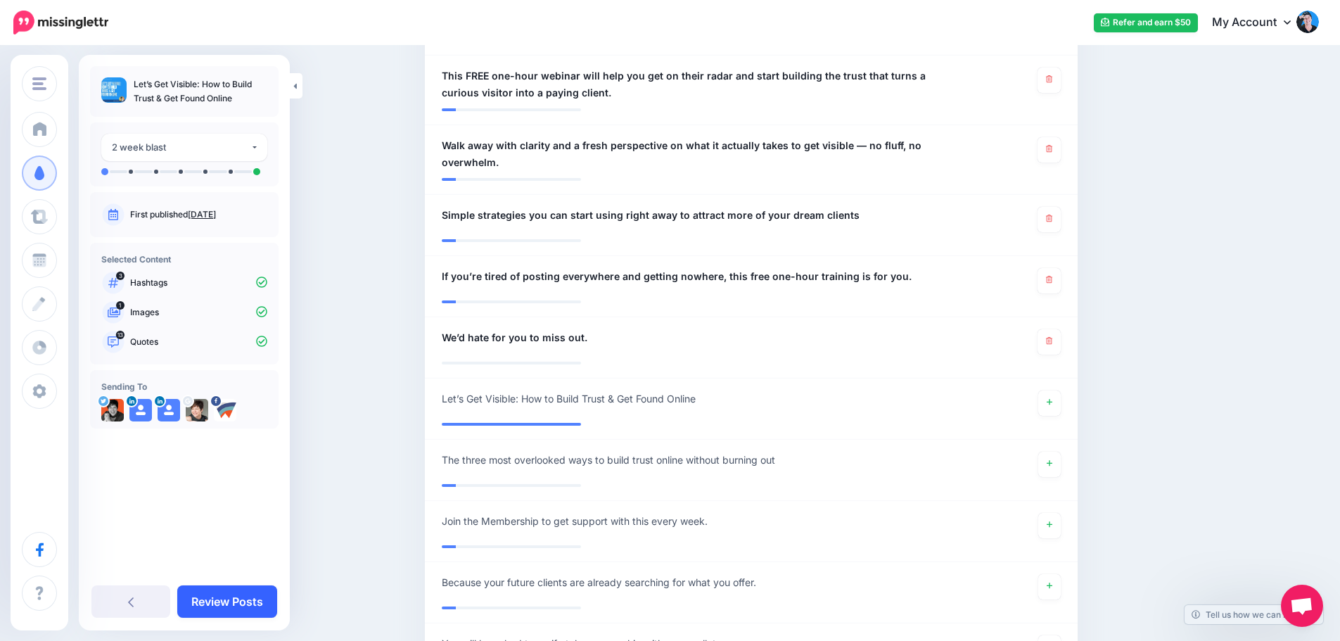
click at [220, 605] on link "Review Posts" at bounding box center [227, 601] width 100 height 32
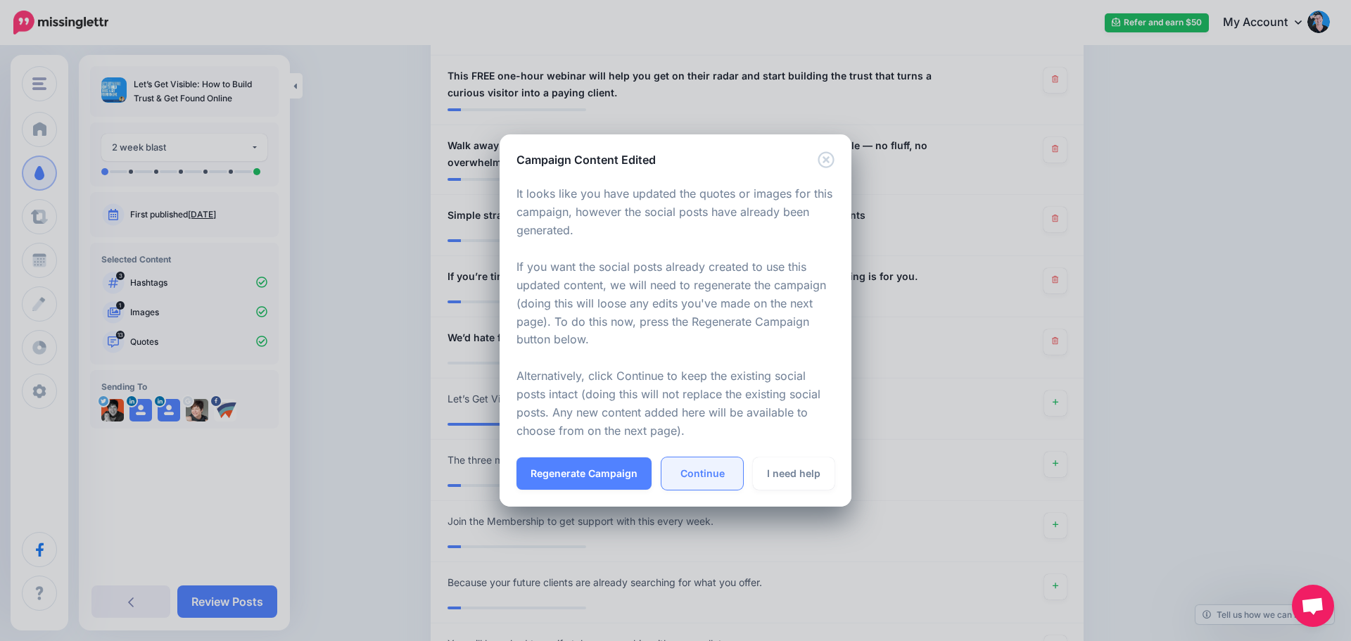
click at [692, 476] on link "Continue" at bounding box center [702, 473] width 82 height 32
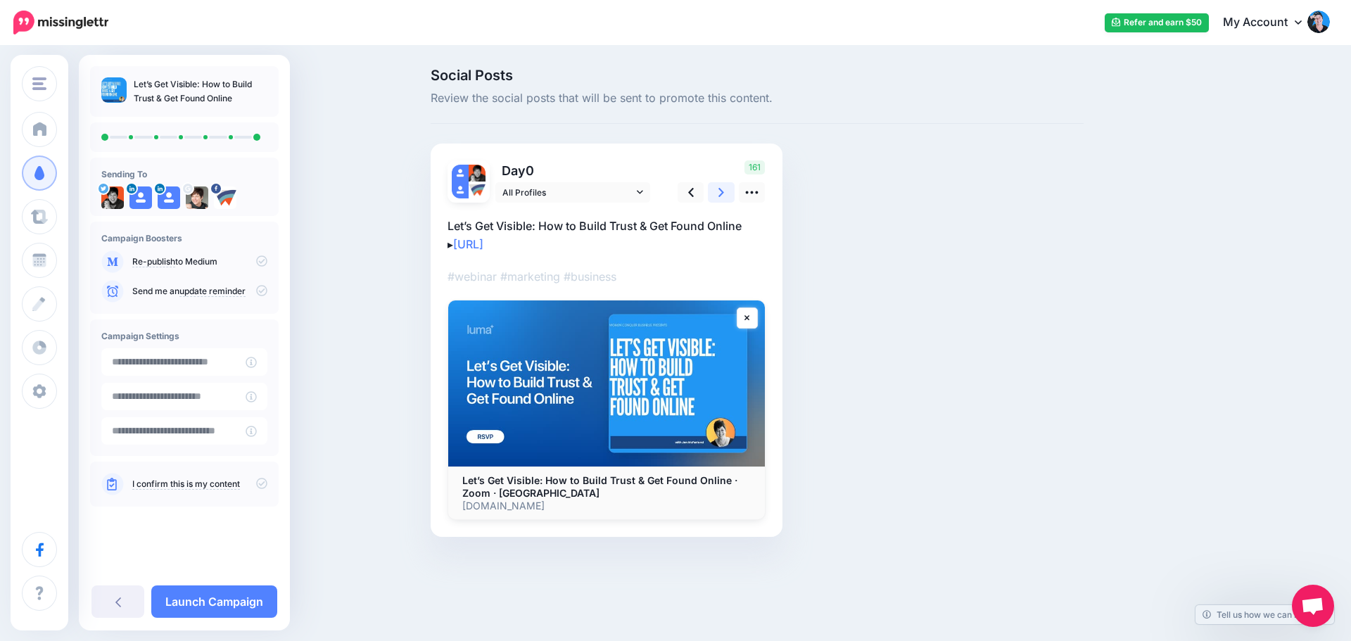
click at [725, 193] on link at bounding box center [721, 192] width 27 height 20
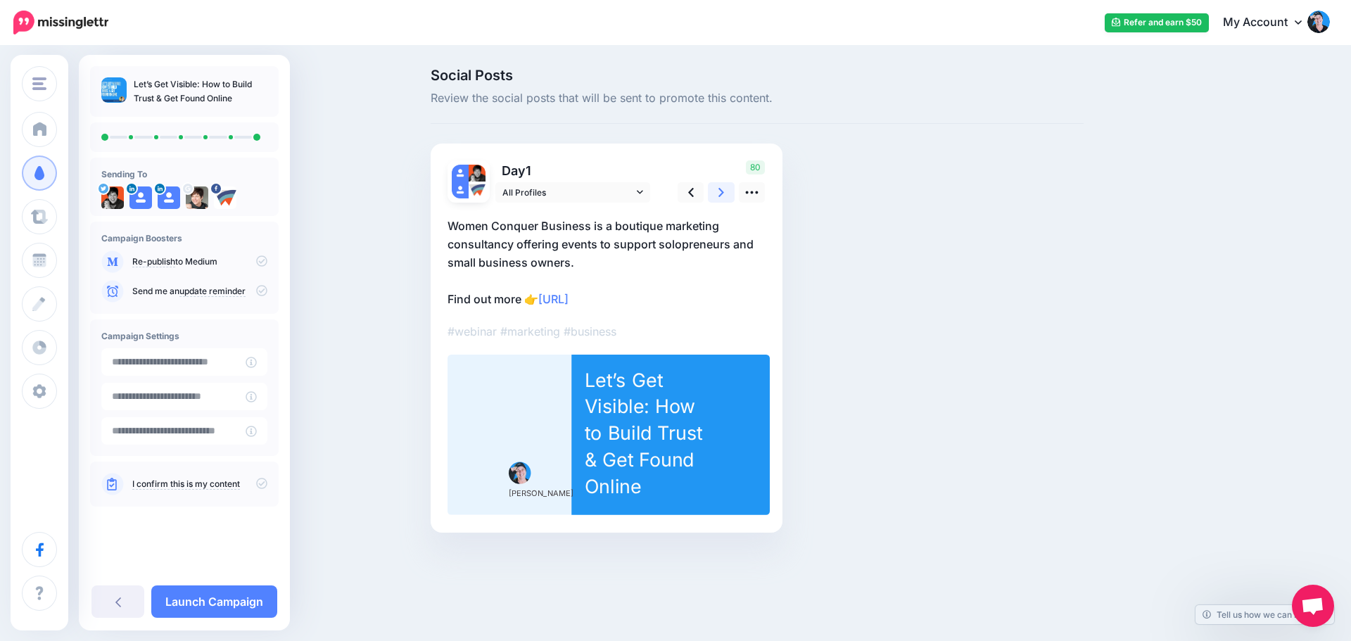
click at [725, 193] on link at bounding box center [721, 192] width 27 height 20
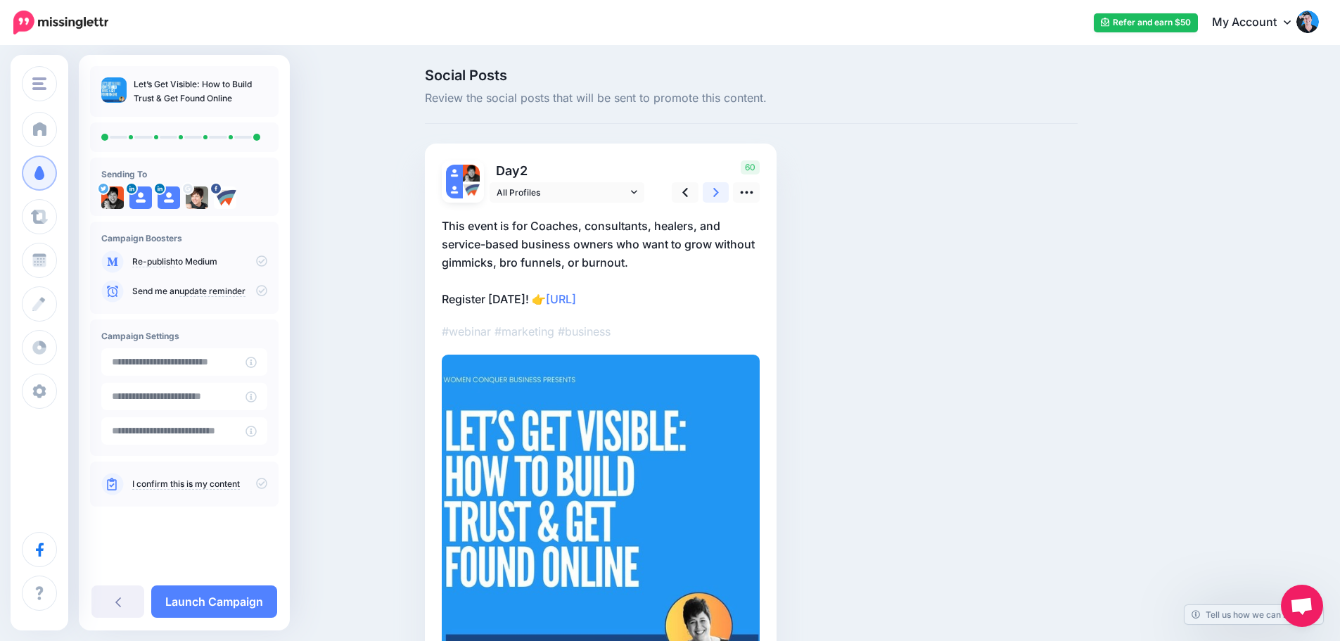
click at [725, 193] on link at bounding box center [716, 192] width 27 height 20
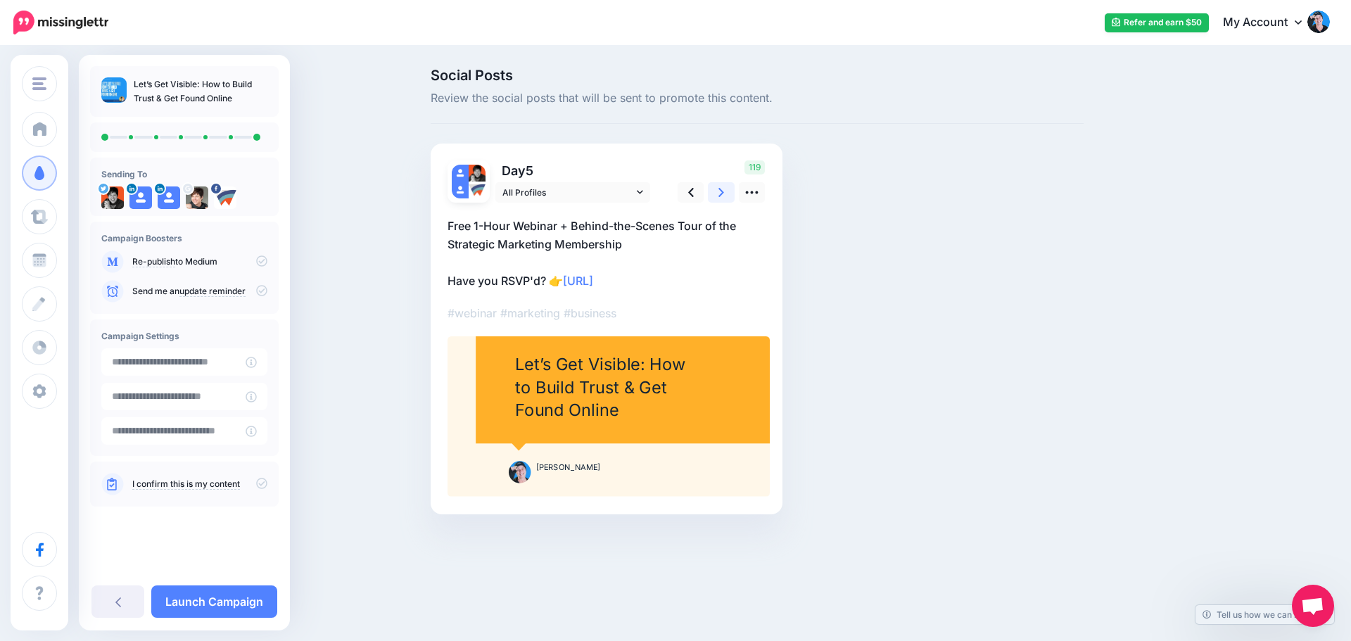
click at [725, 193] on link at bounding box center [721, 192] width 27 height 20
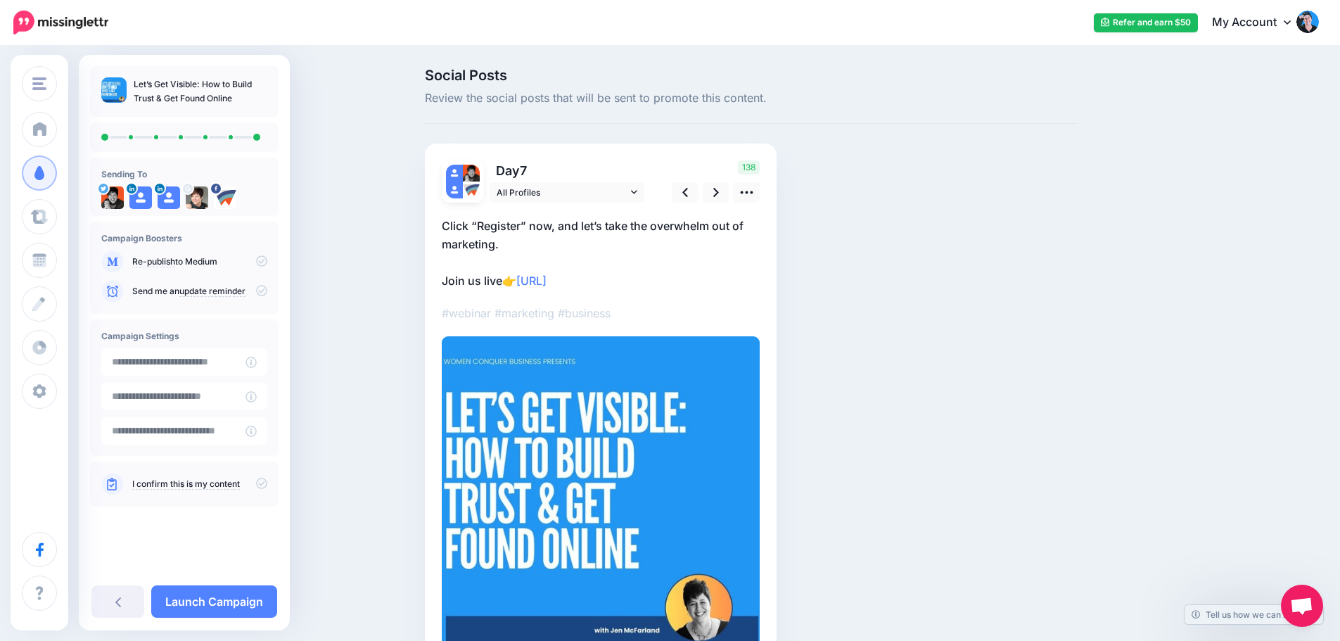
click at [511, 283] on p "Click “Register” now, and let’s take the overwhelm out of marketing. Join us li…" at bounding box center [601, 253] width 318 height 73
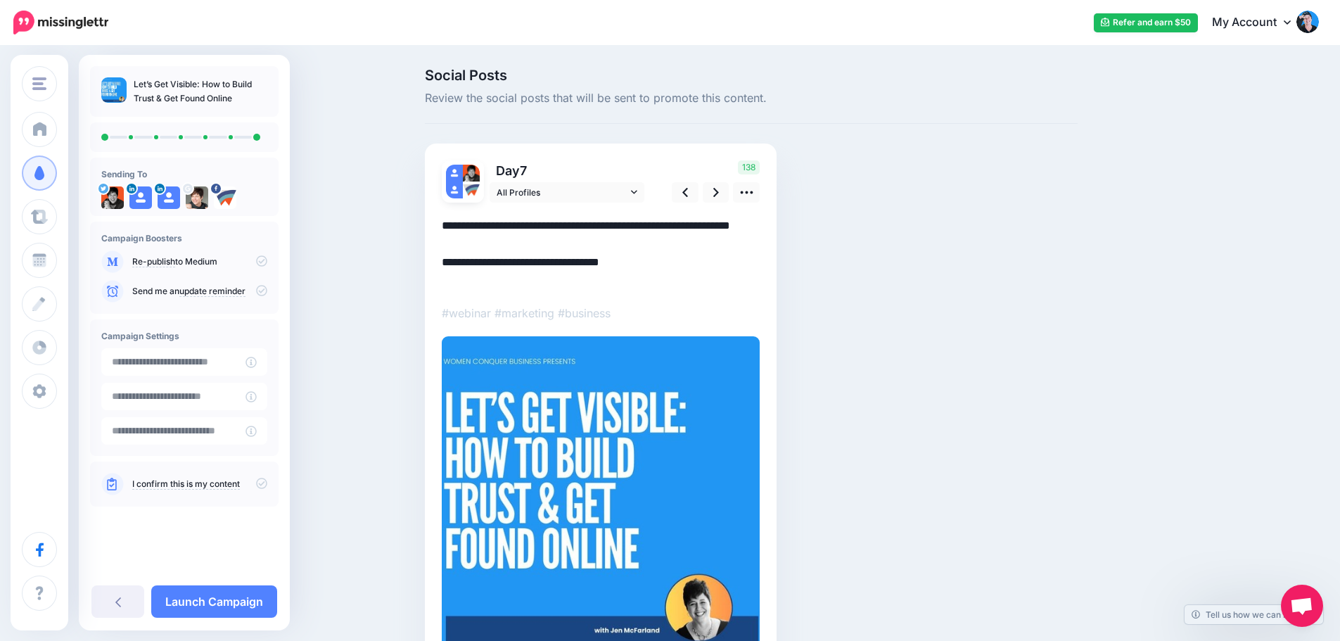
click at [511, 281] on textarea "**********" at bounding box center [601, 253] width 318 height 73
type textarea "**********"
click at [725, 191] on link at bounding box center [716, 192] width 27 height 20
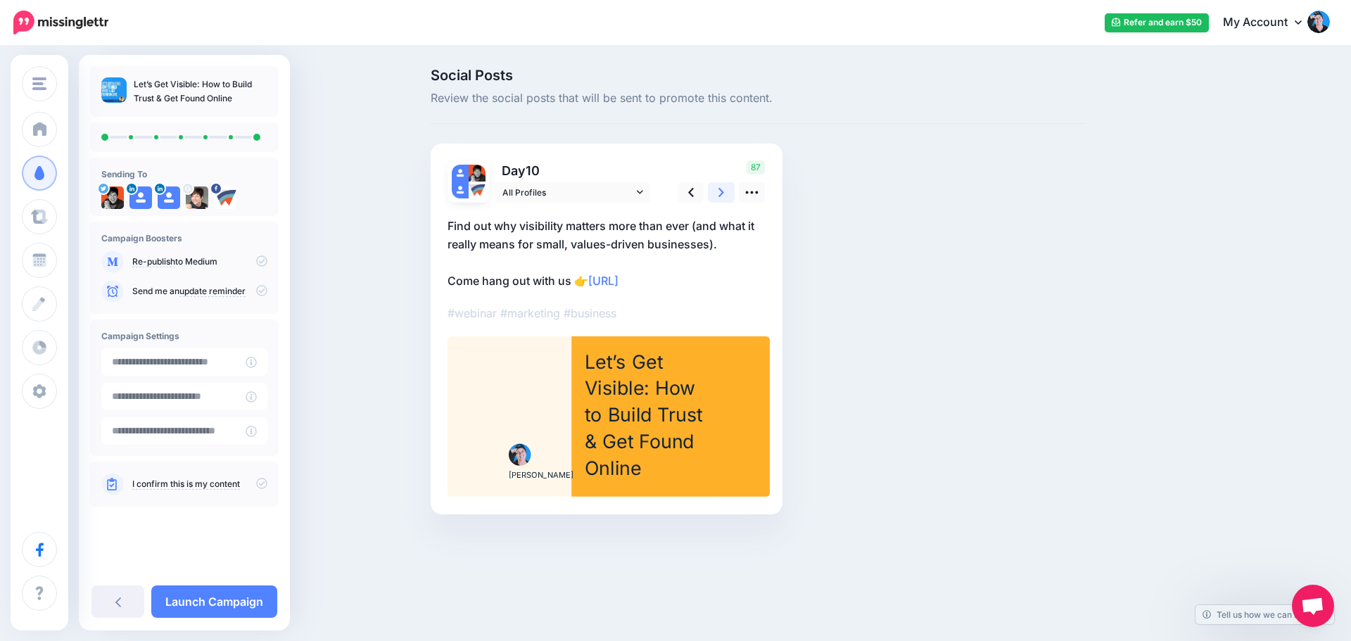
click at [725, 191] on link at bounding box center [721, 192] width 27 height 20
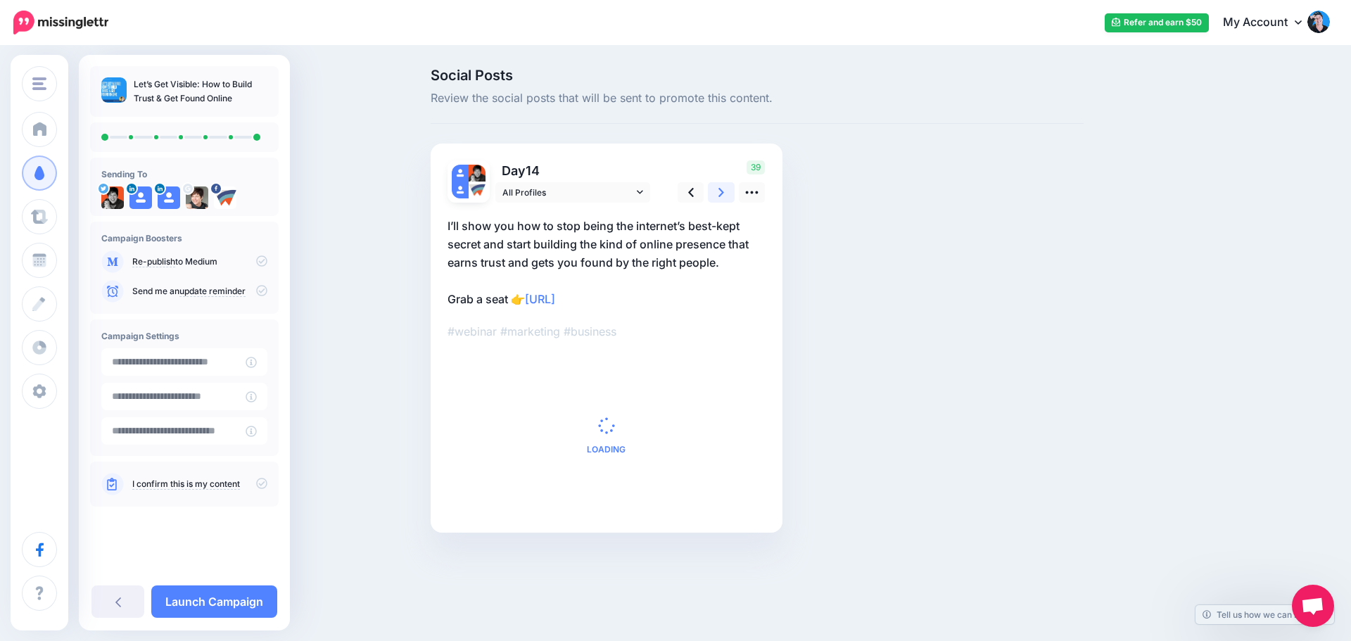
click at [725, 191] on link at bounding box center [721, 192] width 27 height 20
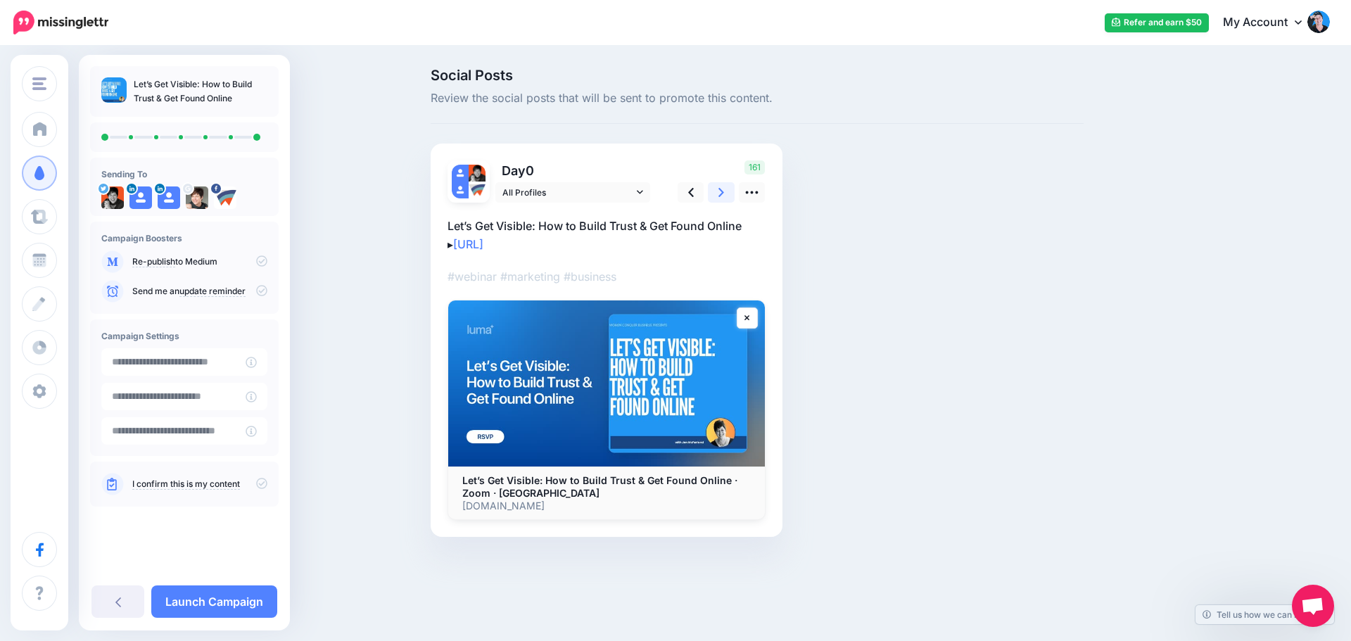
click at [725, 191] on link at bounding box center [721, 192] width 27 height 20
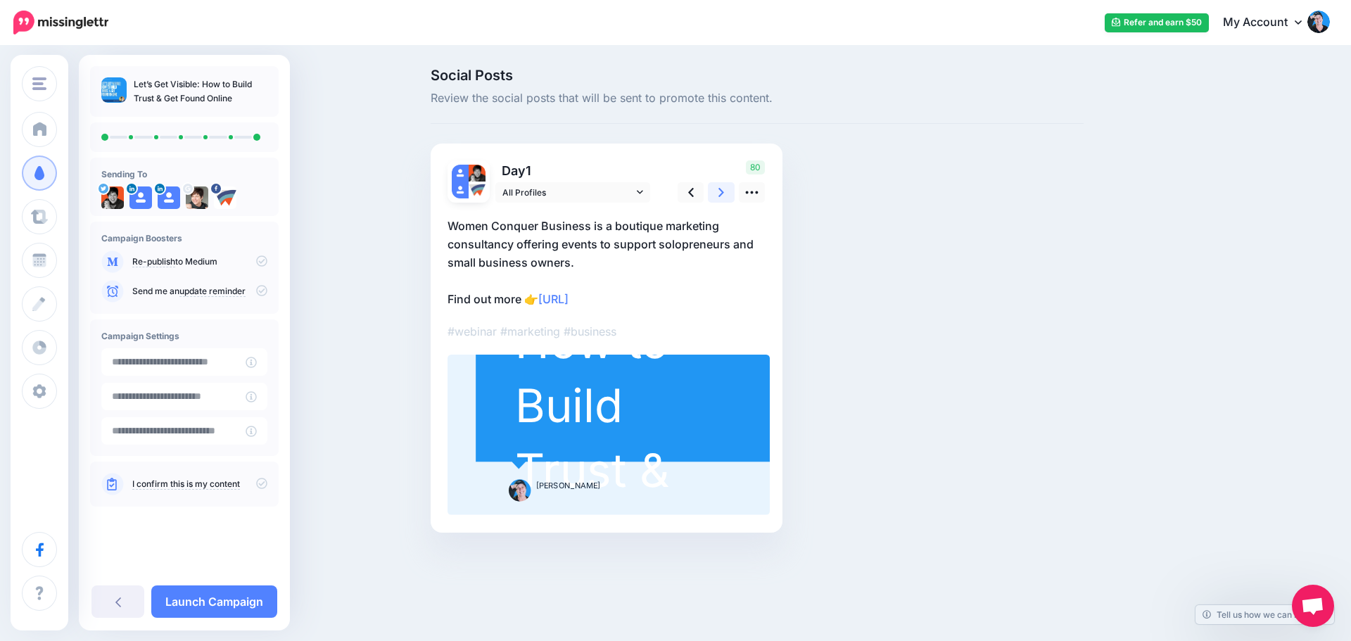
click at [725, 191] on link at bounding box center [721, 192] width 27 height 20
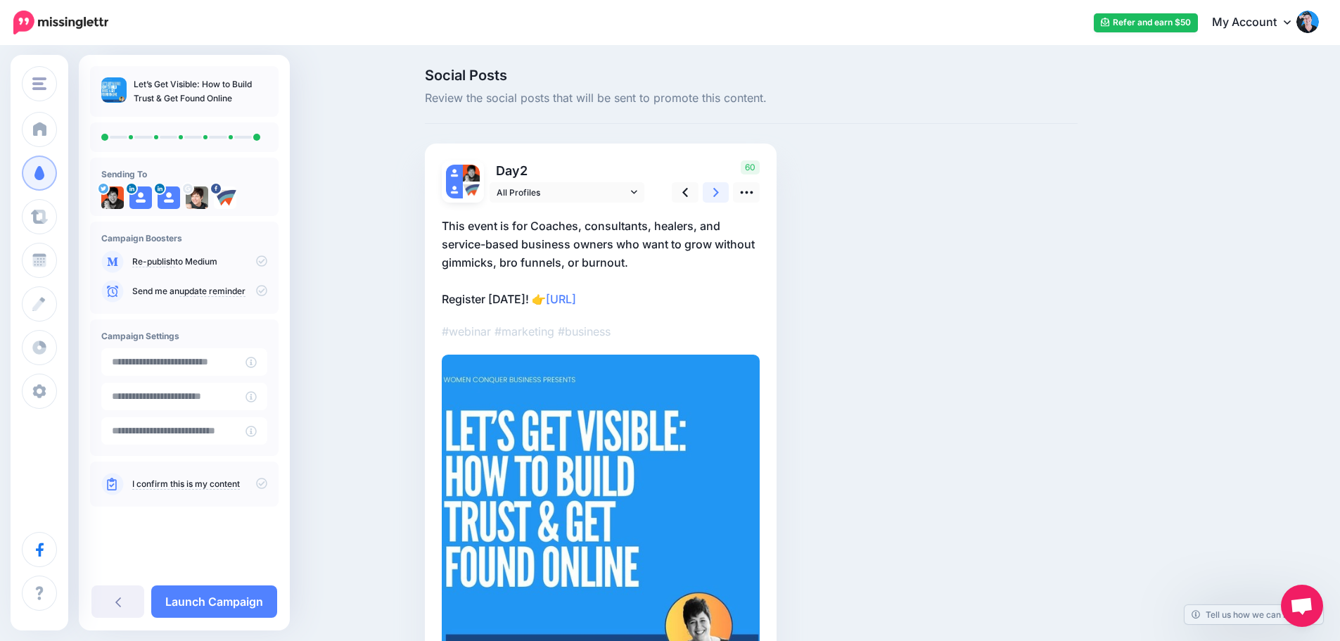
click at [725, 191] on link at bounding box center [716, 192] width 27 height 20
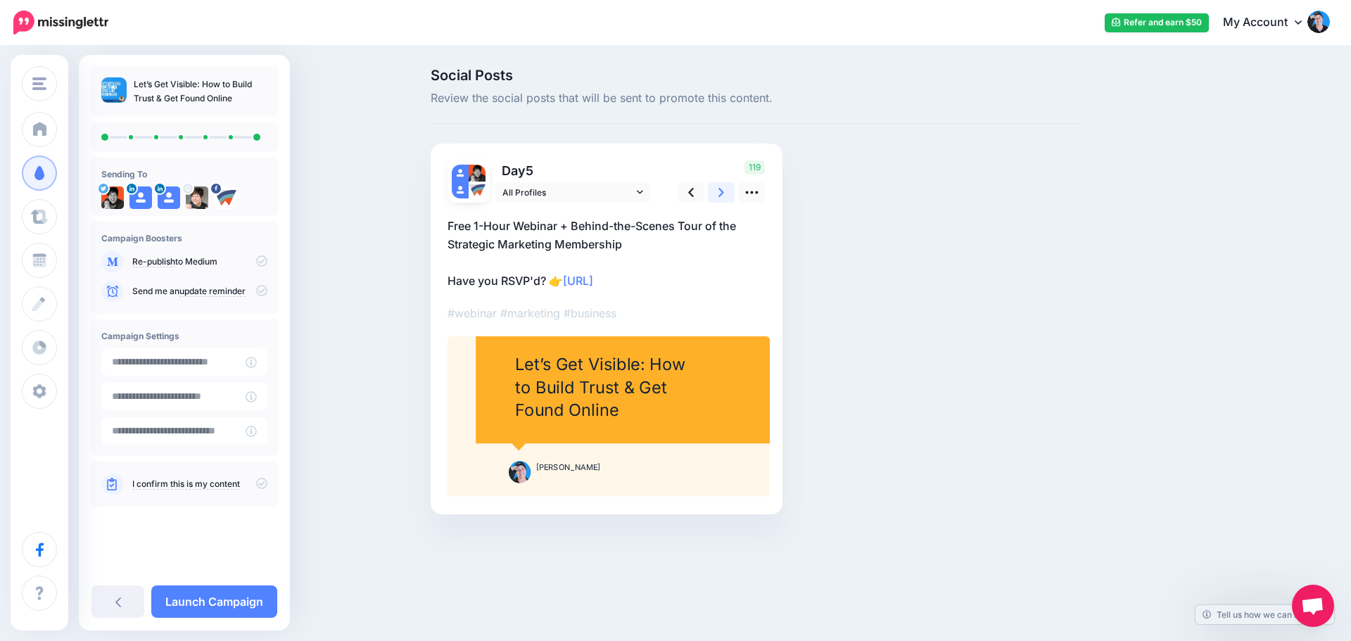
click at [725, 191] on link at bounding box center [721, 192] width 27 height 20
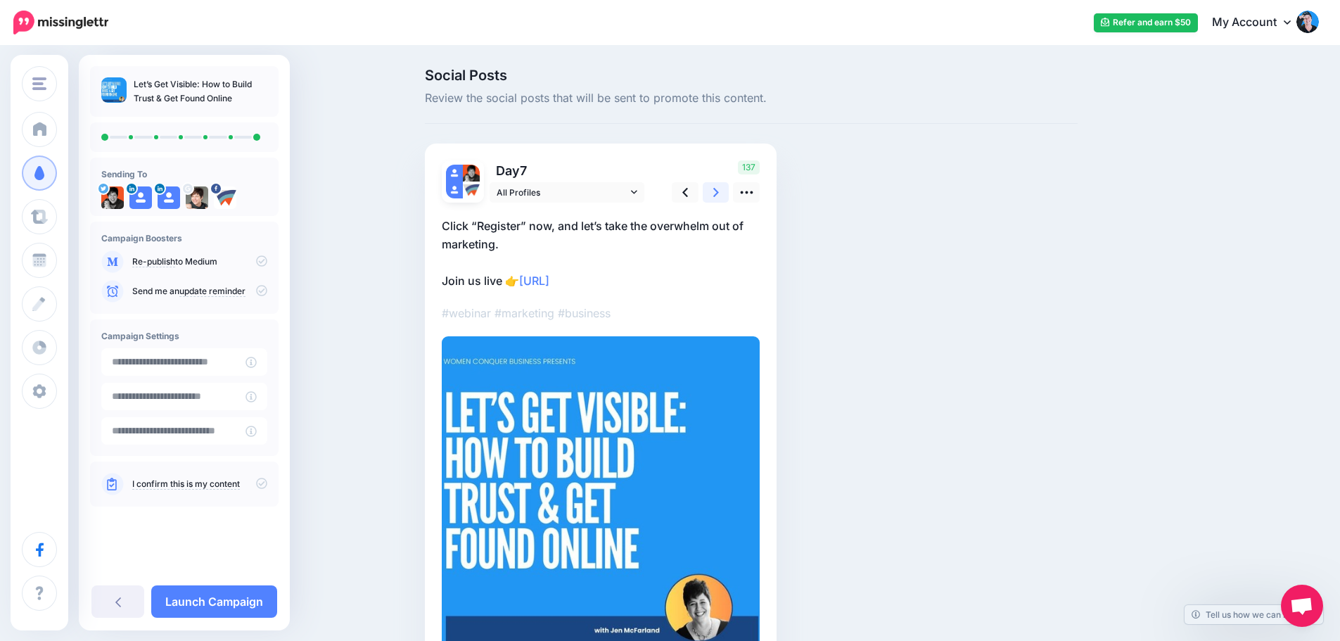
click at [725, 191] on link at bounding box center [716, 192] width 27 height 20
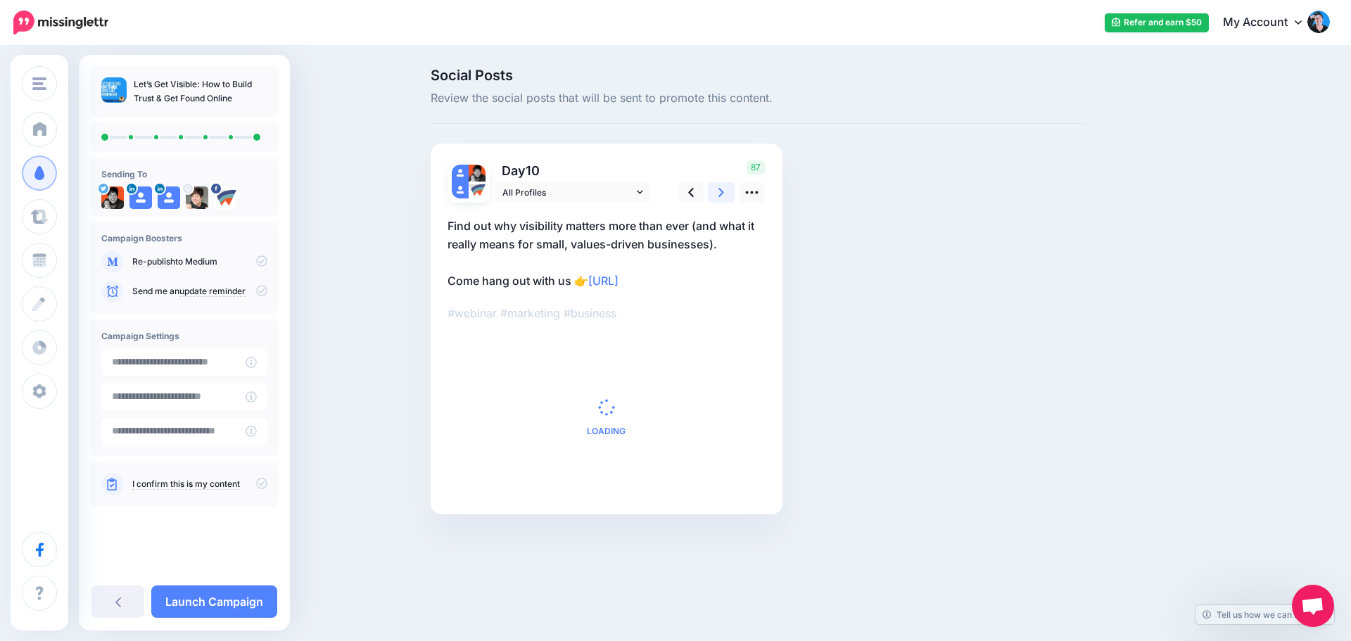
click at [725, 191] on link at bounding box center [721, 192] width 27 height 20
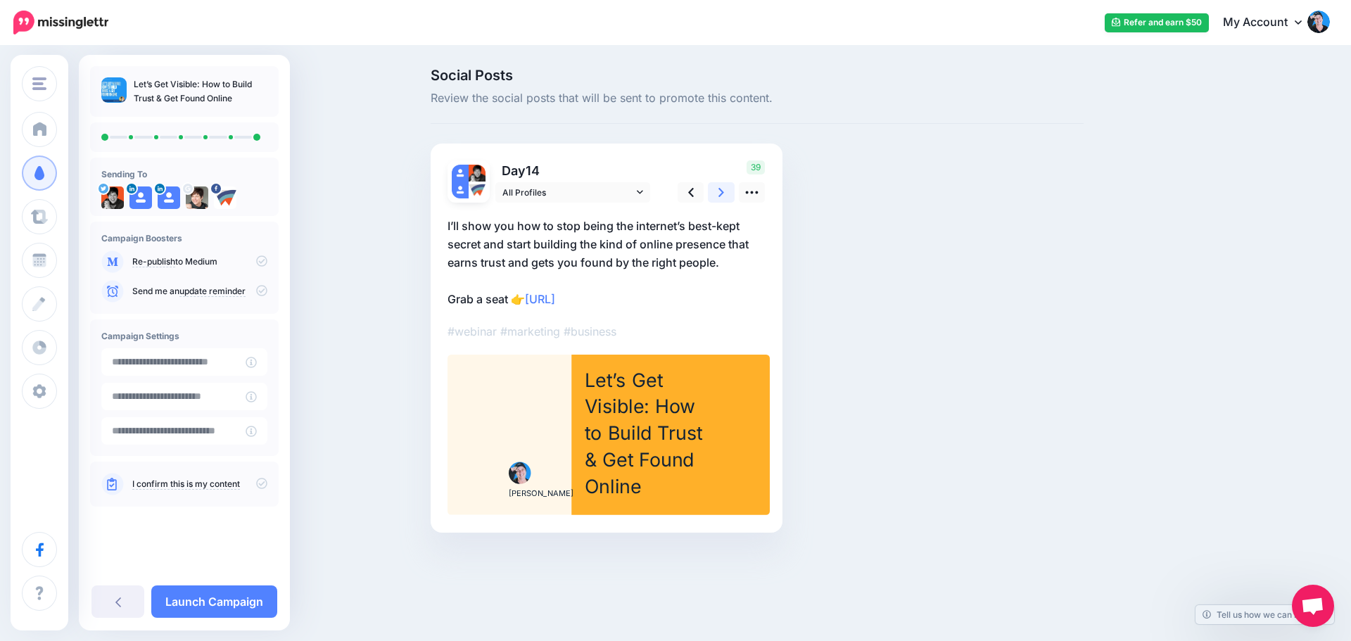
click at [725, 191] on link at bounding box center [721, 192] width 27 height 20
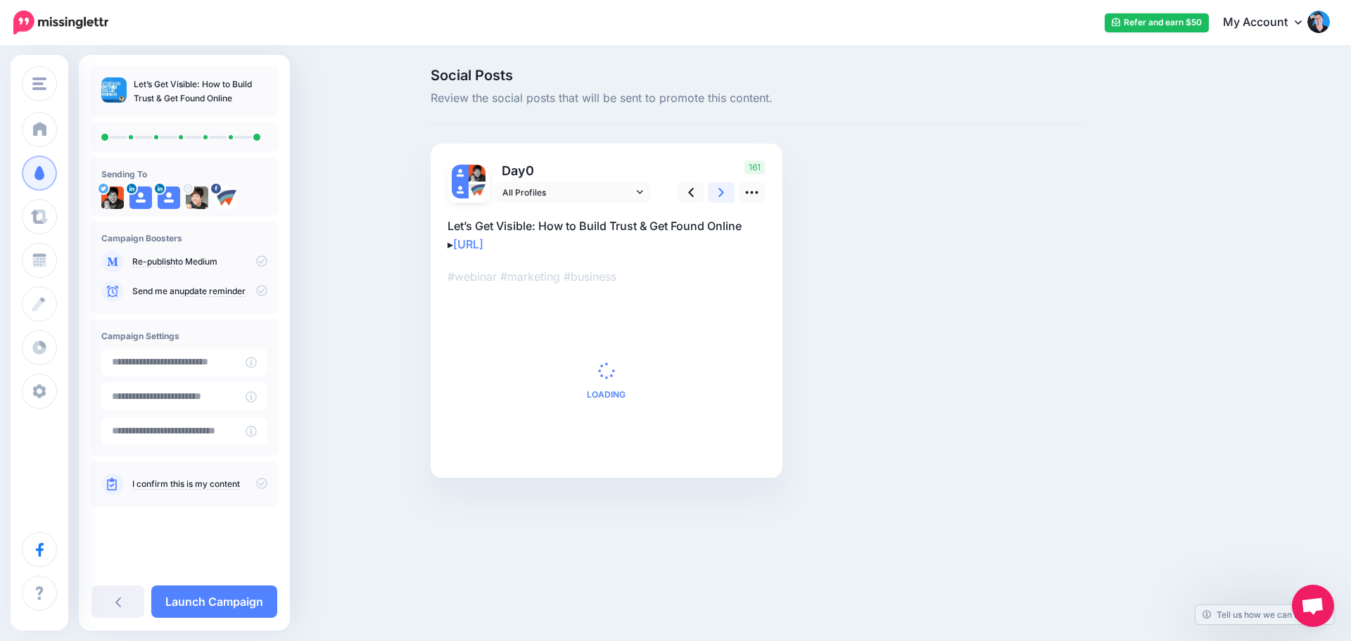
click at [725, 191] on link at bounding box center [721, 192] width 27 height 20
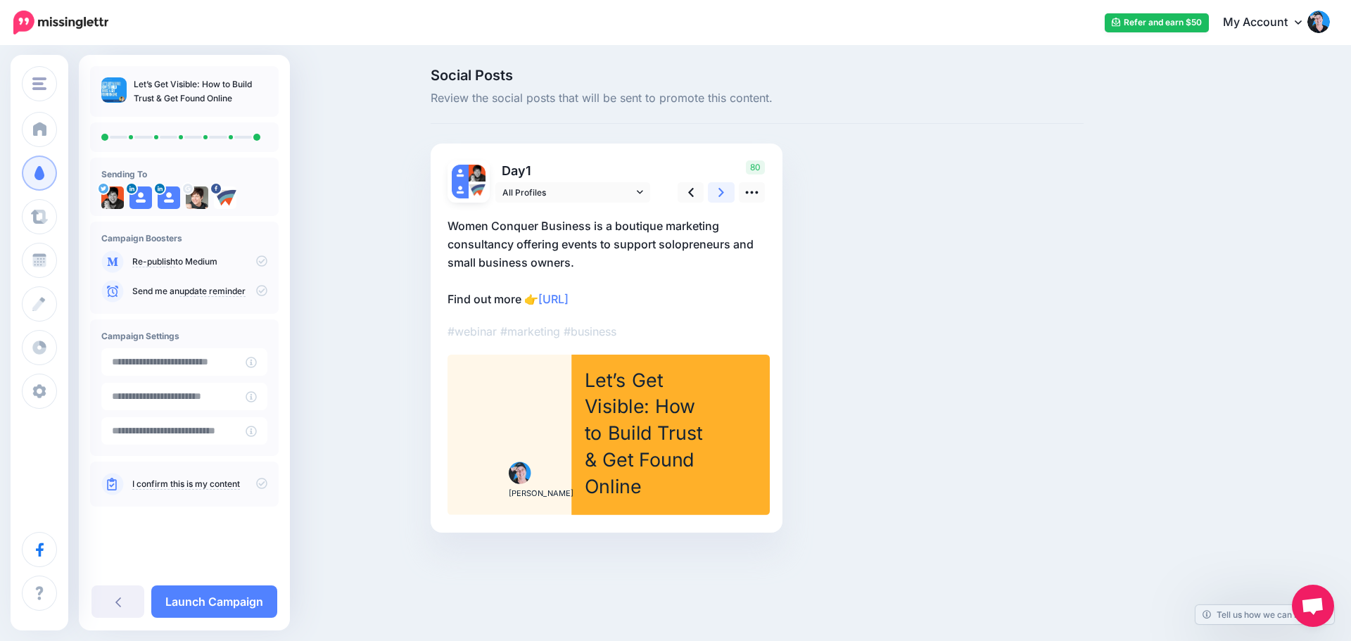
click at [725, 191] on link at bounding box center [721, 192] width 27 height 20
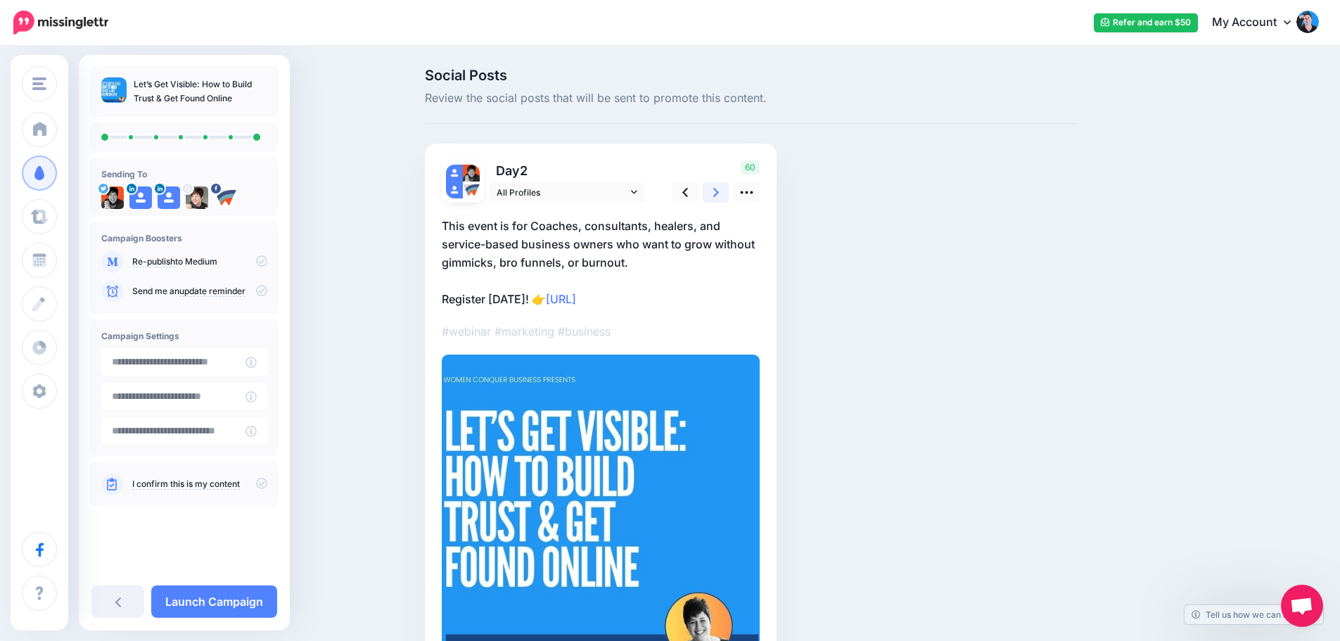
click at [725, 191] on link at bounding box center [716, 192] width 27 height 20
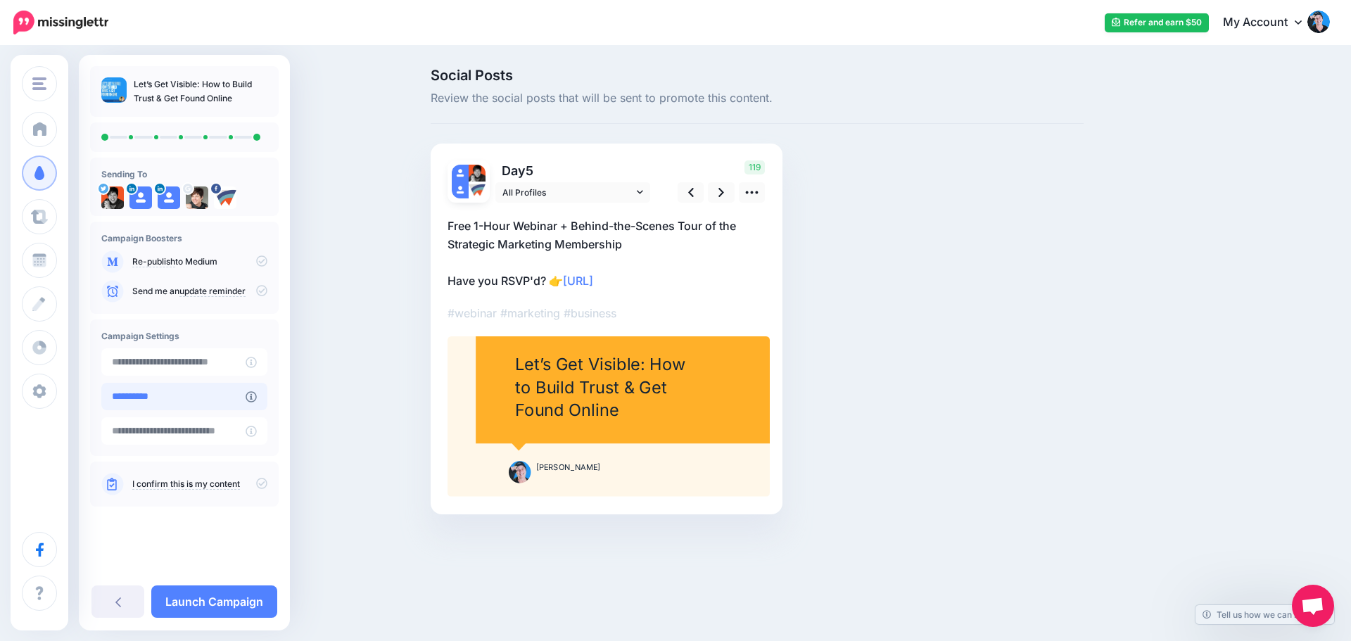
click at [223, 391] on input "**********" at bounding box center [173, 396] width 144 height 27
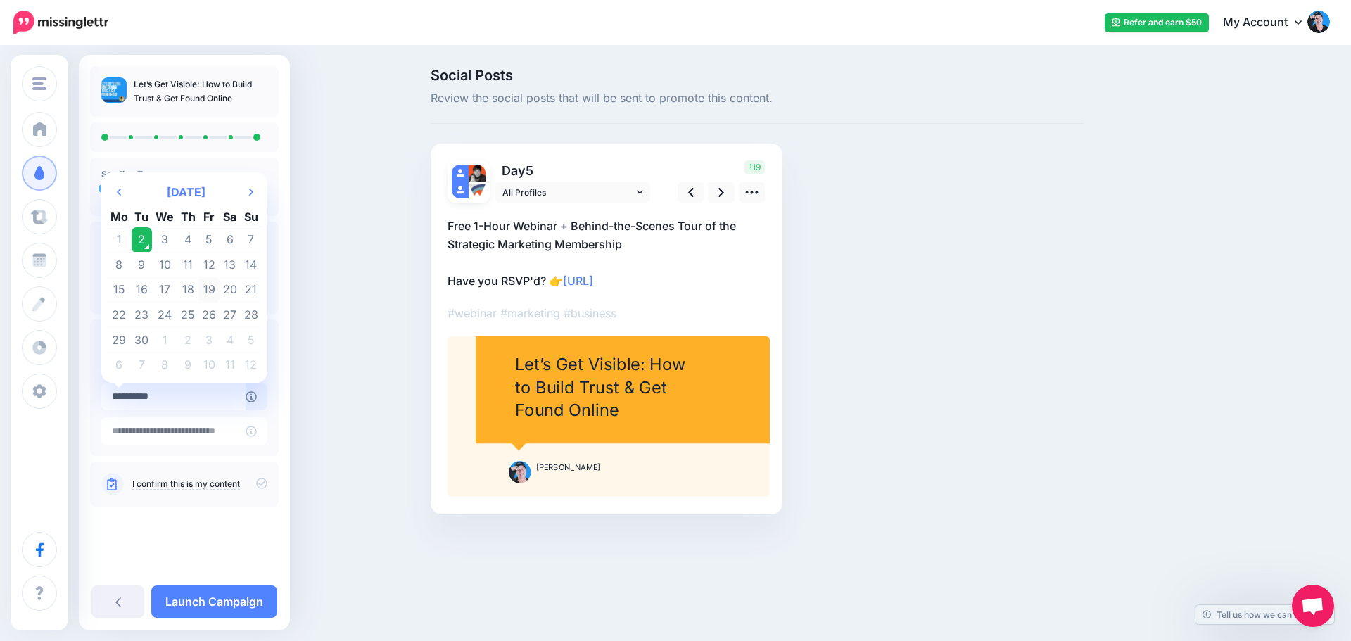
click at [210, 293] on td "19" at bounding box center [208, 289] width 21 height 25
click at [167, 395] on input "**********" at bounding box center [173, 396] width 144 height 27
click at [187, 295] on td "18" at bounding box center [188, 289] width 22 height 25
type input "**********"
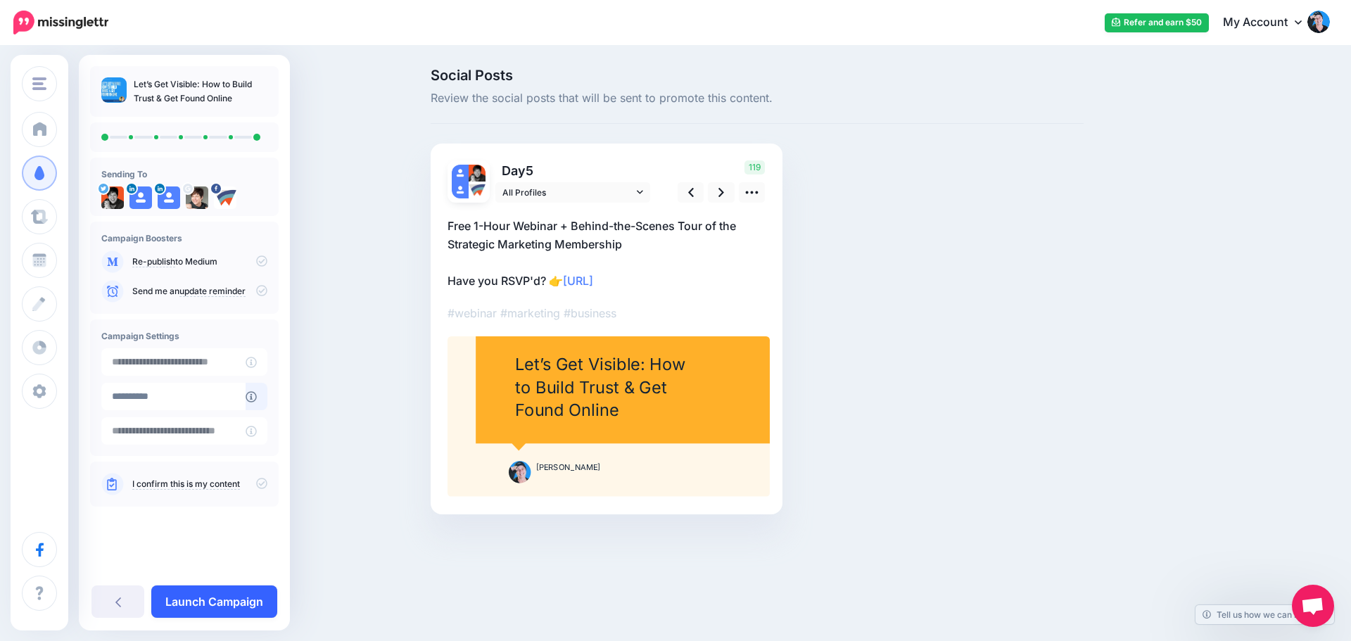
click at [212, 600] on link "Launch Campaign" at bounding box center [214, 601] width 126 height 32
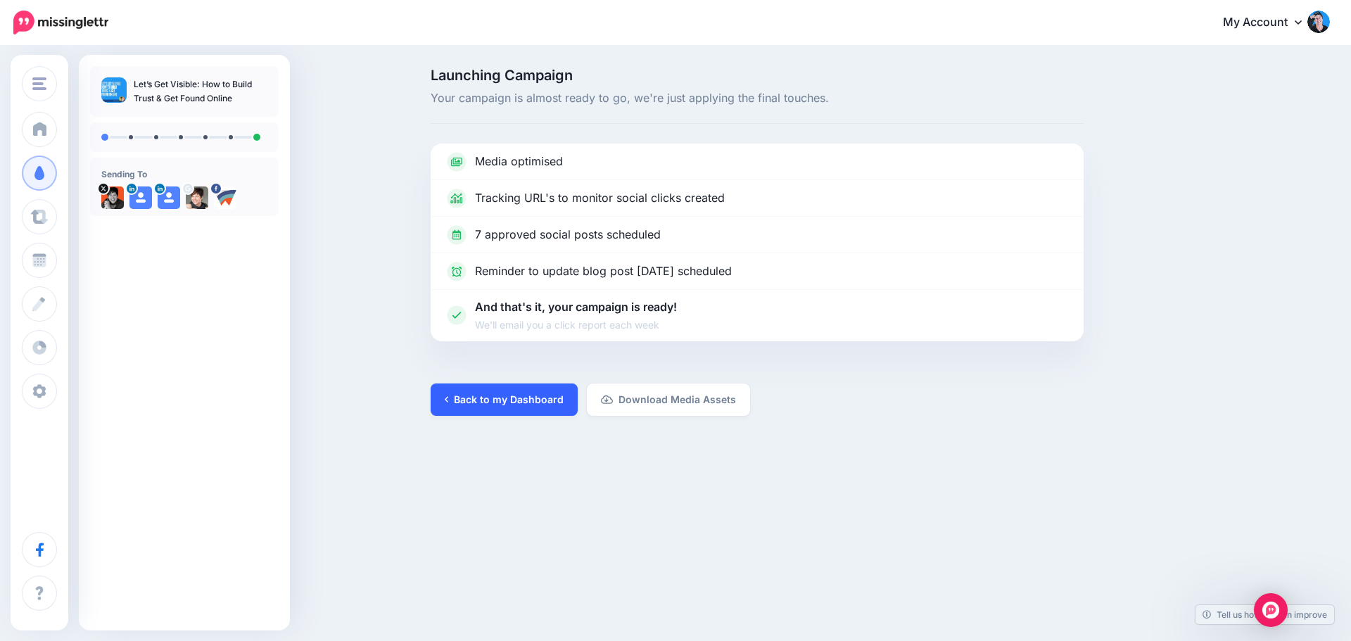
click at [540, 395] on link "Back to my Dashboard" at bounding box center [504, 399] width 147 height 32
